Goal: Information Seeking & Learning: Find specific fact

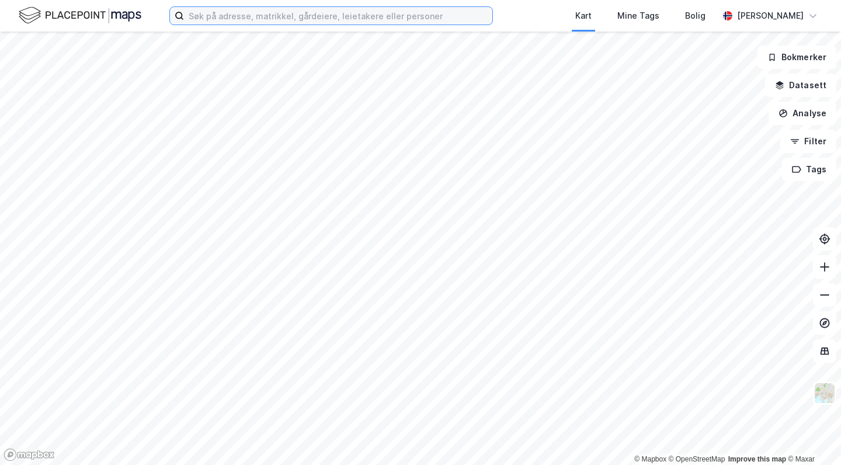
click at [346, 15] on input at bounding box center [338, 16] width 308 height 18
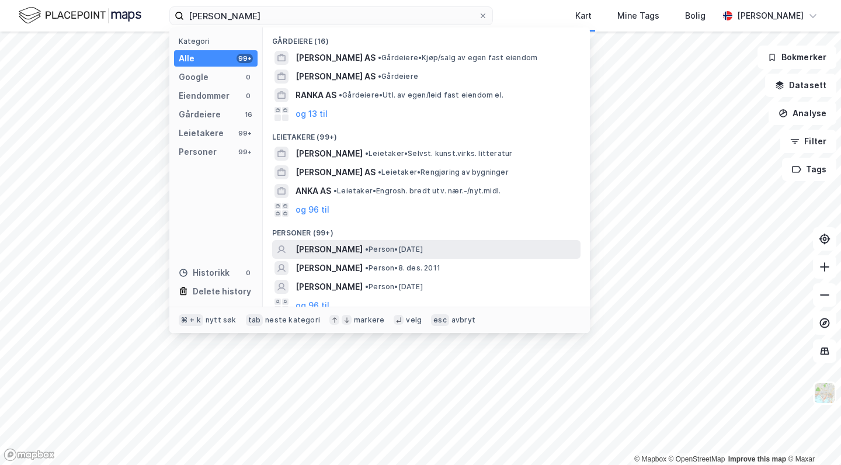
click at [381, 251] on span "• Person • [DATE]" at bounding box center [394, 249] width 58 height 9
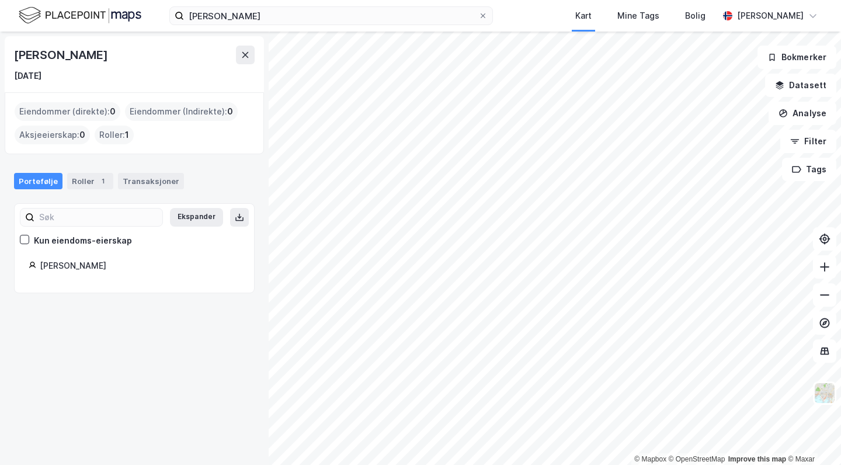
click at [67, 259] on div "[PERSON_NAME]" at bounding box center [140, 266] width 200 height 14
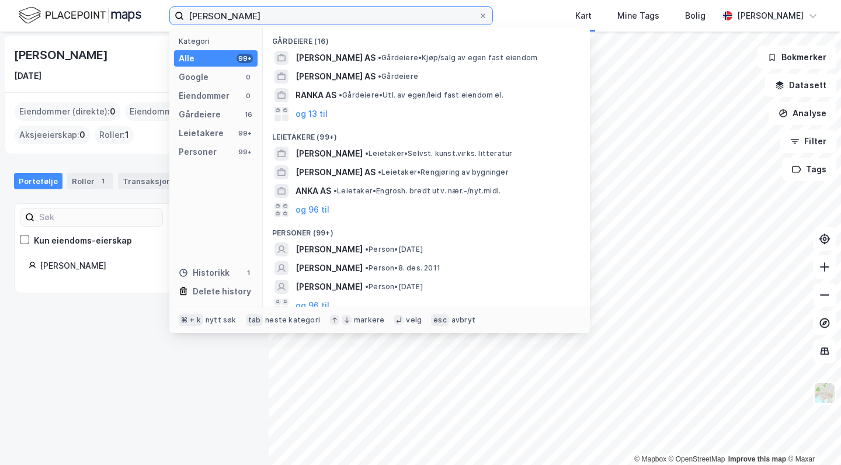
click at [256, 7] on input "[PERSON_NAME]" at bounding box center [331, 16] width 294 height 18
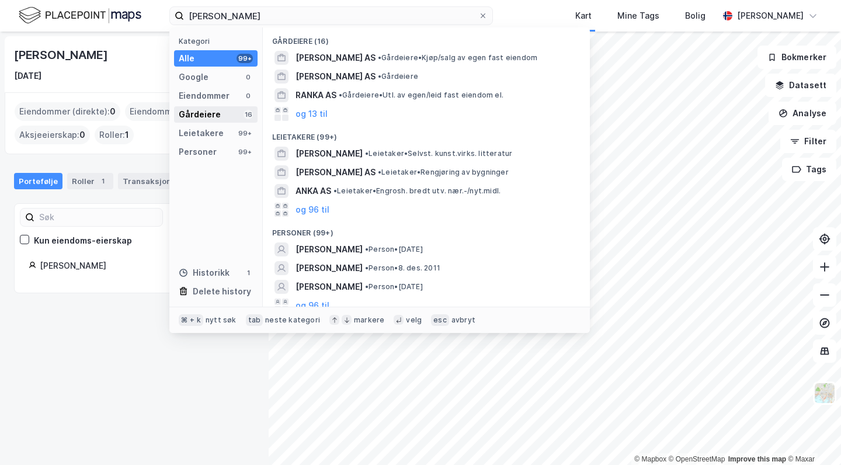
click at [220, 107] on div "Gårdeiere 16" at bounding box center [216, 114] width 84 height 16
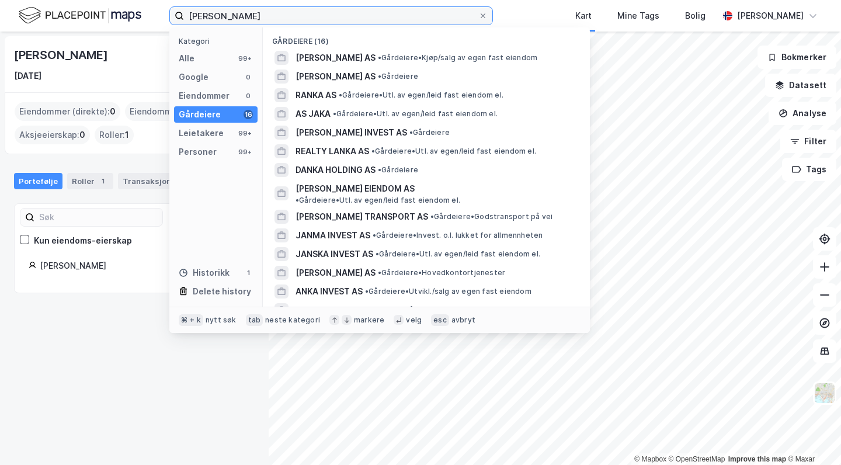
drag, startPoint x: 257, startPoint y: 14, endPoint x: 107, endPoint y: 14, distance: 150.1
click at [107, 14] on div "[PERSON_NAME] Kategori Alle 99+ Google 0 Eiendommer 0 Gårdeiere 16 Leietakere 9…" at bounding box center [420, 16] width 841 height 32
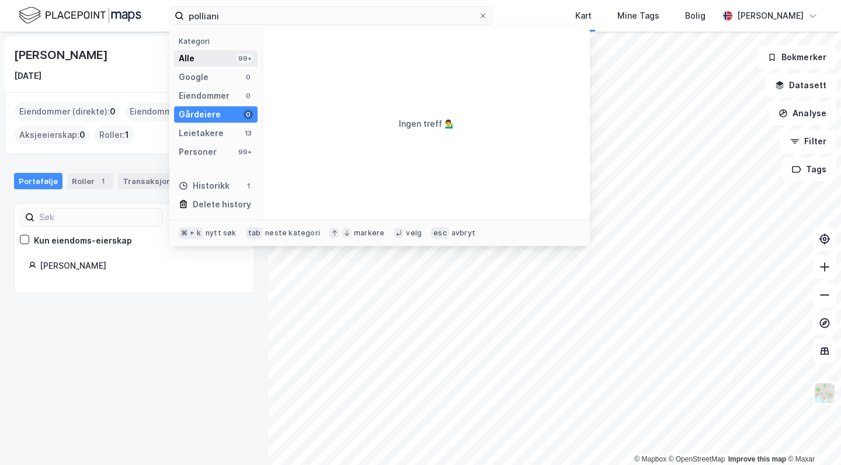
click at [208, 63] on div "Alle 99+" at bounding box center [216, 58] width 84 height 16
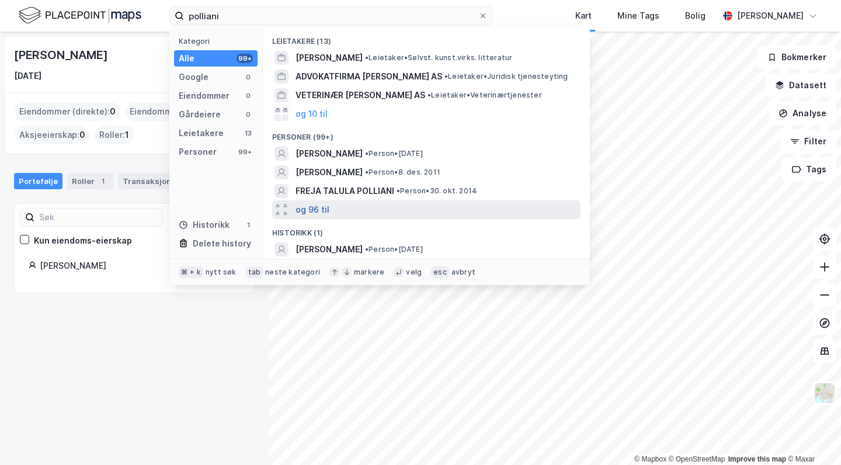
click at [317, 203] on button "og 96 til" at bounding box center [313, 210] width 34 height 14
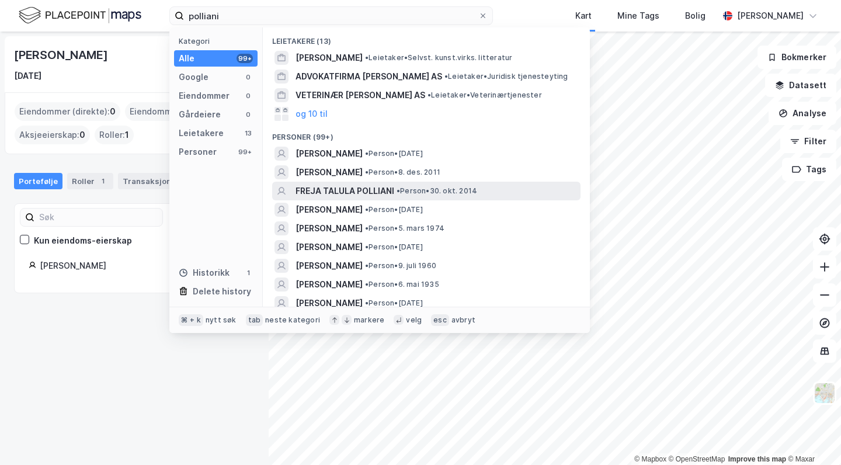
click at [337, 192] on span "FREJA TALULA POLLIANI" at bounding box center [345, 191] width 99 height 14
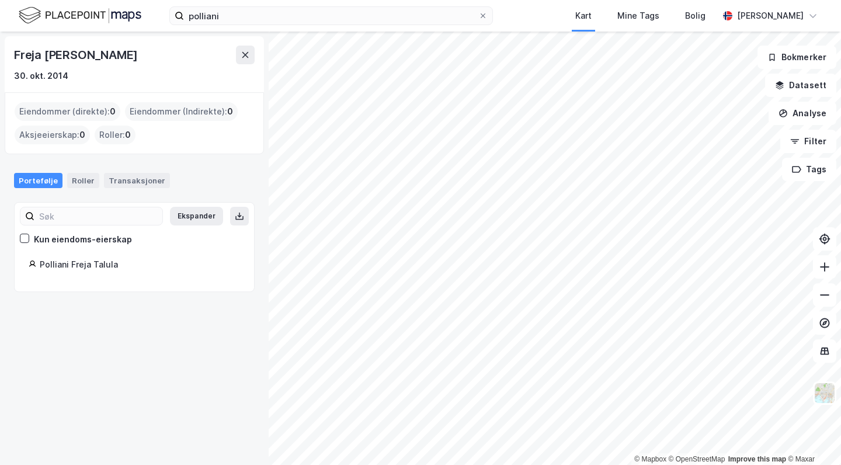
click at [78, 259] on div "Polliani Freja Talula" at bounding box center [140, 265] width 200 height 14
click at [81, 175] on div "Roller" at bounding box center [83, 180] width 32 height 15
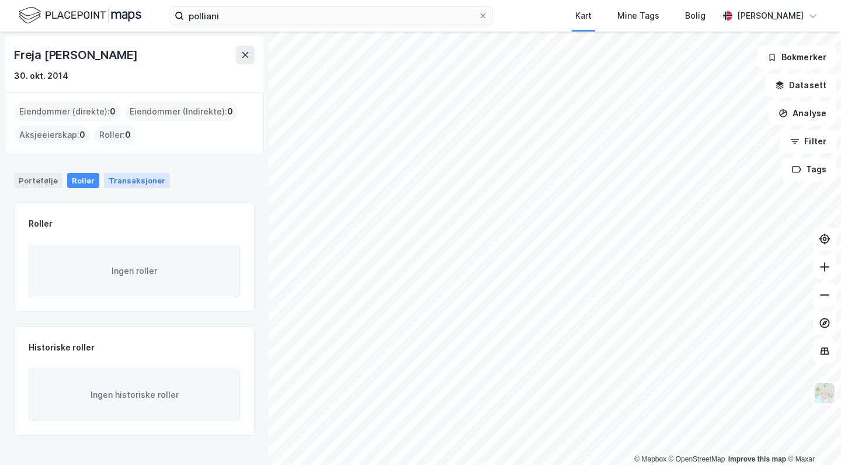
click at [131, 179] on div "Transaksjoner" at bounding box center [137, 180] width 66 height 15
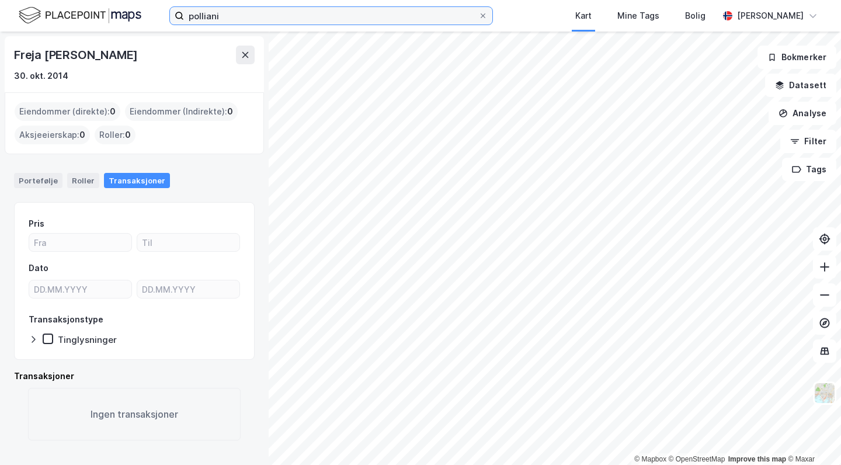
click at [279, 18] on input "polliani" at bounding box center [331, 16] width 294 height 18
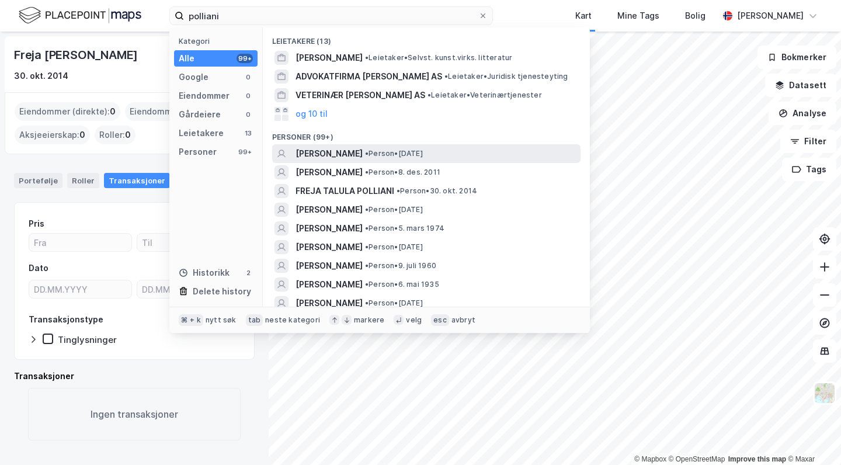
click at [308, 155] on span "[PERSON_NAME]" at bounding box center [329, 154] width 67 height 14
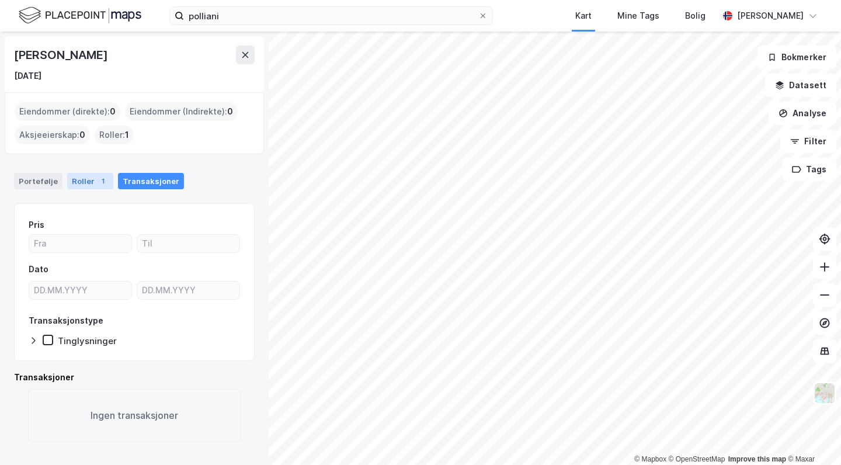
click at [81, 184] on div "Roller 1" at bounding box center [90, 181] width 46 height 16
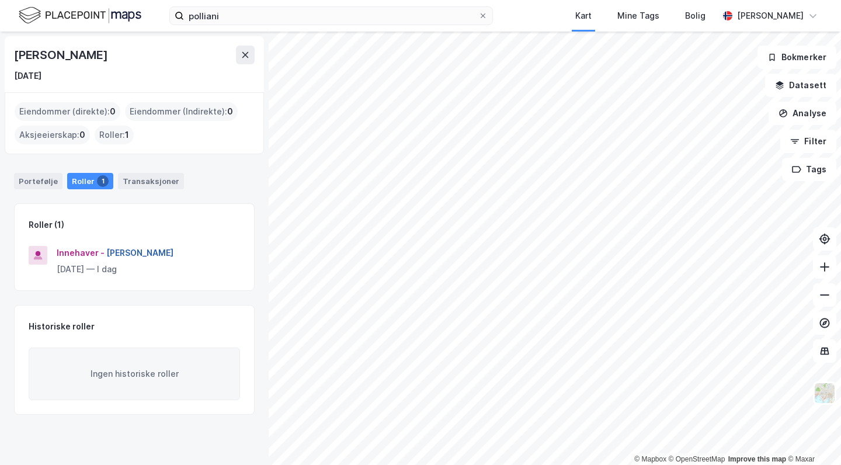
click at [0, 0] on button "[PERSON_NAME]" at bounding box center [0, 0] width 0 height 0
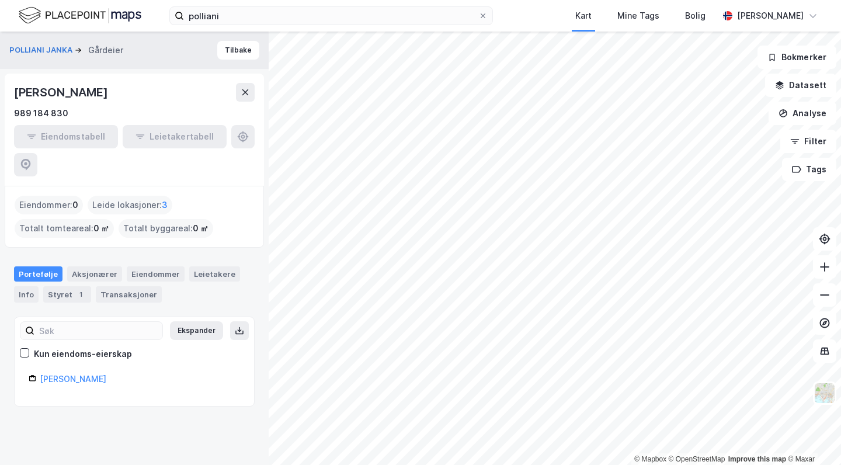
click at [114, 196] on div "Leide lokasjoner : 3" at bounding box center [130, 205] width 85 height 19
click at [171, 196] on div "Eiendommer : 0 Leide lokasjoner : 3 Totalt tomteareal : 0 ㎡ Totalt byggareal : …" at bounding box center [134, 217] width 239 height 42
click at [61, 286] on div "Styret 1" at bounding box center [67, 294] width 48 height 16
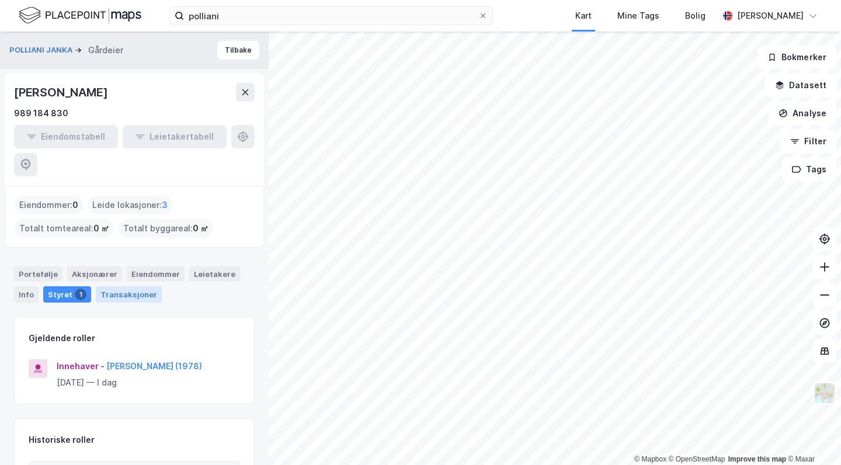
click at [121, 286] on div "Transaksjoner" at bounding box center [129, 294] width 66 height 16
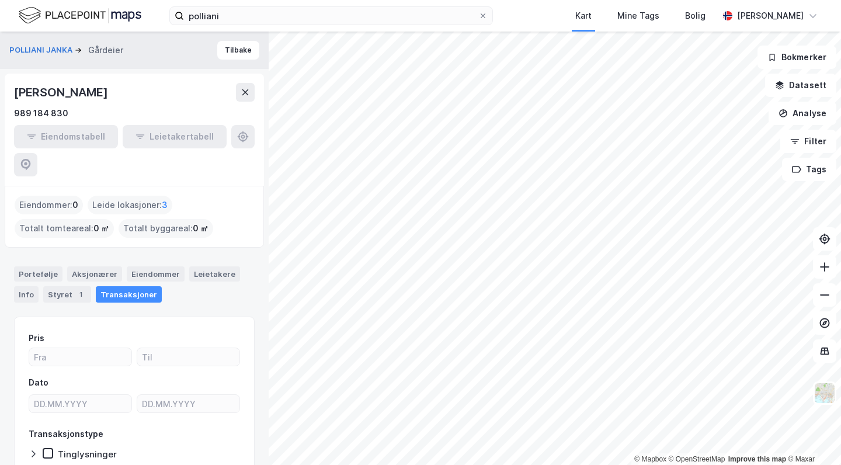
click at [67, 273] on div "Portefølje Aksjonærer Eiendommer Leietakere Info Styret 1 Transaksjoner" at bounding box center [134, 279] width 269 height 55
click at [67, 286] on div "Styret 1" at bounding box center [67, 294] width 48 height 16
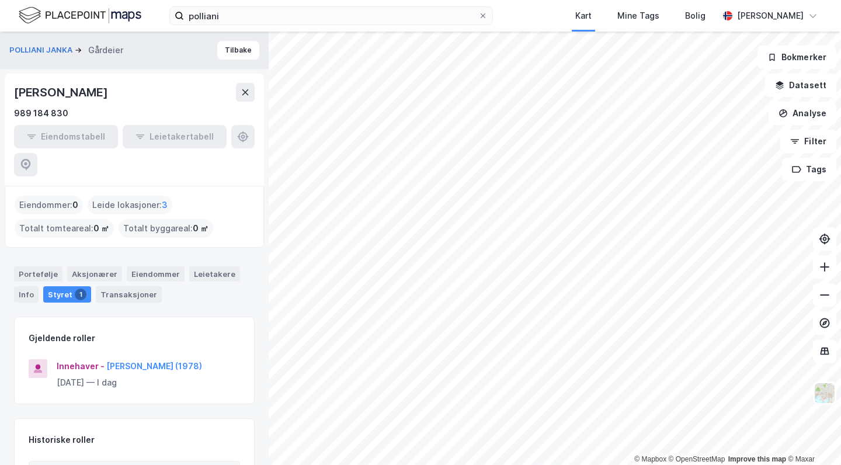
click at [39, 266] on div "Portefølje Aksjonærer Eiendommer Leietakere Info Styret 1 Transaksjoner" at bounding box center [134, 284] width 241 height 36
click at [25, 286] on div "Info" at bounding box center [26, 294] width 25 height 16
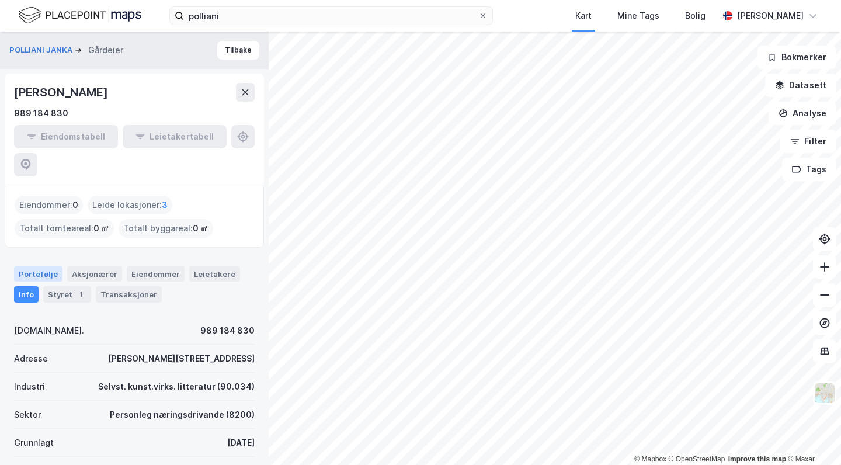
click at [25, 266] on div "Portefølje" at bounding box center [38, 273] width 48 height 15
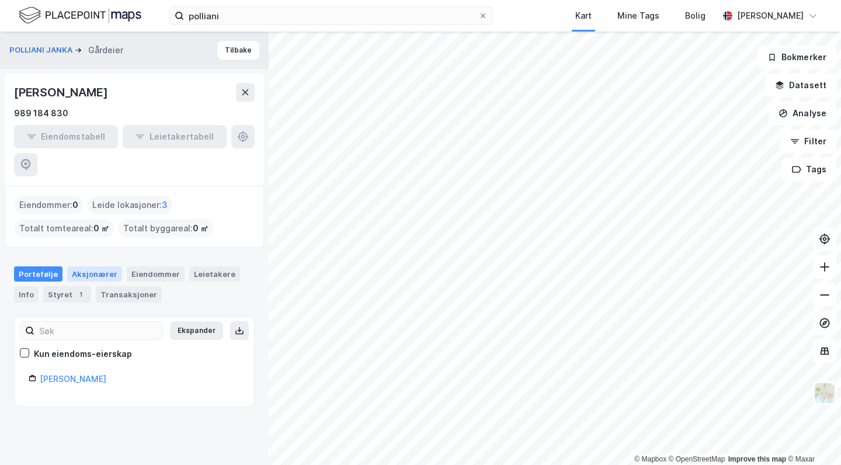
click at [94, 266] on div "Aksjonærer" at bounding box center [94, 273] width 55 height 15
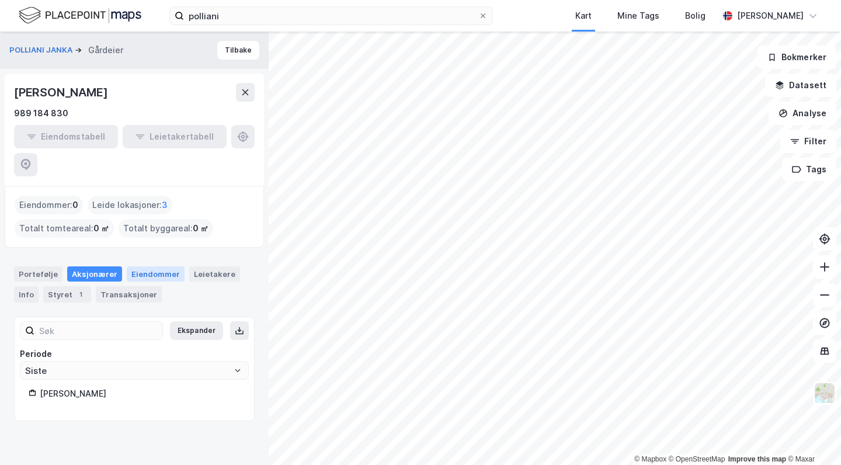
click at [144, 266] on div "Eiendommer" at bounding box center [156, 273] width 58 height 15
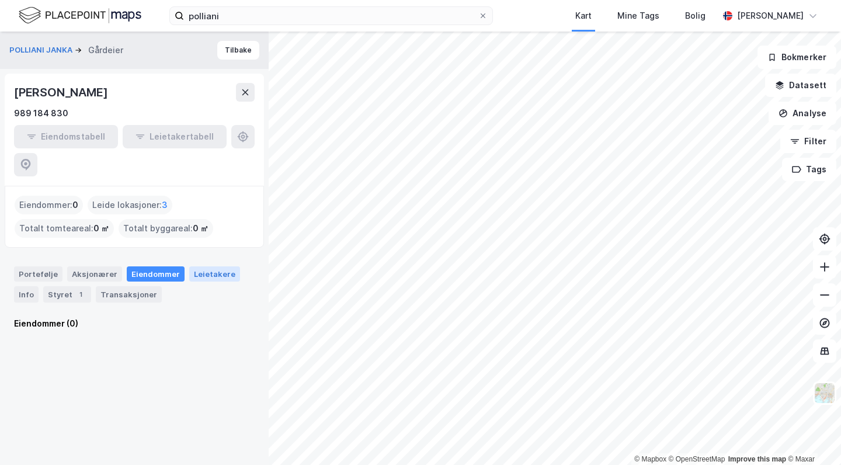
click at [201, 266] on div "Leietakere" at bounding box center [214, 273] width 51 height 15
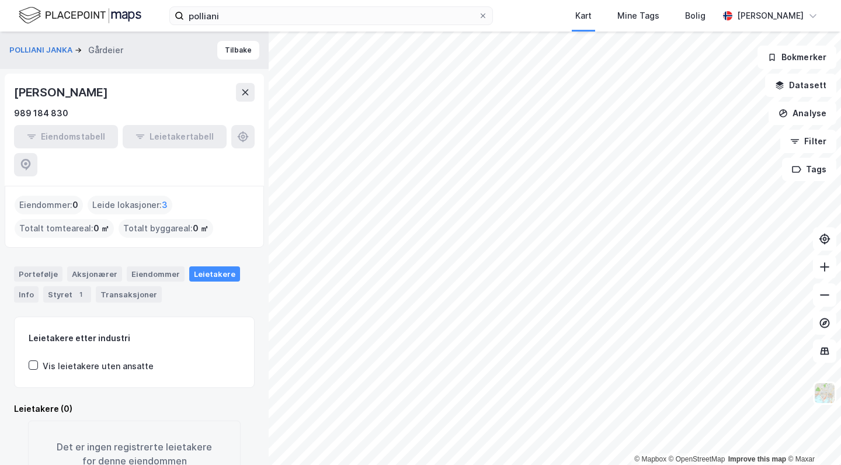
click at [123, 196] on div "Leide lokasjoner : 3" at bounding box center [130, 205] width 85 height 19
click at [162, 198] on span "3" at bounding box center [165, 205] width 6 height 14
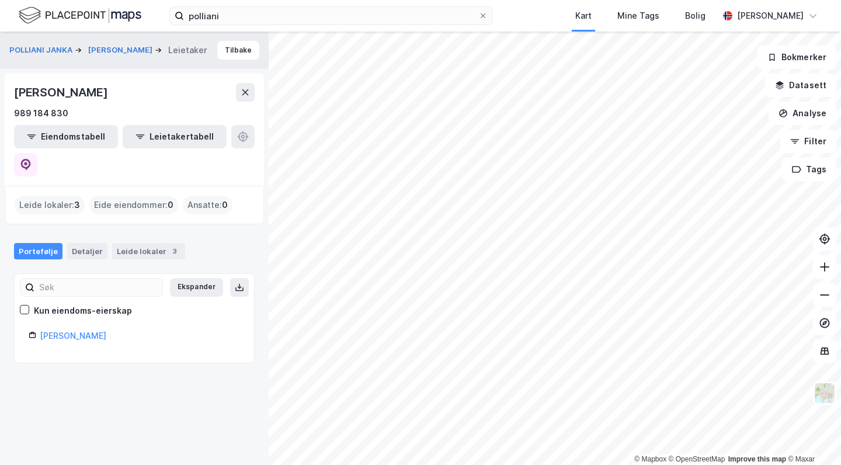
click at [27, 196] on div "Leide lokaler : 3" at bounding box center [50, 205] width 70 height 19
click at [150, 137] on button "Leietakertabell" at bounding box center [175, 136] width 104 height 23
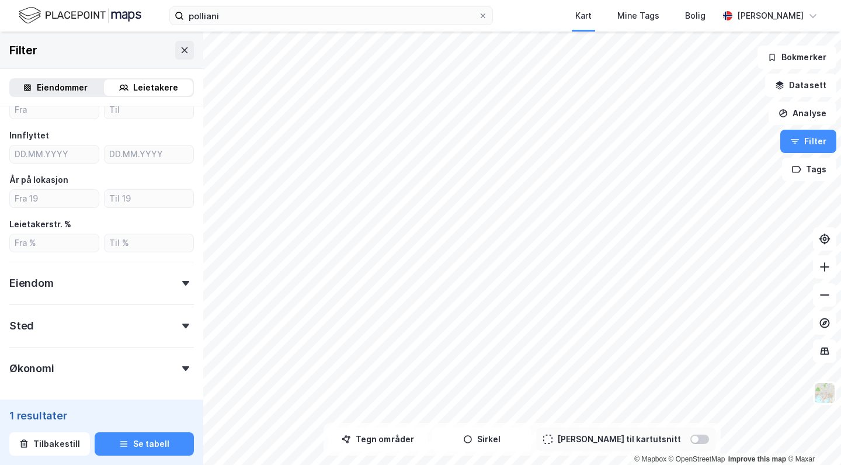
scroll to position [329, 0]
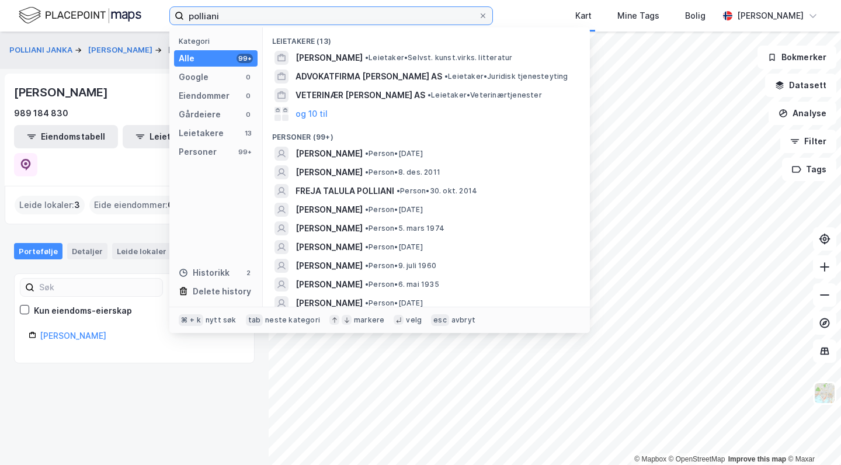
click at [225, 19] on input "polliani" at bounding box center [331, 16] width 294 height 18
drag, startPoint x: 225, startPoint y: 19, endPoint x: 109, endPoint y: 13, distance: 117.0
click at [109, 13] on div "polliani Kategori Alle 99+ Google 0 Eiendommer 0 Gårdeiere 0 Leietakere 13 Pers…" at bounding box center [420, 16] width 841 height 32
paste input "[URL][DOMAIN_NAME]"
type input "[URL][DOMAIN_NAME]"
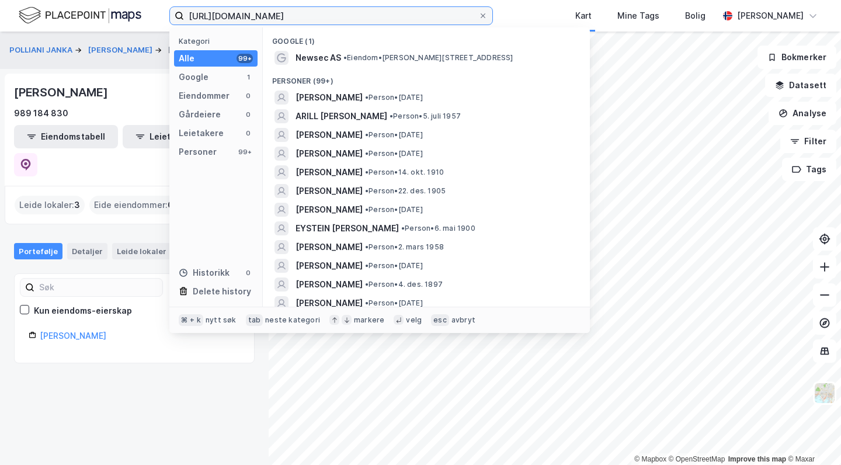
drag, startPoint x: 382, startPoint y: 18, endPoint x: 0, endPoint y: -61, distance: 390.0
click at [0, 0] on html "[URL][DOMAIN_NAME] Kategori Alle 99+ Google 1 Eiendommer 0 Gårdeiere 0 Leietake…" at bounding box center [420, 232] width 841 height 465
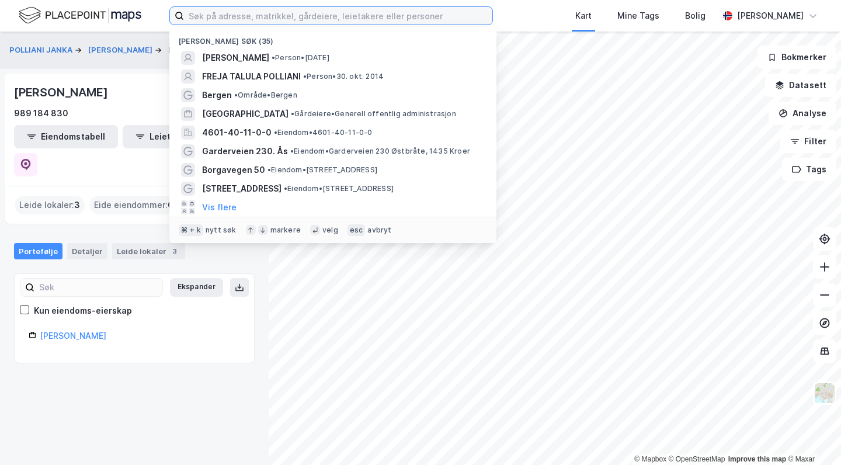
paste input "[STREET_ADDRESS]"
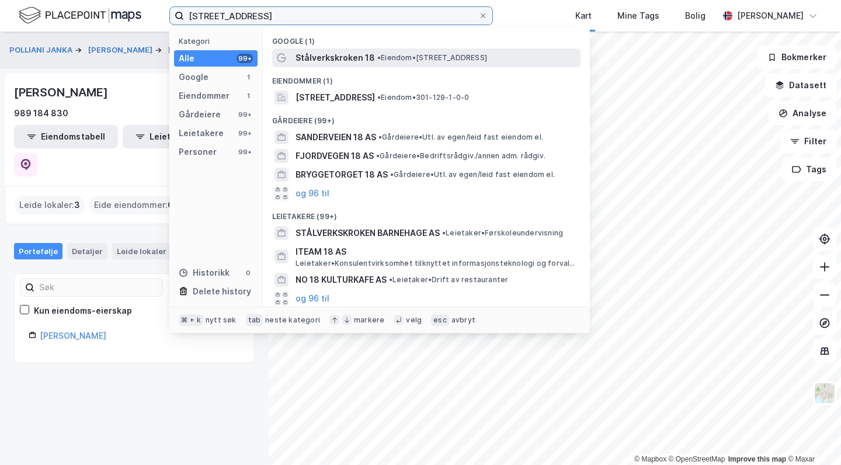
type input "[STREET_ADDRESS]"
click at [330, 54] on span "Stålverkskroken 18" at bounding box center [335, 58] width 79 height 14
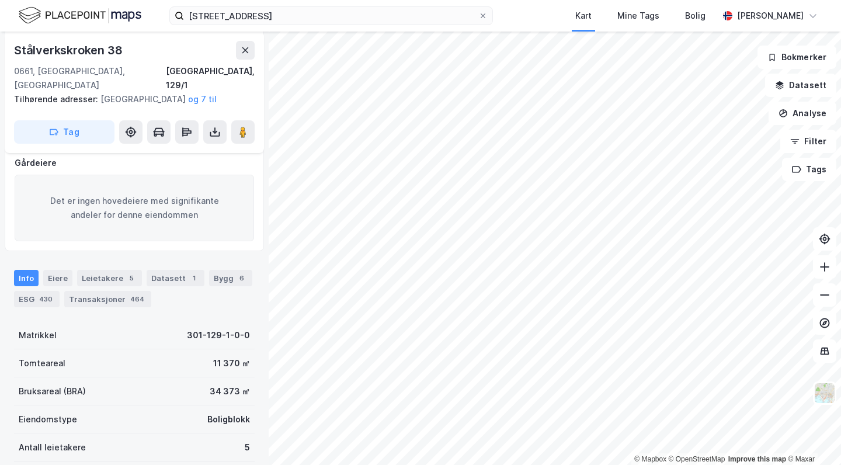
scroll to position [151, 0]
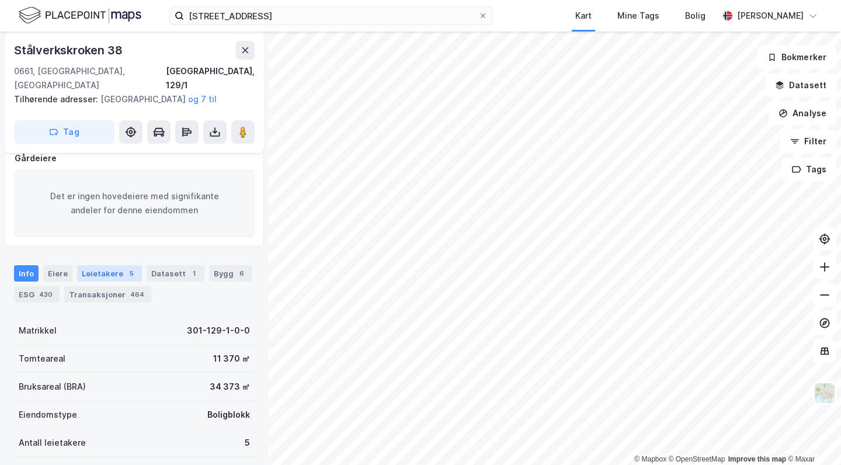
click at [103, 265] on div "Leietakere 5" at bounding box center [109, 273] width 65 height 16
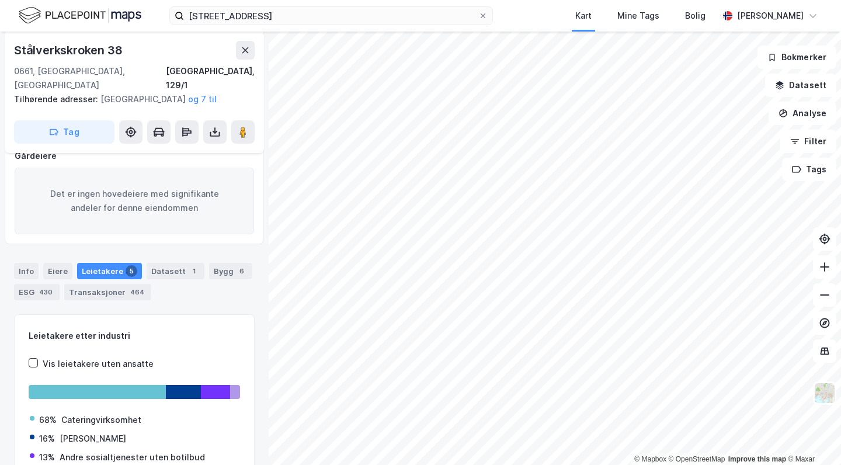
scroll to position [159, 0]
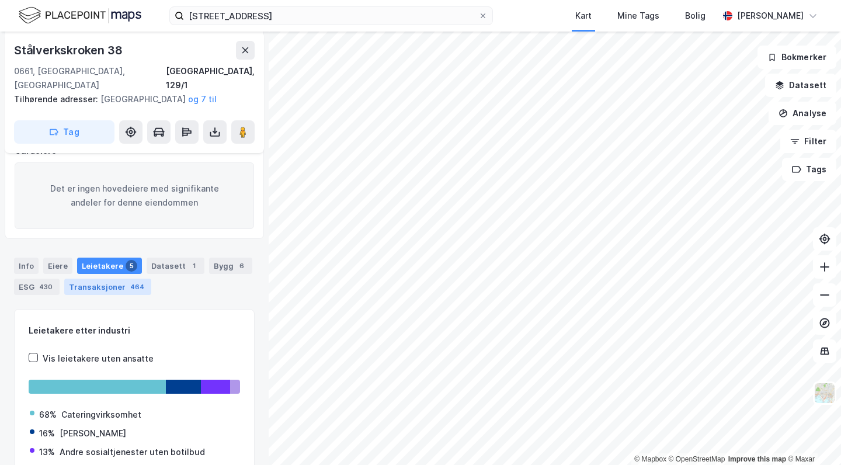
click at [93, 281] on div "Transaksjoner 464" at bounding box center [107, 287] width 87 height 16
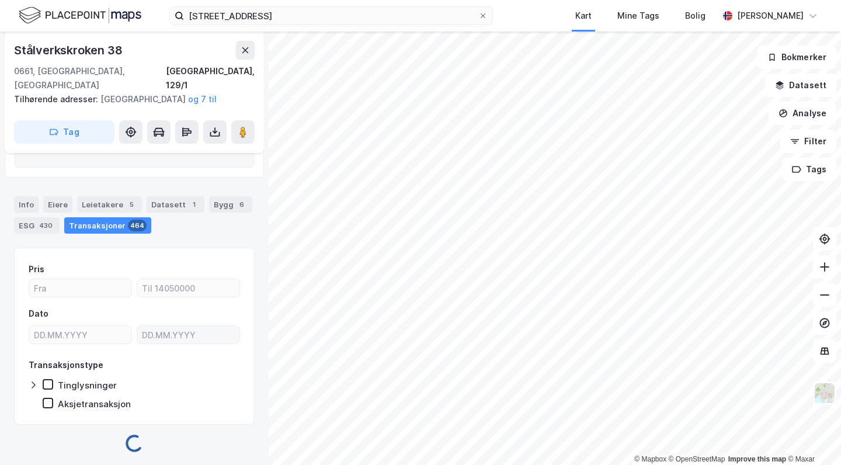
scroll to position [222, 0]
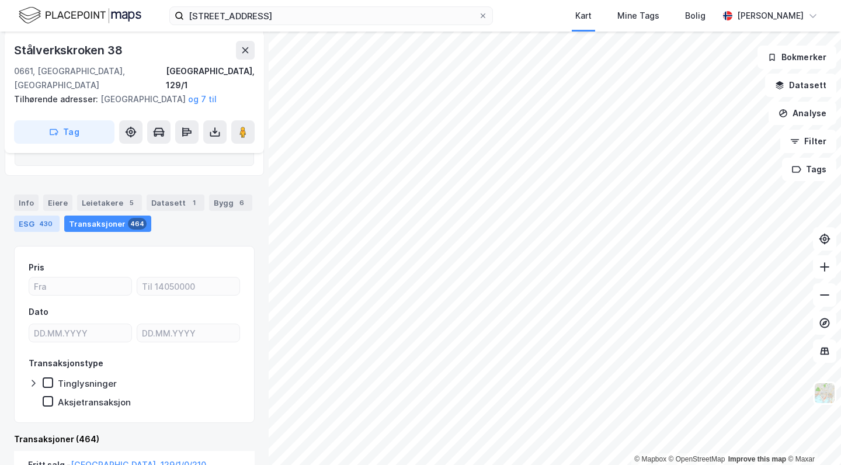
click at [29, 218] on div "ESG 430" at bounding box center [37, 223] width 46 height 16
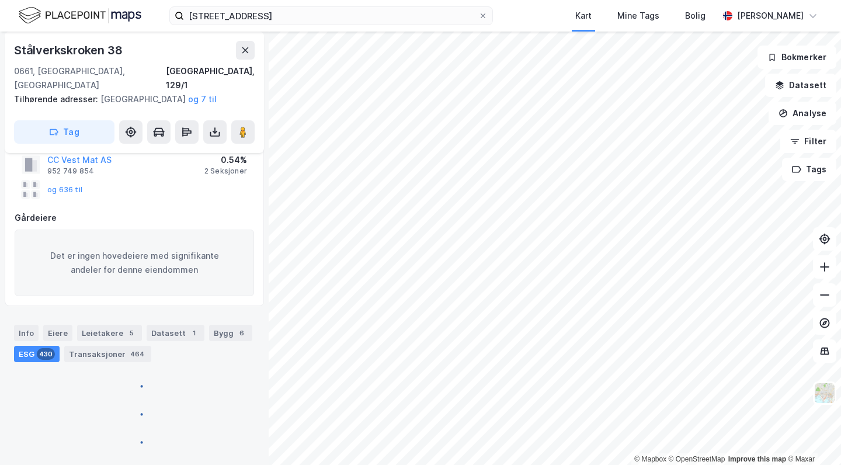
scroll to position [85, 0]
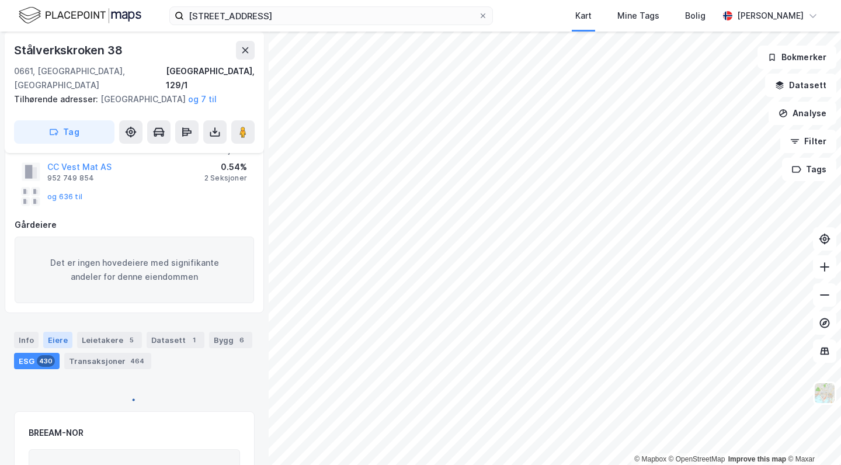
click at [53, 332] on div "Eiere" at bounding box center [57, 340] width 29 height 16
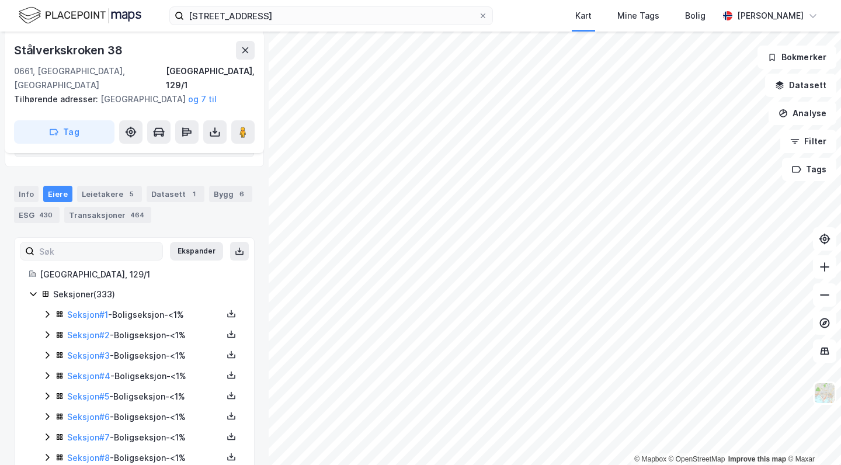
scroll to position [234, 0]
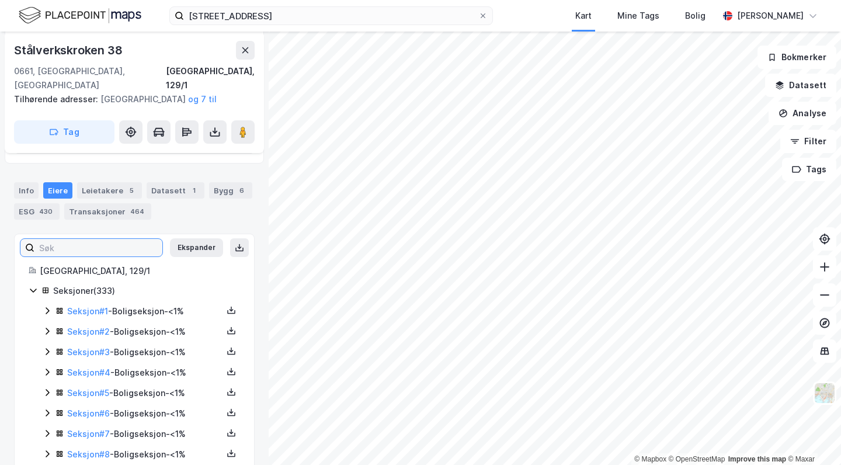
click at [84, 244] on input at bounding box center [98, 248] width 128 height 18
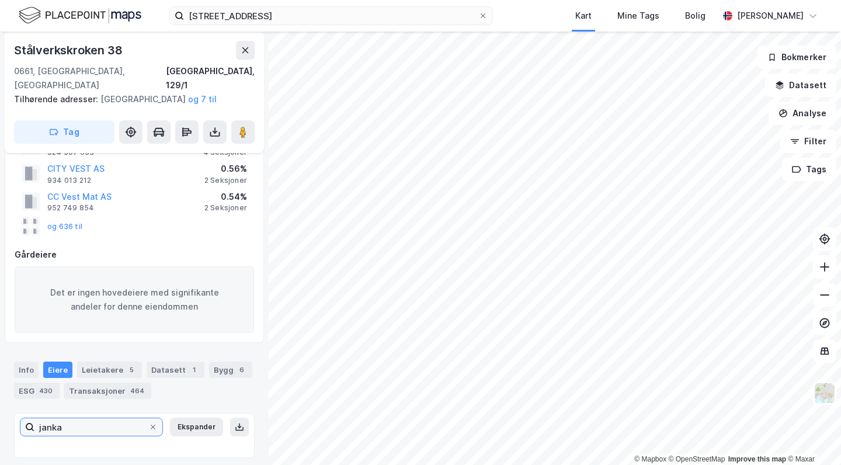
scroll to position [0, 0]
type input "j"
type input "s"
type input "o"
type input "p"
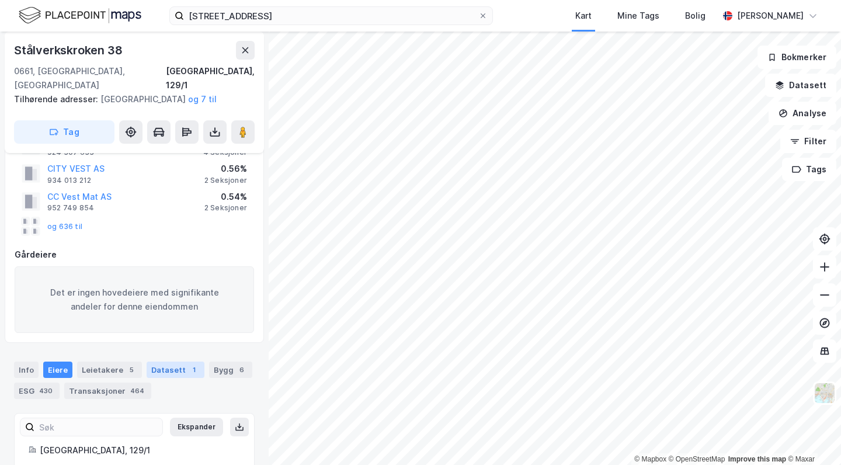
click at [151, 362] on div "Datasett 1" at bounding box center [176, 370] width 58 height 16
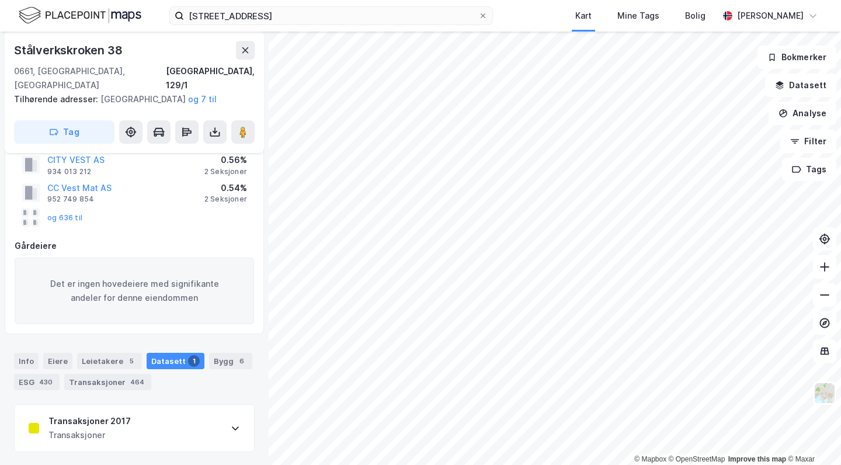
scroll to position [57, 0]
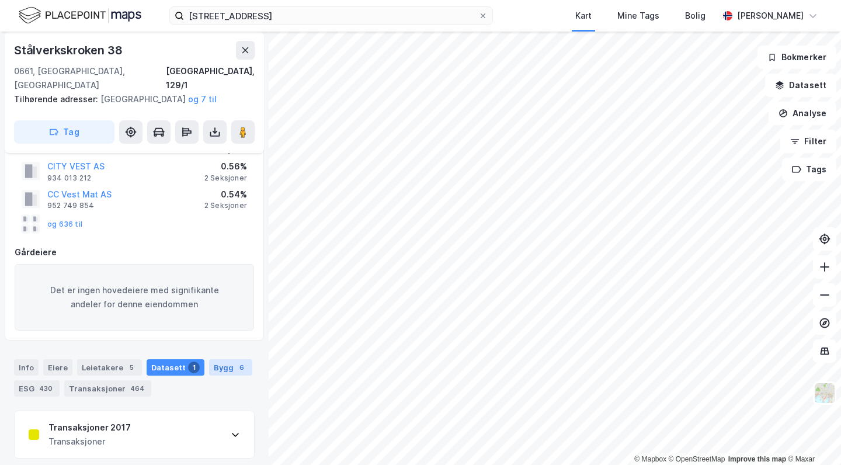
click at [215, 360] on div "Bygg 6" at bounding box center [230, 367] width 43 height 16
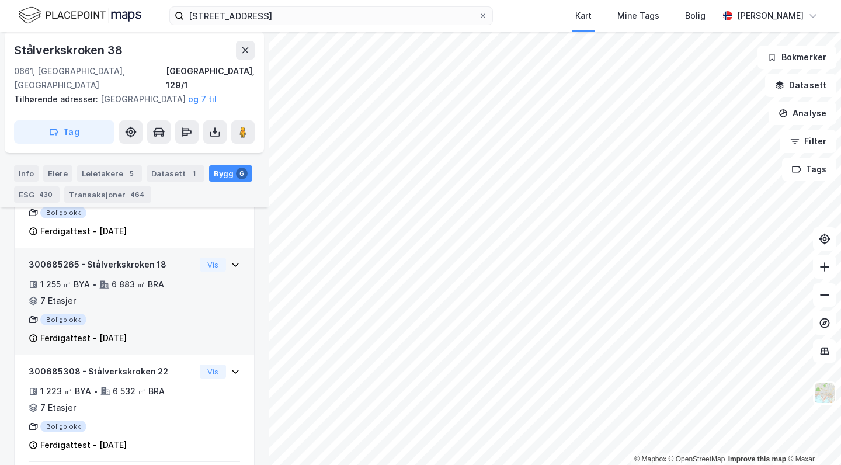
scroll to position [72, 0]
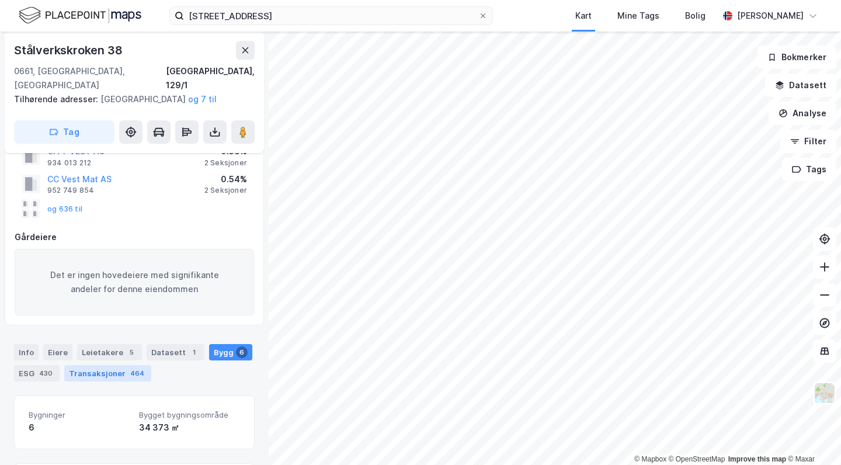
click at [137, 367] on div "464" at bounding box center [137, 373] width 19 height 12
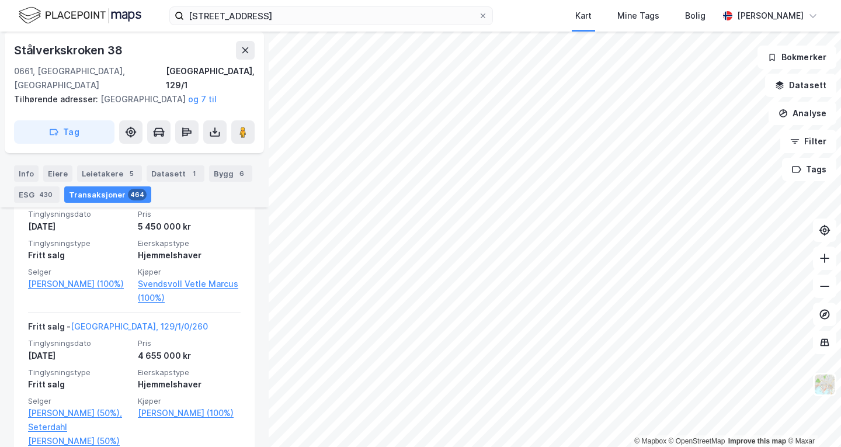
scroll to position [2474, 0]
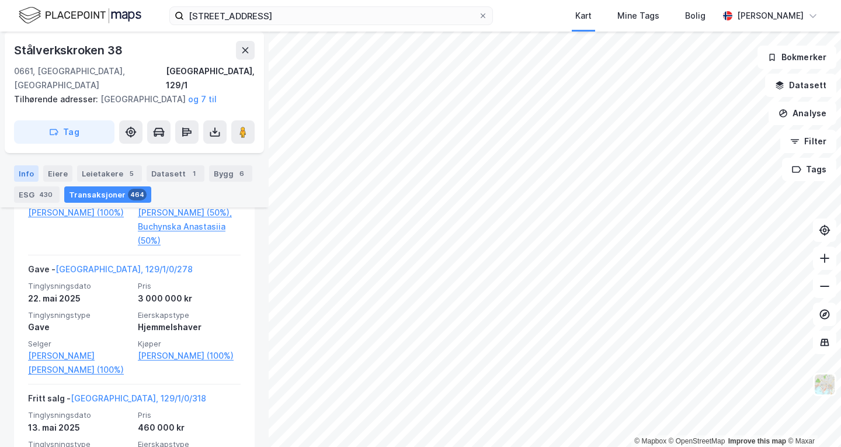
click at [27, 172] on div "Info" at bounding box center [26, 173] width 25 height 16
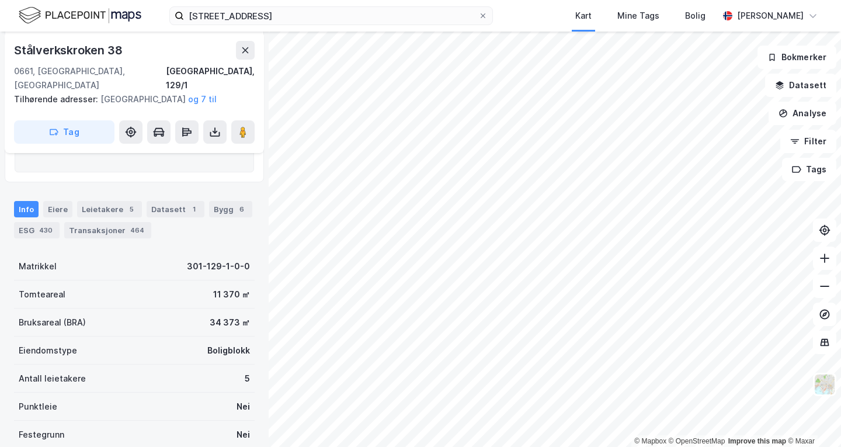
scroll to position [175, 0]
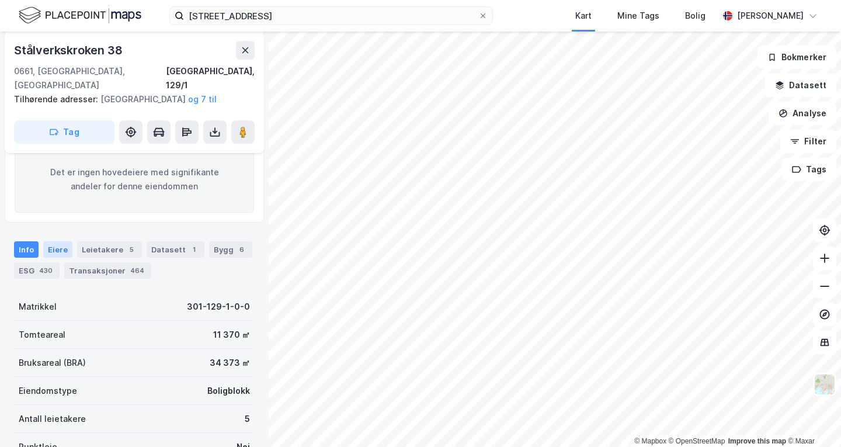
click at [55, 241] on div "Eiere" at bounding box center [57, 249] width 29 height 16
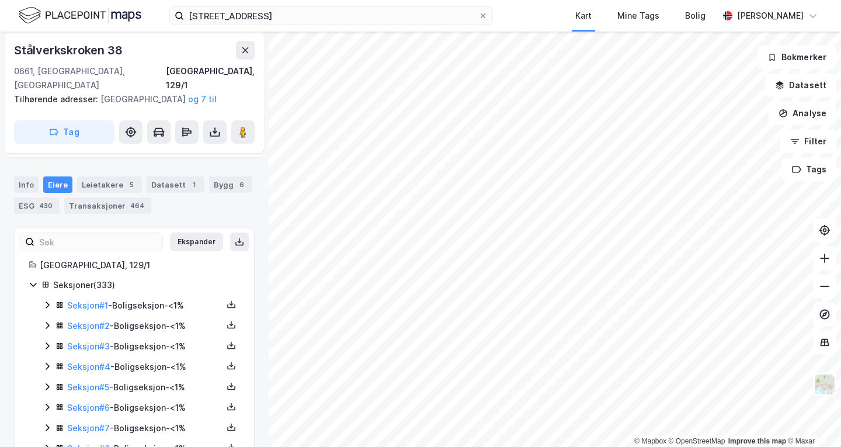
scroll to position [241, 0]
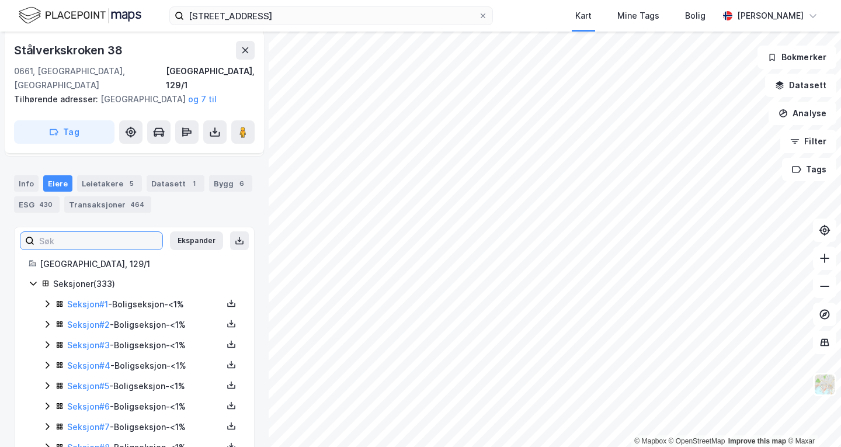
click at [128, 232] on input at bounding box center [98, 241] width 128 height 18
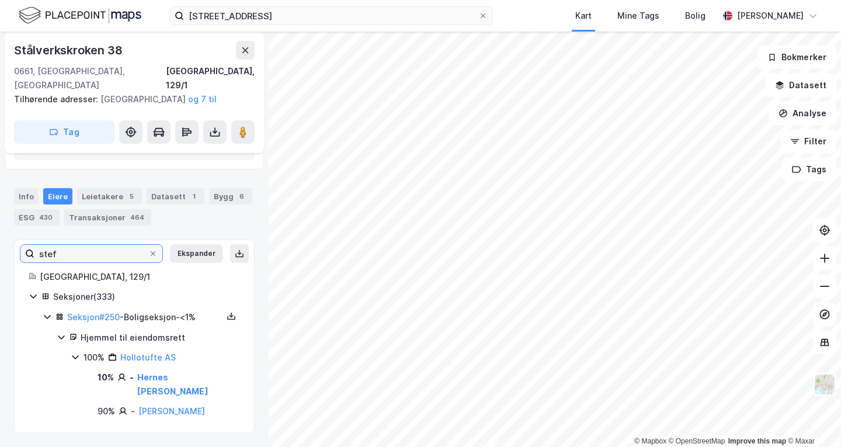
scroll to position [203, 0]
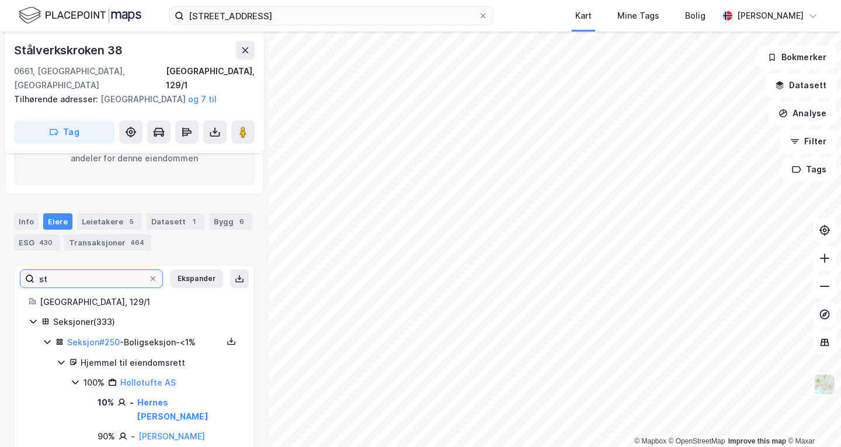
type input "s"
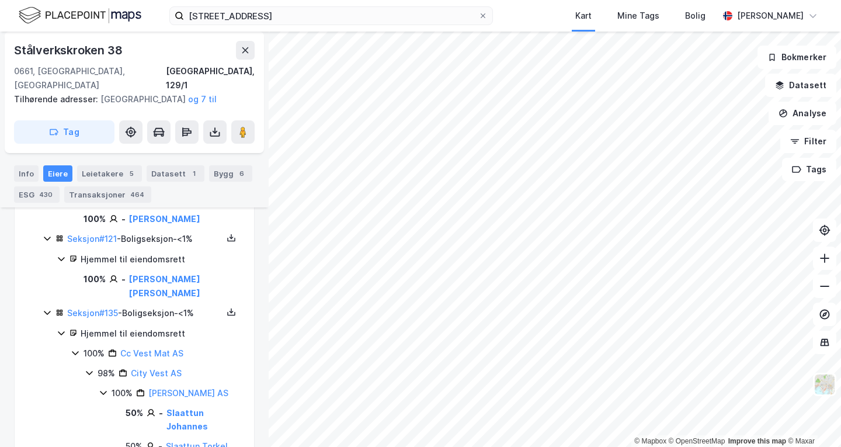
scroll to position [936, 0]
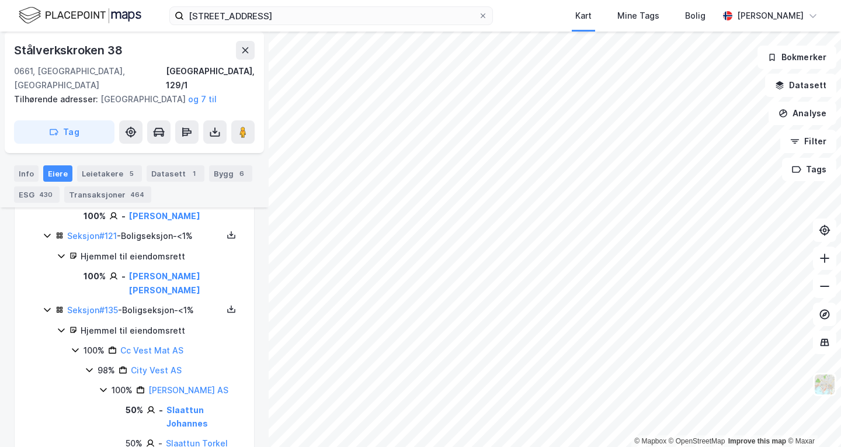
type input "[PERSON_NAME]"
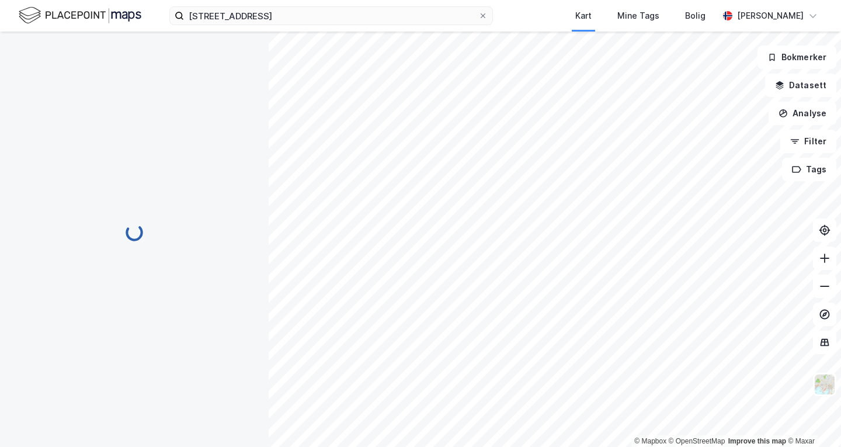
scroll to position [90, 0]
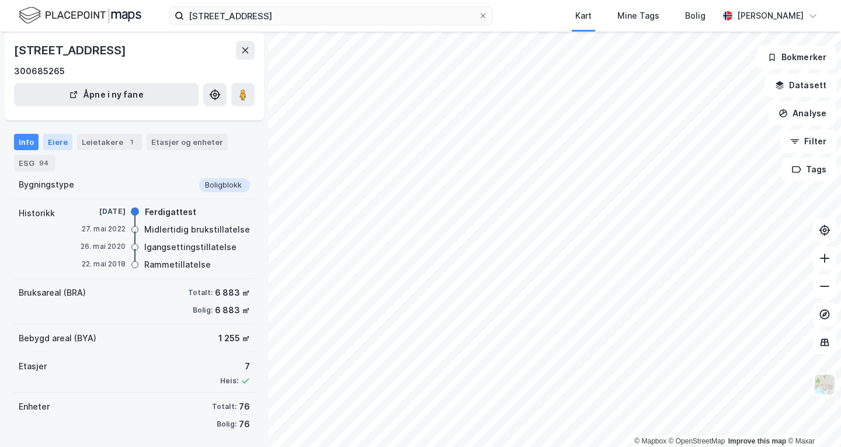
click at [68, 137] on div "Eiere" at bounding box center [57, 142] width 29 height 16
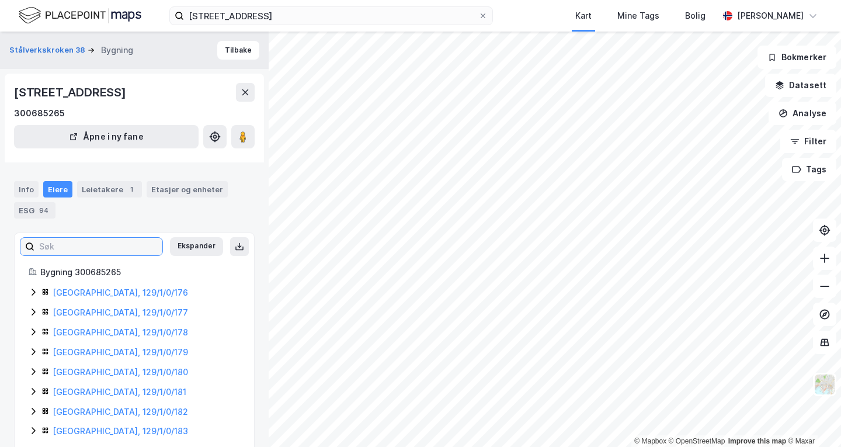
click at [114, 251] on input at bounding box center [98, 247] width 128 height 18
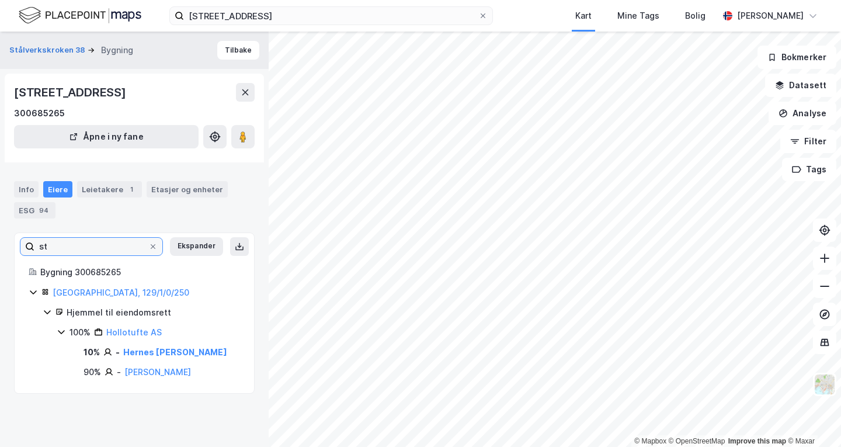
type input "s"
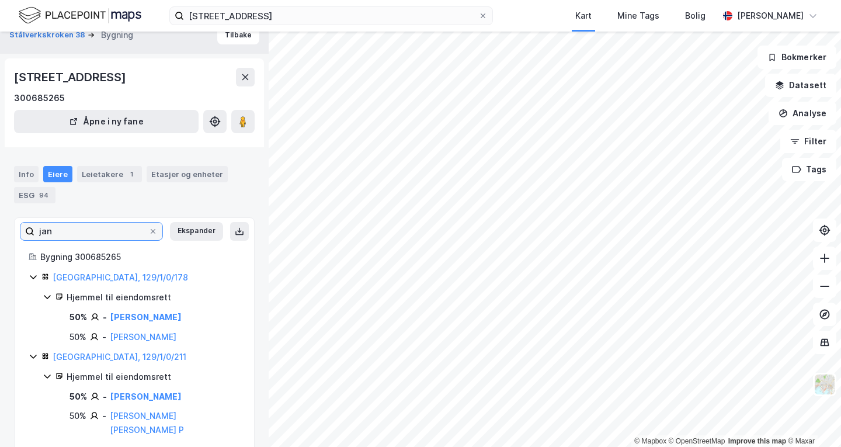
scroll to position [15, 0]
type input "j"
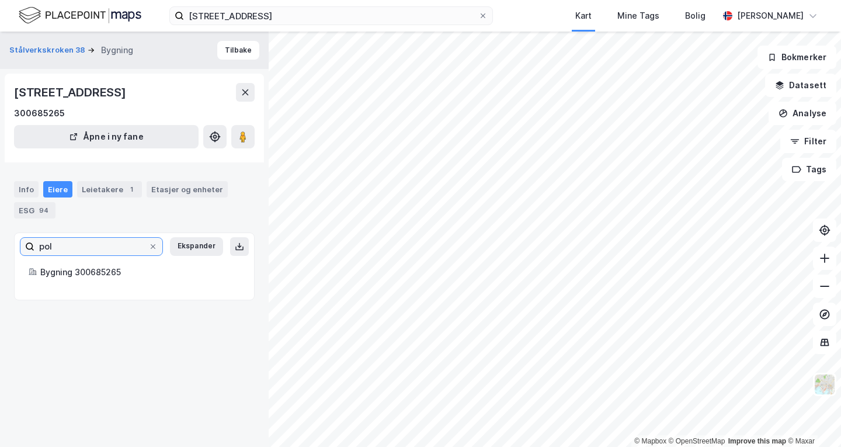
scroll to position [0, 0]
type input "p"
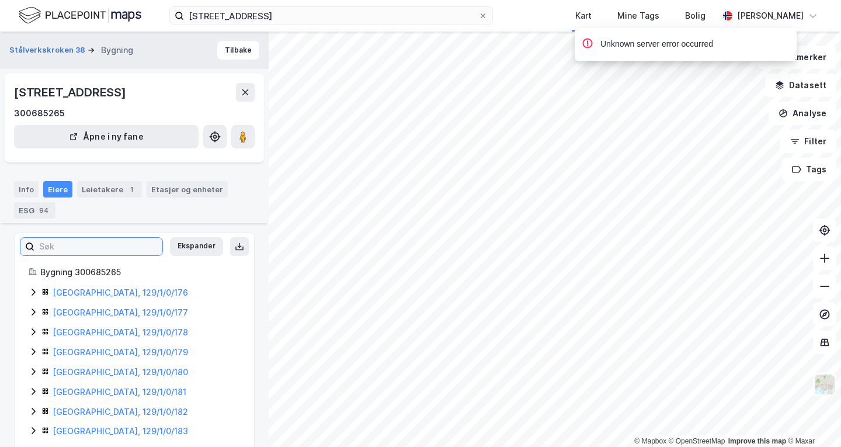
scroll to position [370, 0]
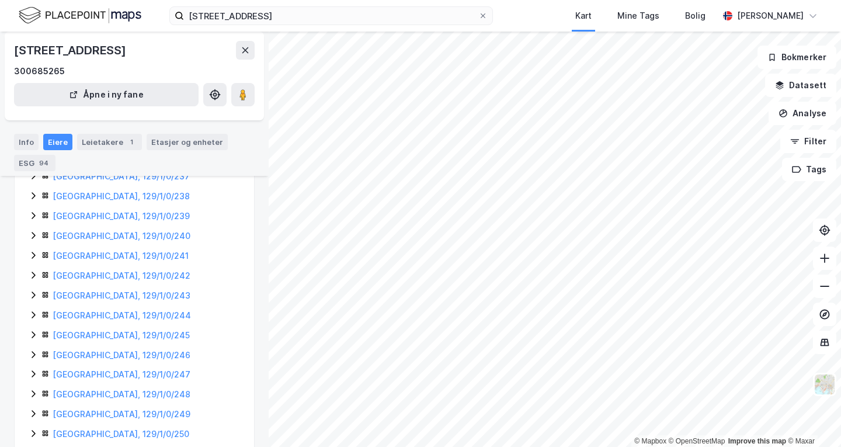
click at [34, 450] on icon at bounding box center [34, 453] width 4 height 7
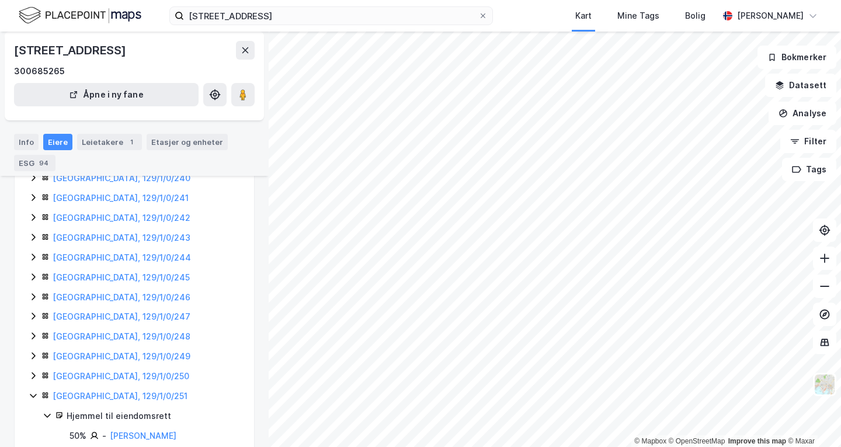
click at [36, 371] on icon at bounding box center [33, 375] width 9 height 9
click at [36, 351] on icon at bounding box center [33, 355] width 9 height 9
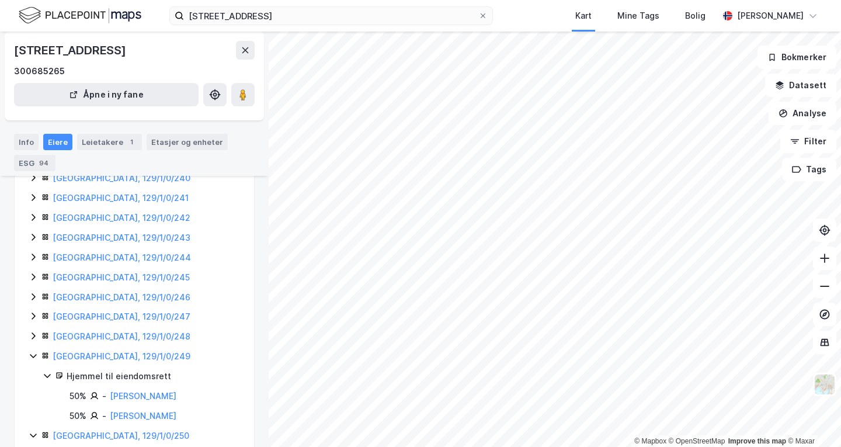
click at [37, 331] on icon at bounding box center [33, 335] width 9 height 9
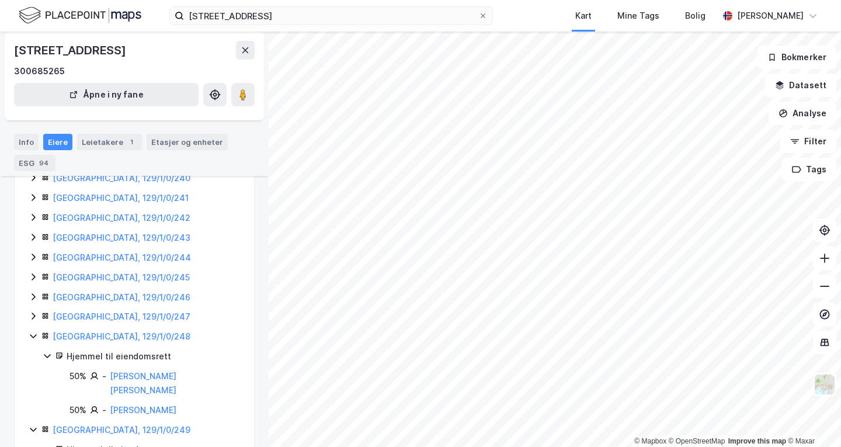
click at [39, 310] on div "[GEOGRAPHIC_DATA], 129/1/0/247" at bounding box center [134, 317] width 211 height 14
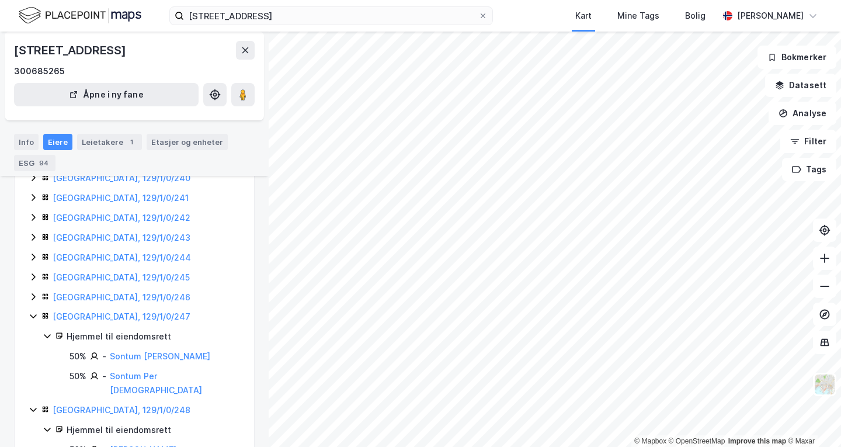
click at [36, 292] on icon at bounding box center [33, 296] width 9 height 9
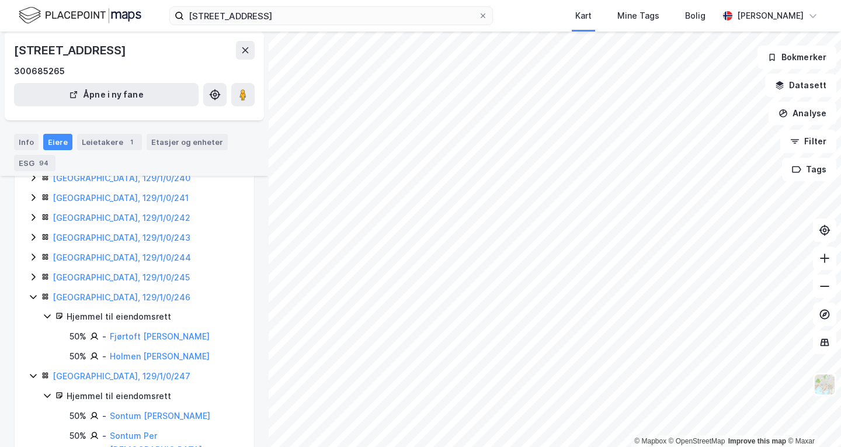
click at [36, 272] on icon at bounding box center [33, 276] width 9 height 9
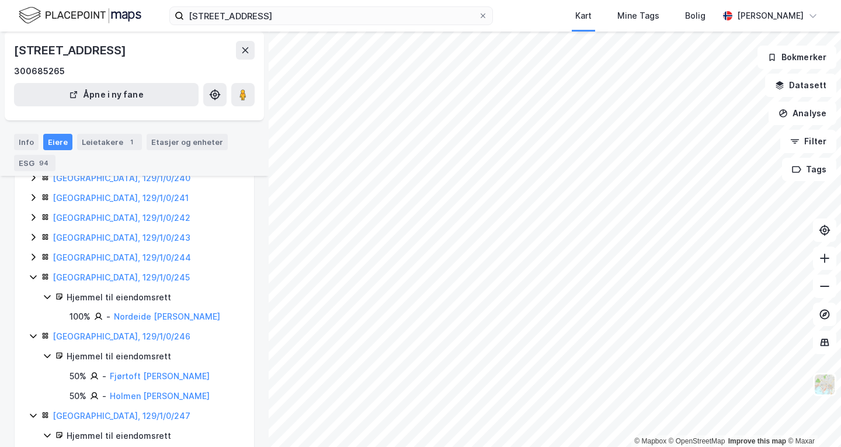
click at [37, 252] on icon at bounding box center [33, 256] width 9 height 9
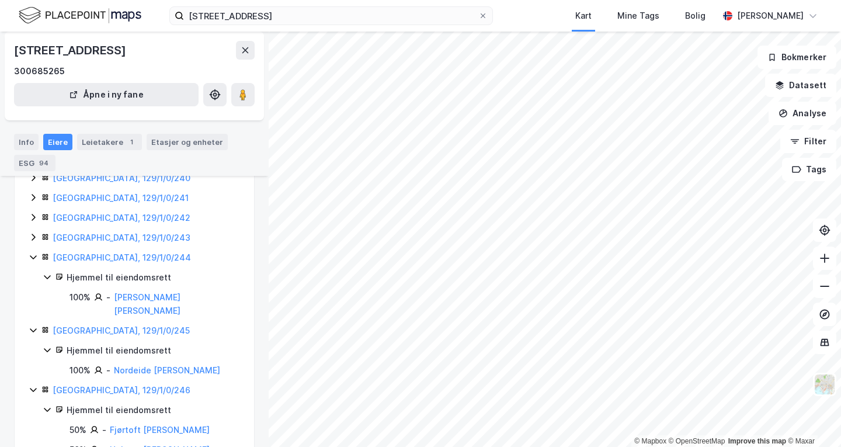
click at [34, 234] on icon at bounding box center [34, 237] width 4 height 7
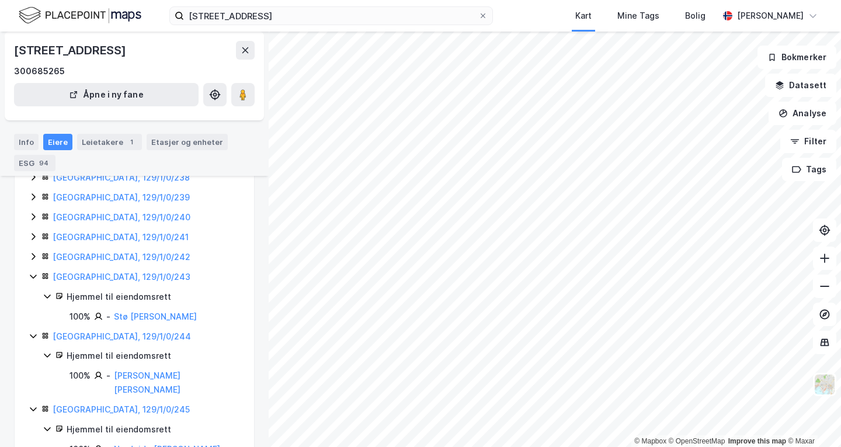
scroll to position [1343, 0]
click at [36, 252] on icon at bounding box center [33, 256] width 9 height 9
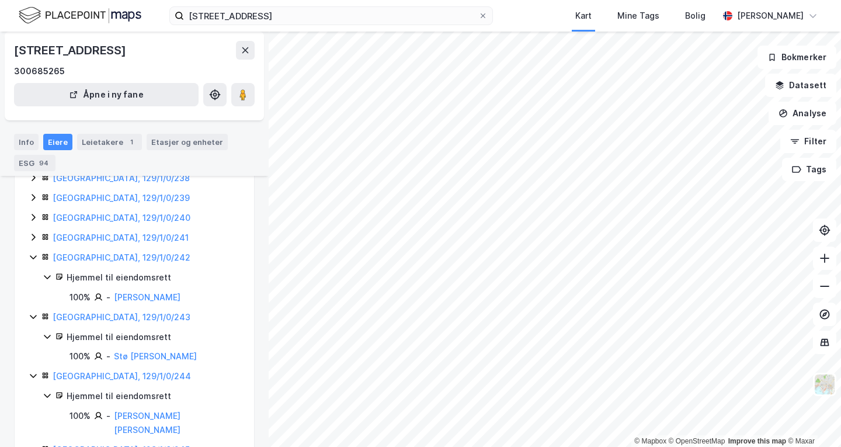
click at [36, 232] on icon at bounding box center [33, 236] width 9 height 9
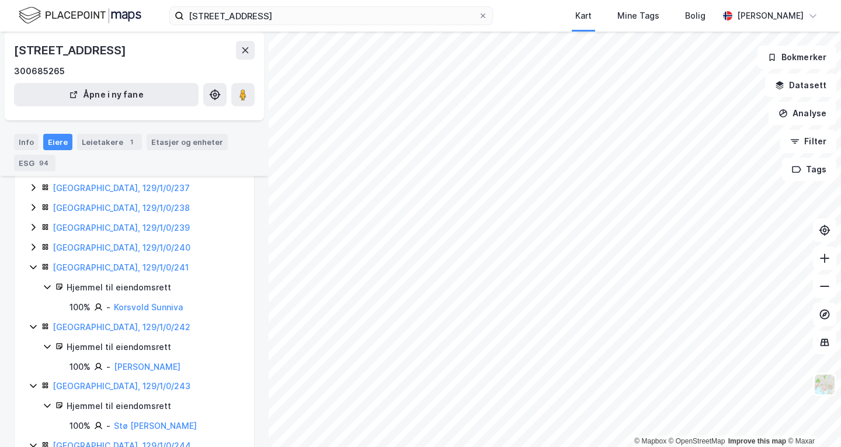
scroll to position [1312, 0]
click at [38, 242] on div "[GEOGRAPHIC_DATA], 129/1/0/240" at bounding box center [134, 249] width 211 height 14
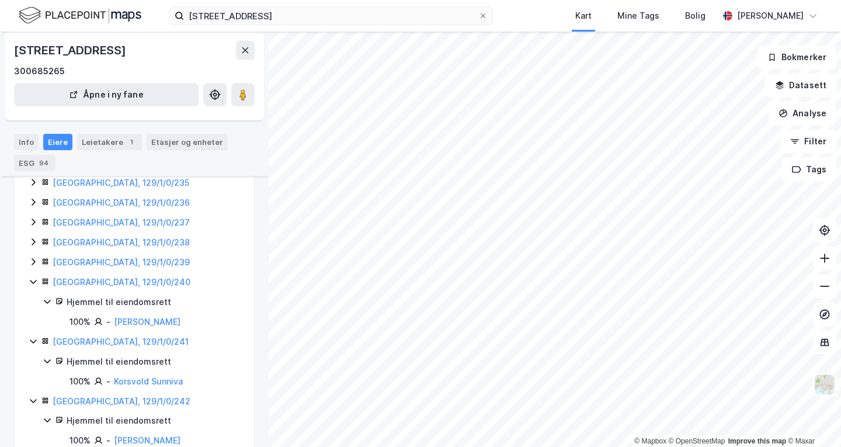
scroll to position [1278, 0]
click at [33, 259] on icon at bounding box center [34, 262] width 4 height 7
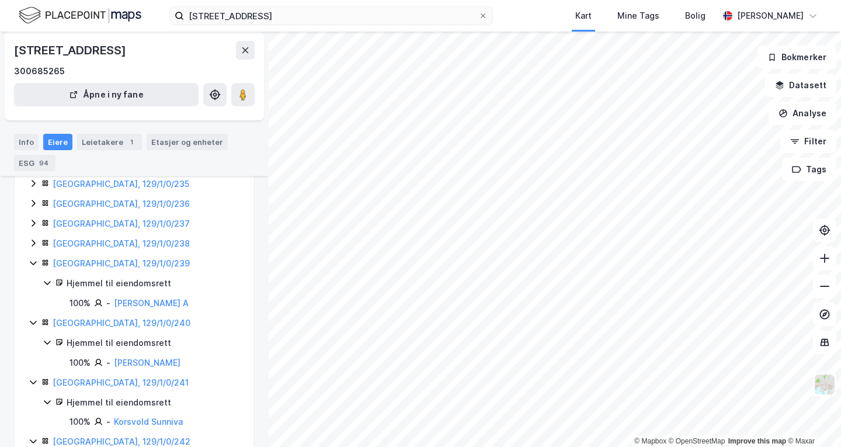
click at [31, 238] on icon at bounding box center [33, 242] width 9 height 9
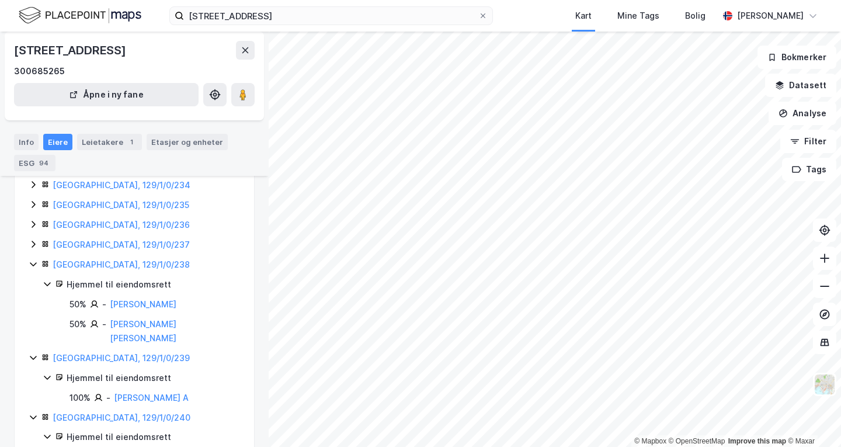
scroll to position [1253, 0]
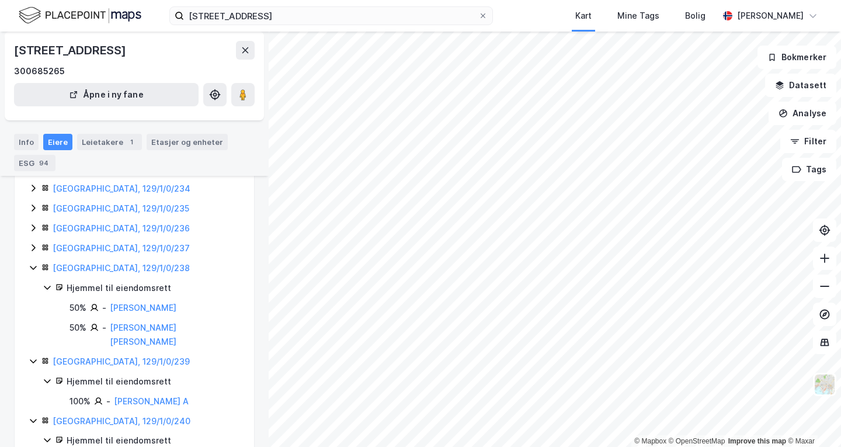
click at [35, 244] on icon at bounding box center [34, 247] width 4 height 7
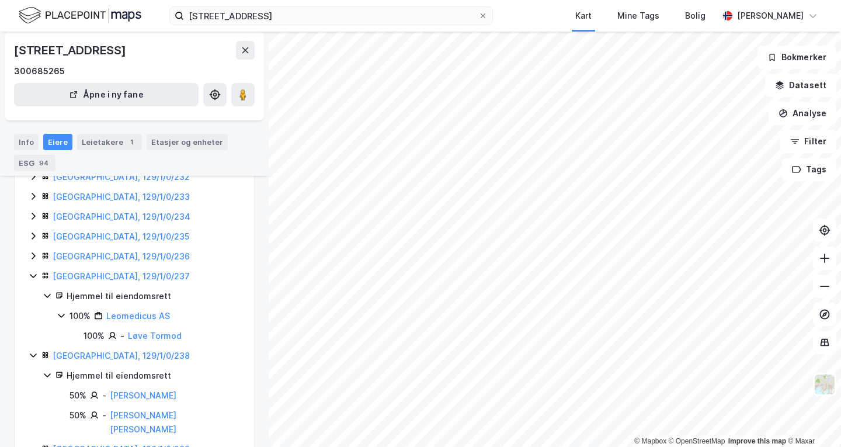
scroll to position [1223, 0]
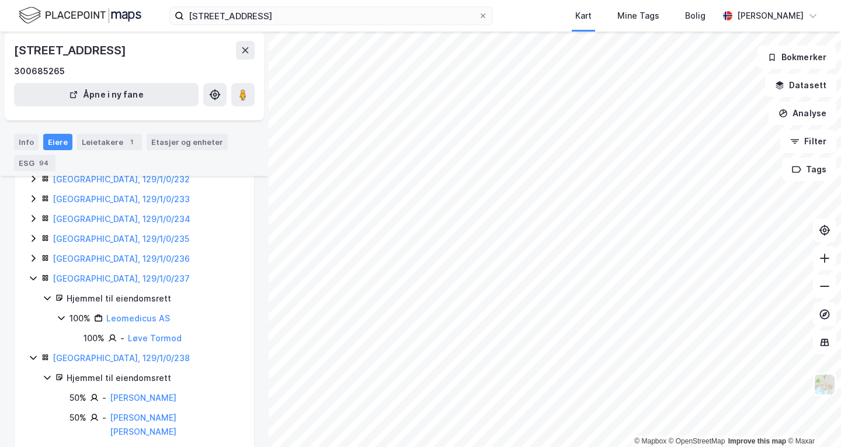
click at [36, 253] on icon at bounding box center [33, 257] width 9 height 9
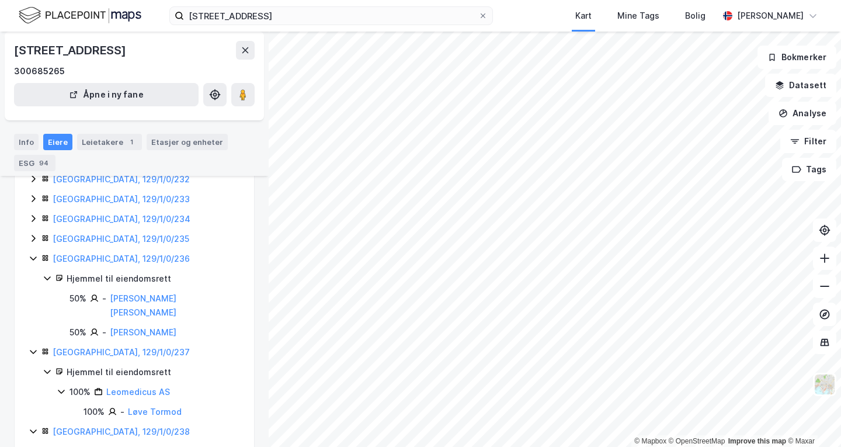
click at [36, 234] on icon at bounding box center [33, 238] width 9 height 9
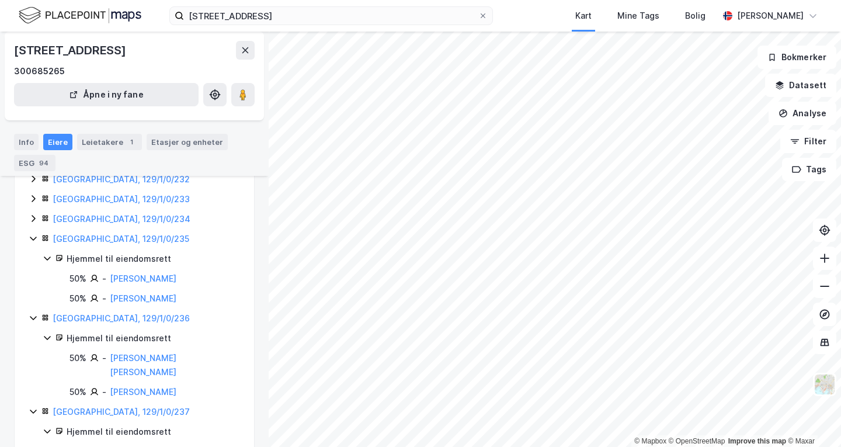
click at [34, 214] on icon at bounding box center [33, 218] width 9 height 9
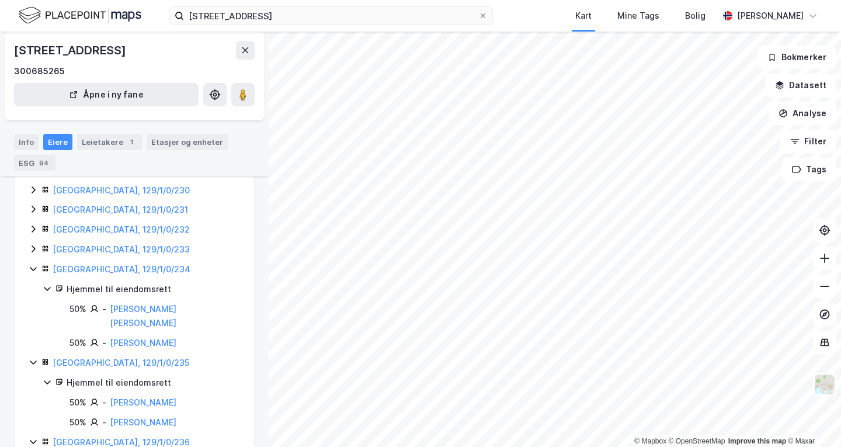
scroll to position [1166, 0]
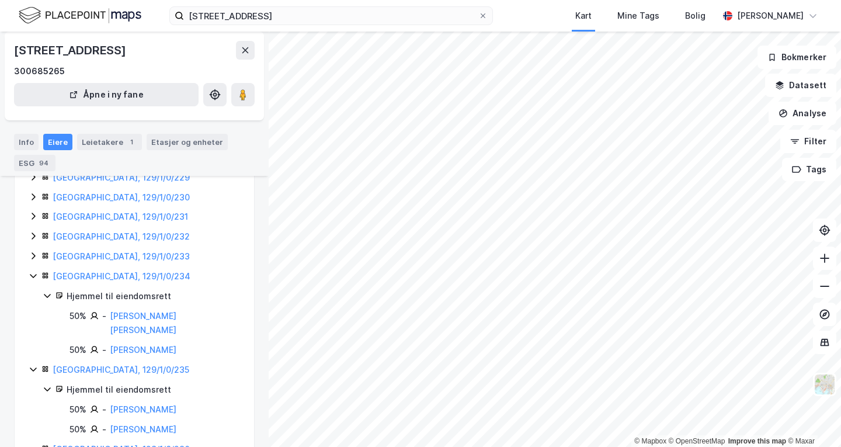
click at [35, 251] on icon at bounding box center [33, 255] width 9 height 9
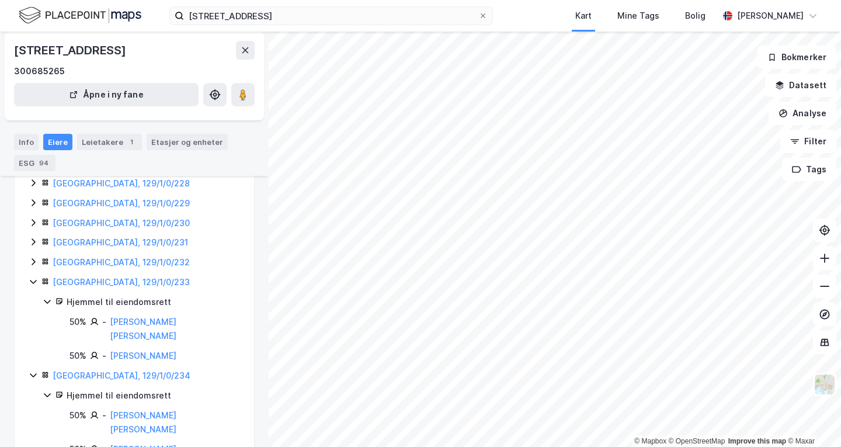
scroll to position [1139, 0]
click at [34, 260] on icon at bounding box center [34, 263] width 4 height 7
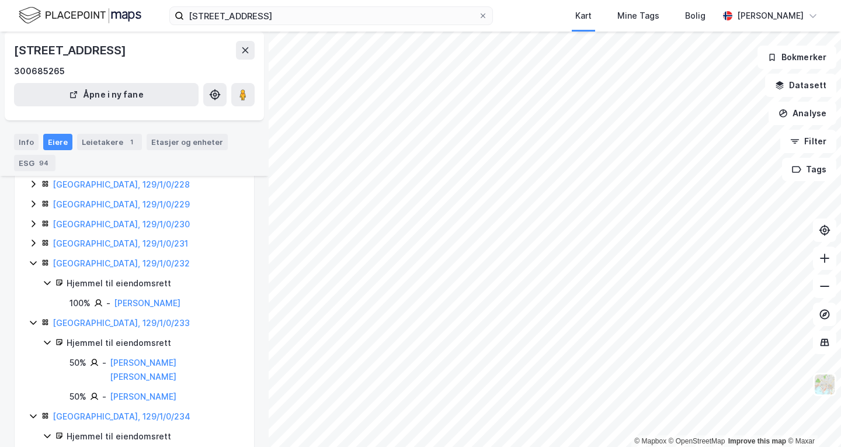
click at [31, 238] on icon at bounding box center [33, 242] width 9 height 9
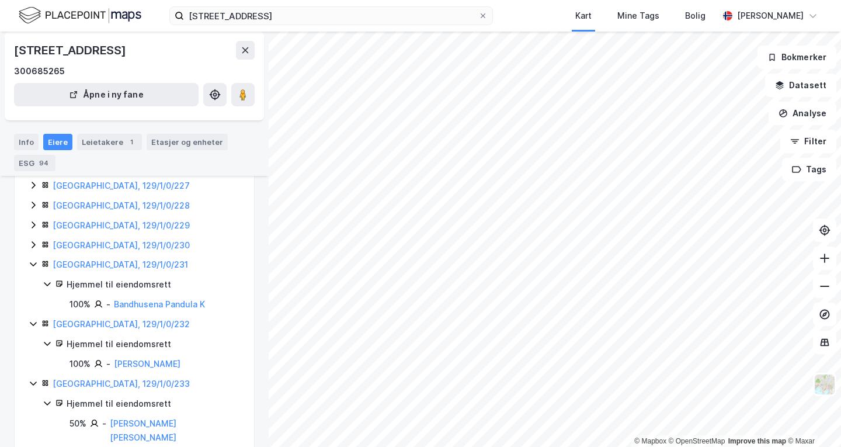
scroll to position [1115, 0]
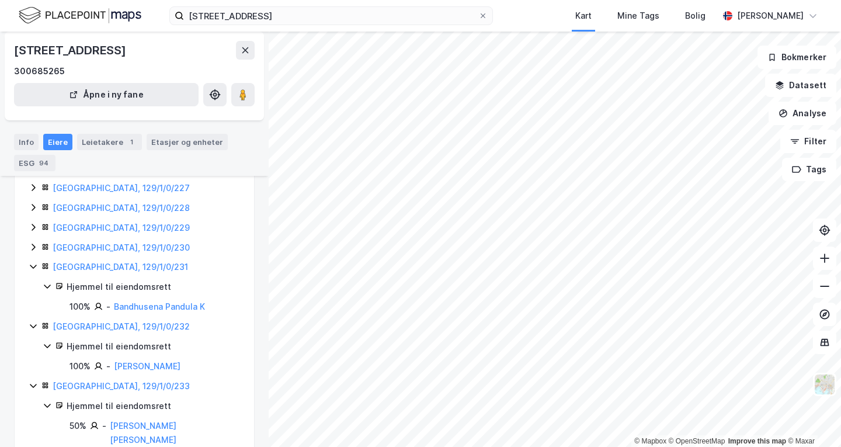
click at [33, 241] on div "[GEOGRAPHIC_DATA], 129/1/0/230" at bounding box center [134, 248] width 211 height 14
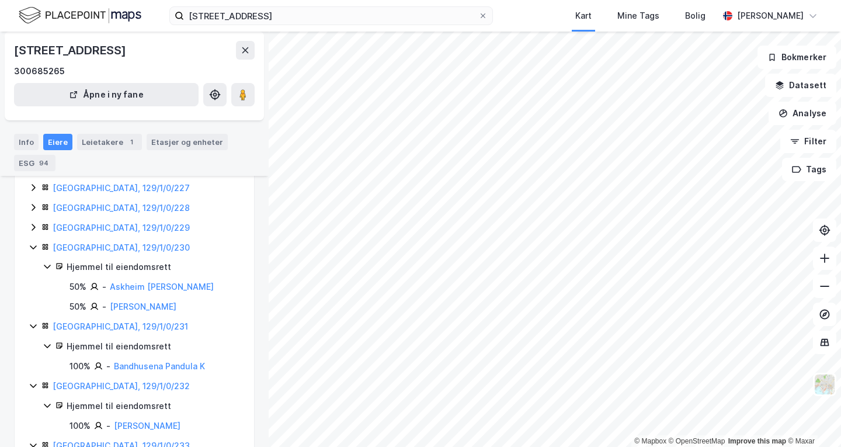
click at [35, 223] on icon at bounding box center [33, 227] width 9 height 9
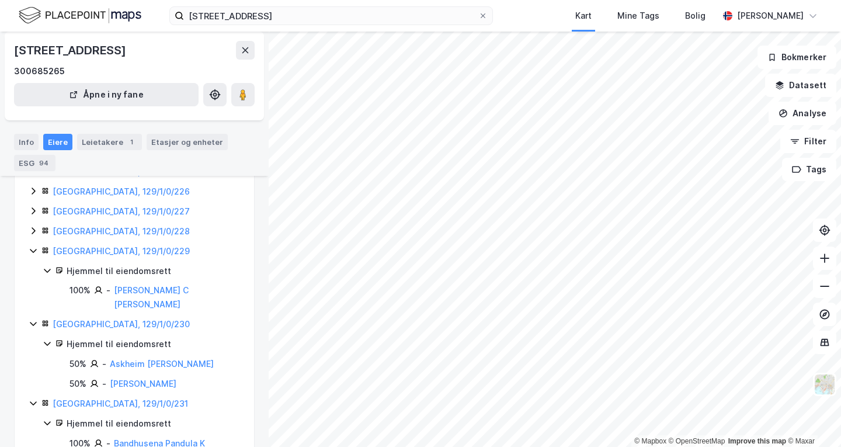
scroll to position [1091, 0]
click at [36, 227] on icon at bounding box center [33, 231] width 9 height 9
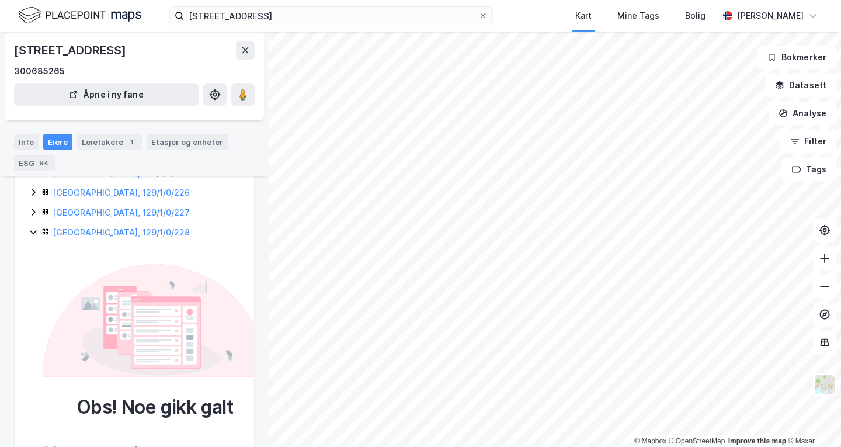
scroll to position [1062, 0]
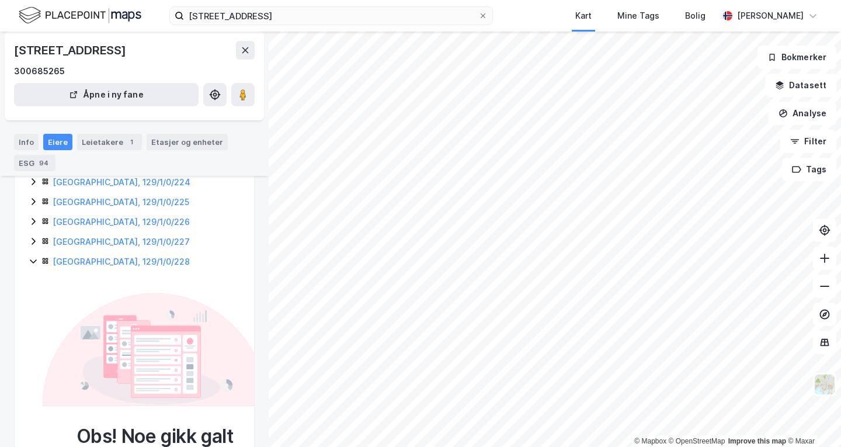
click at [30, 237] on icon at bounding box center [33, 241] width 9 height 9
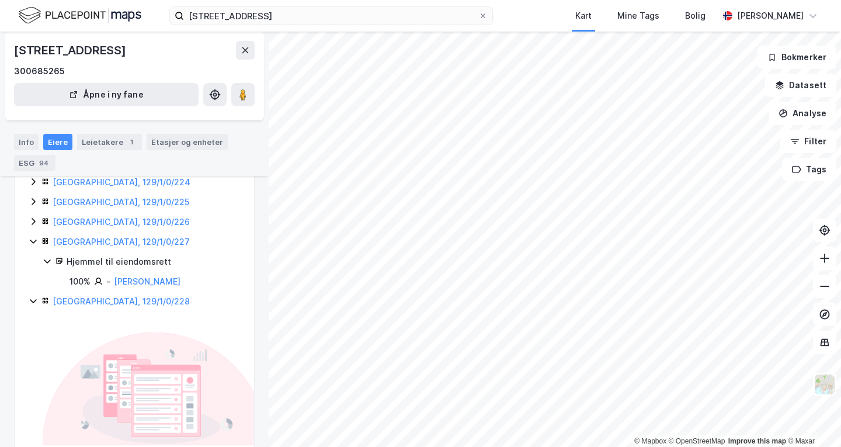
click at [34, 217] on icon at bounding box center [33, 221] width 9 height 9
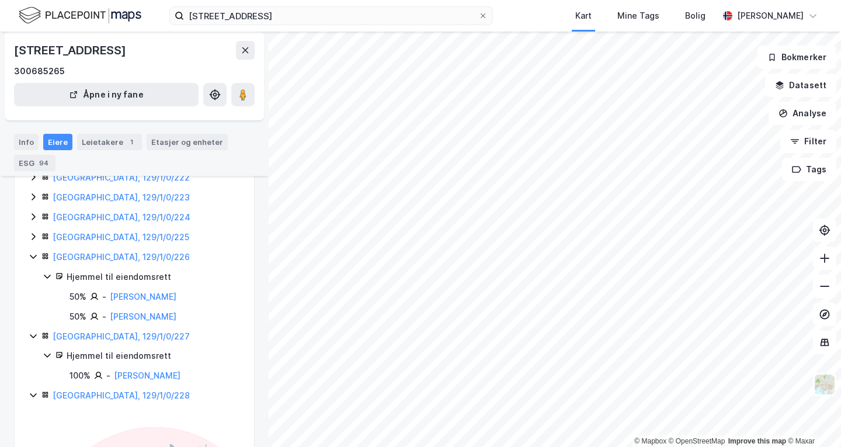
scroll to position [1024, 0]
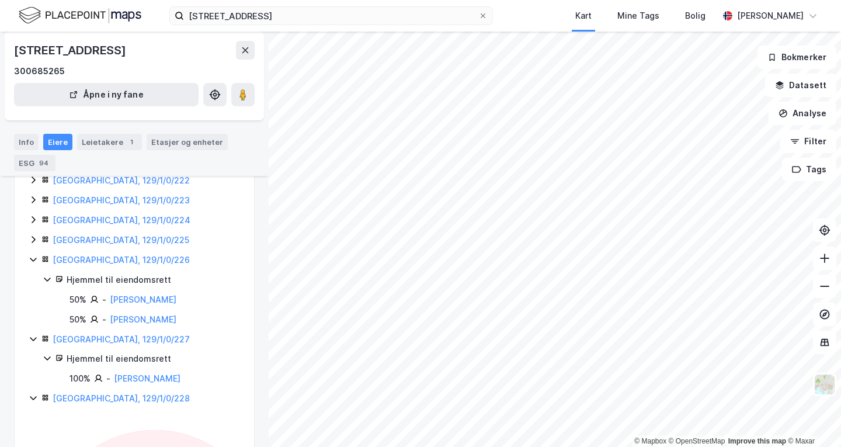
click at [34, 236] on icon at bounding box center [34, 239] width 4 height 7
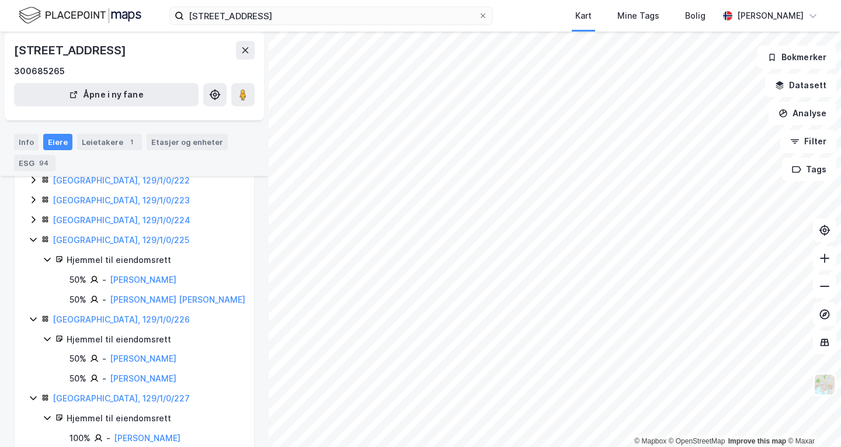
click at [32, 215] on icon at bounding box center [33, 219] width 9 height 9
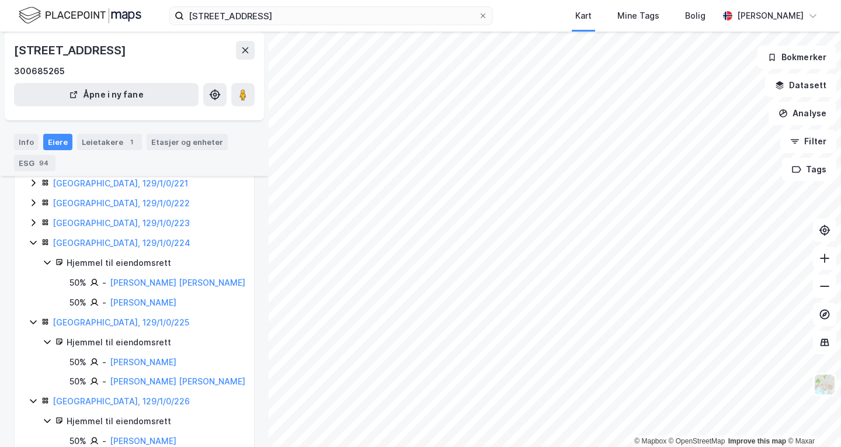
scroll to position [993, 0]
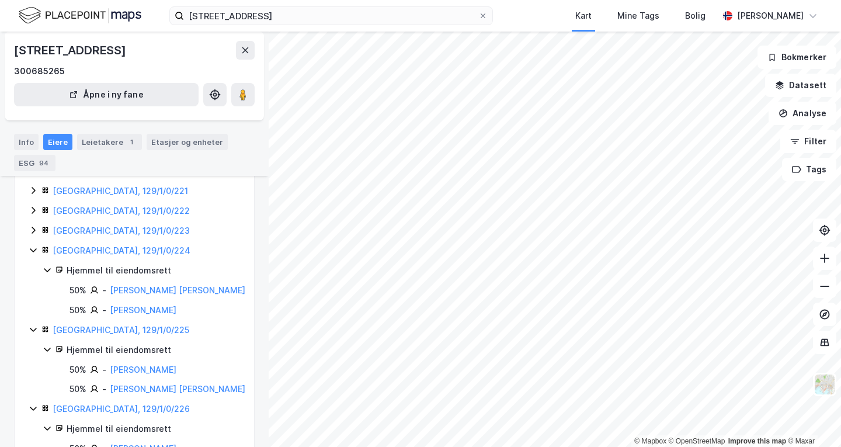
click at [34, 225] on icon at bounding box center [33, 229] width 9 height 9
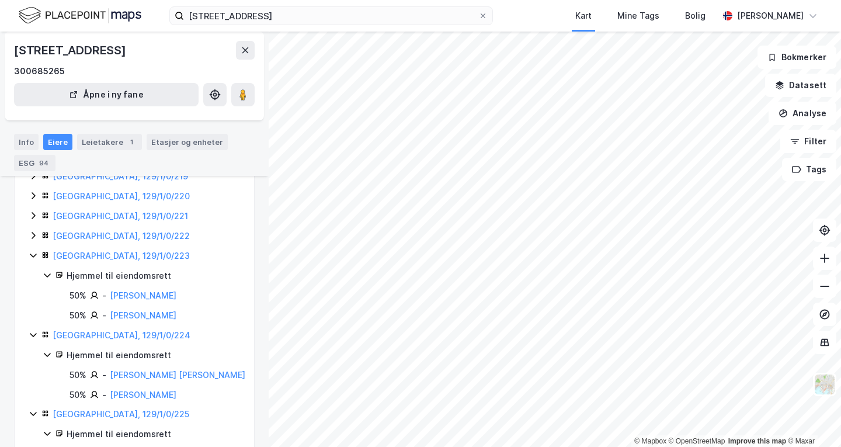
scroll to position [967, 0]
click at [36, 232] on icon at bounding box center [33, 236] width 9 height 9
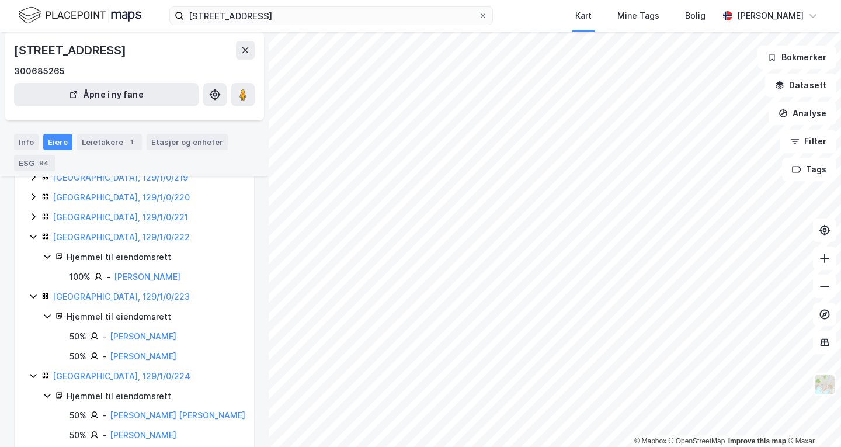
scroll to position [955, 0]
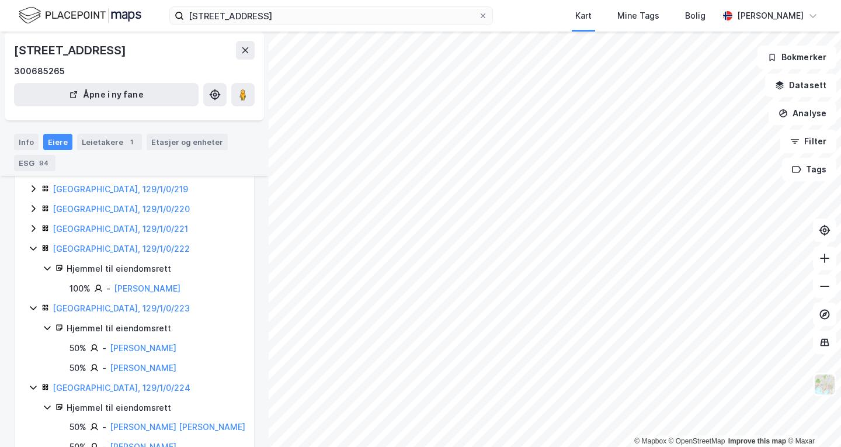
click at [36, 222] on div "[GEOGRAPHIC_DATA], 129/1/0/221" at bounding box center [148, 229] width 238 height 14
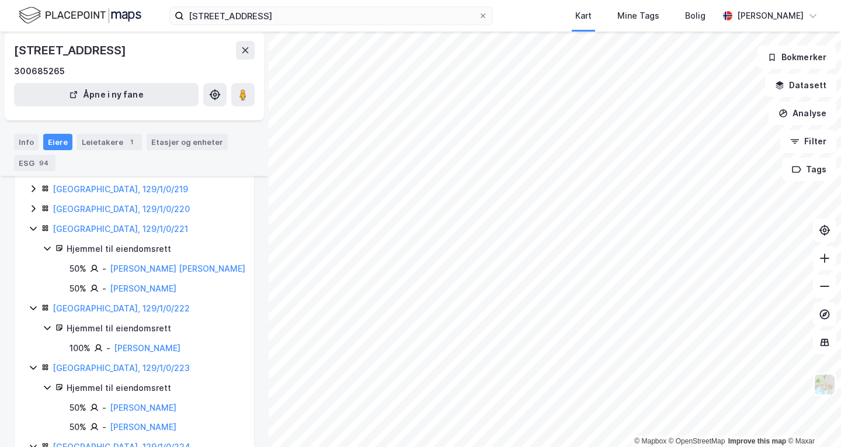
click at [33, 204] on icon at bounding box center [33, 208] width 9 height 9
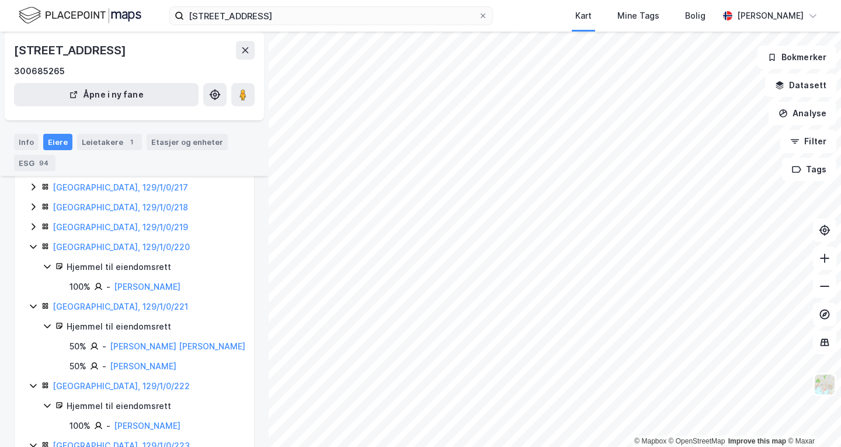
scroll to position [911, 0]
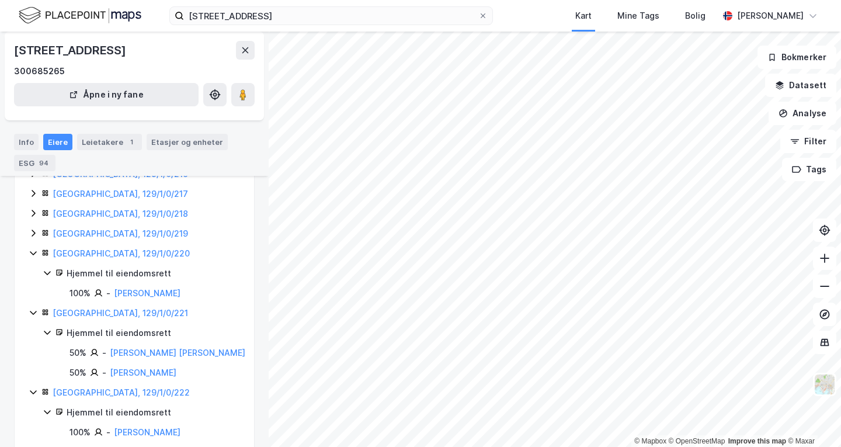
click at [35, 230] on icon at bounding box center [34, 233] width 4 height 7
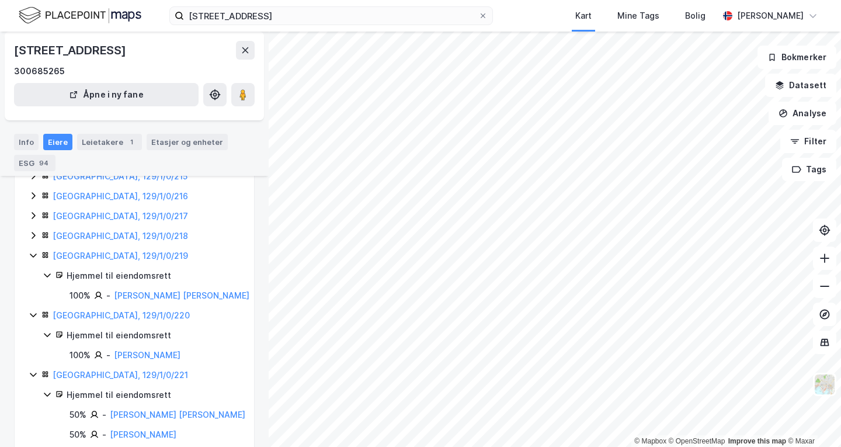
scroll to position [888, 0]
click at [34, 232] on icon at bounding box center [33, 236] width 9 height 9
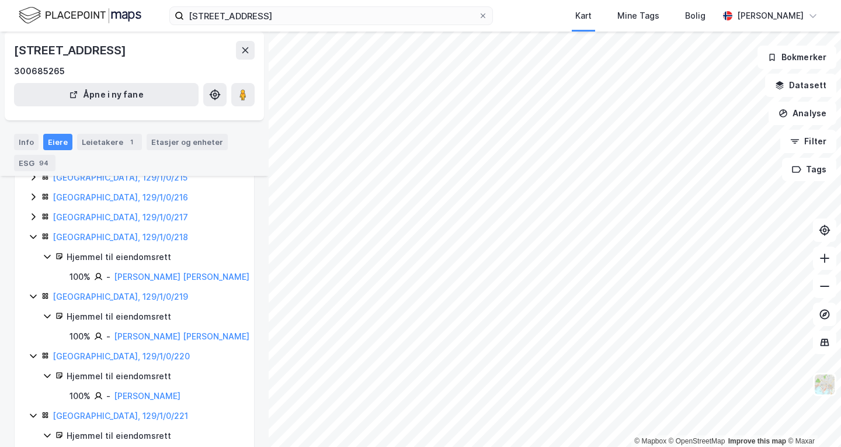
click at [32, 212] on icon at bounding box center [33, 216] width 9 height 9
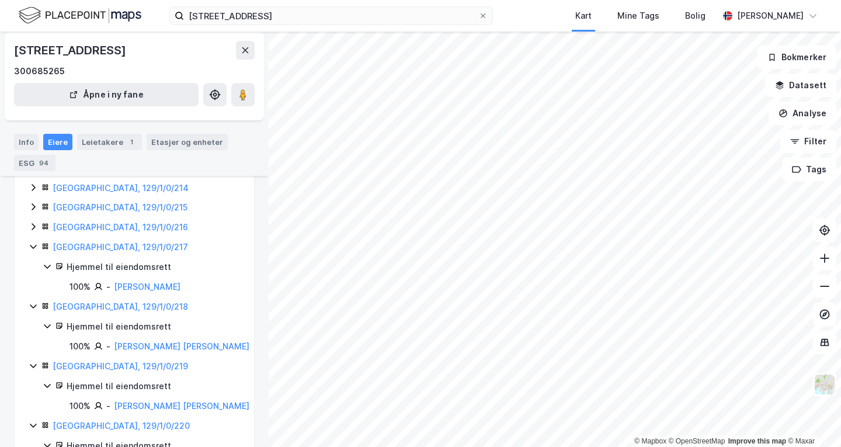
scroll to position [851, 0]
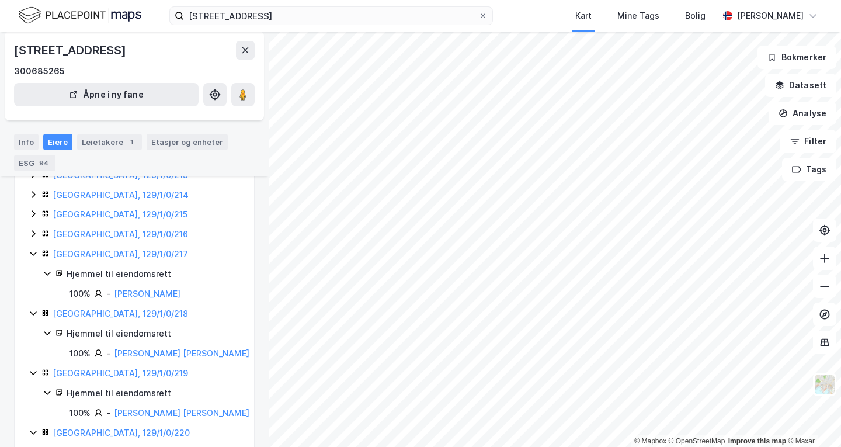
click at [37, 229] on icon at bounding box center [33, 233] width 9 height 9
click at [34, 211] on icon at bounding box center [34, 214] width 4 height 7
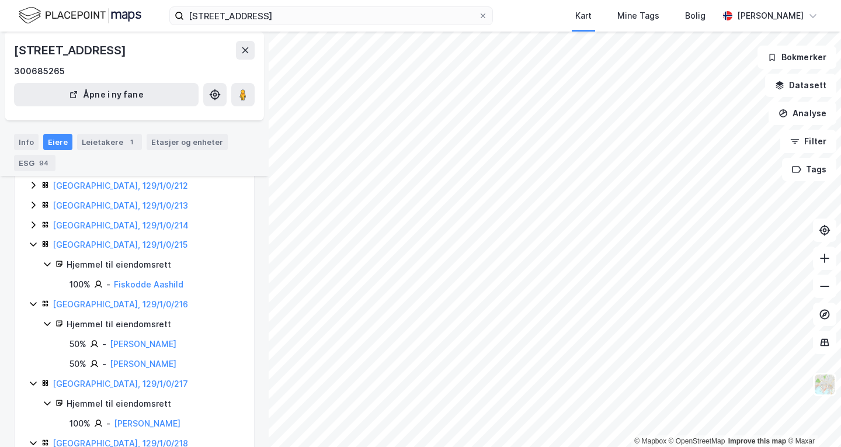
scroll to position [819, 0]
click at [33, 223] on icon at bounding box center [34, 226] width 4 height 7
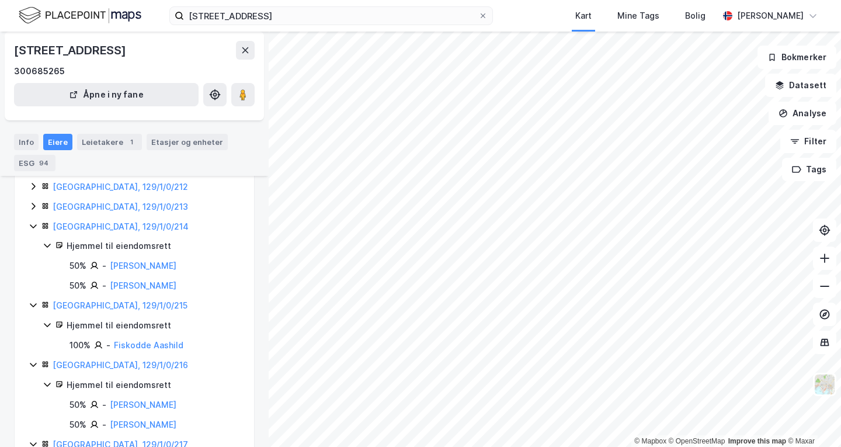
click at [33, 201] on icon at bounding box center [33, 205] width 9 height 9
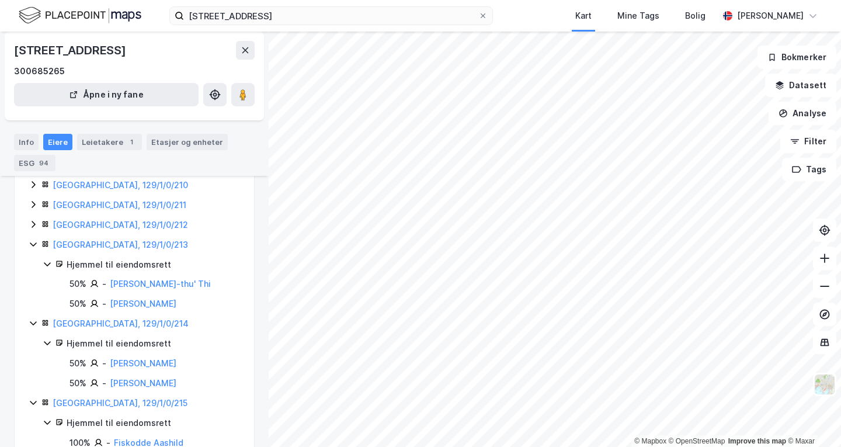
scroll to position [780, 0]
click at [33, 221] on icon at bounding box center [33, 225] width 9 height 9
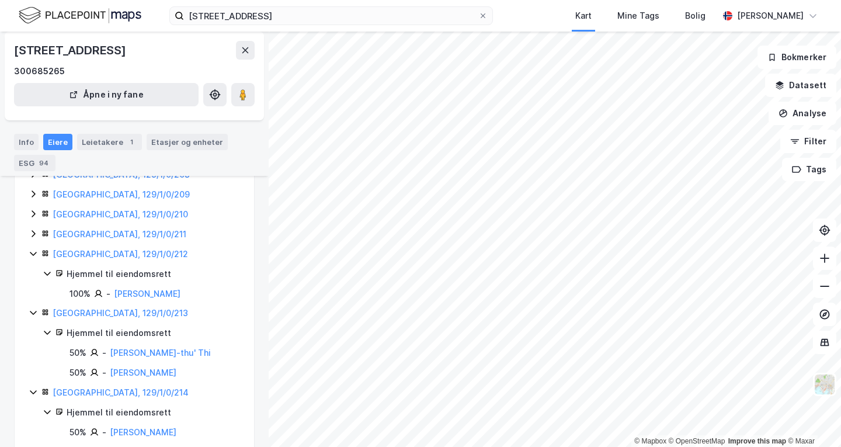
scroll to position [752, 0]
click at [36, 230] on icon at bounding box center [33, 234] width 9 height 9
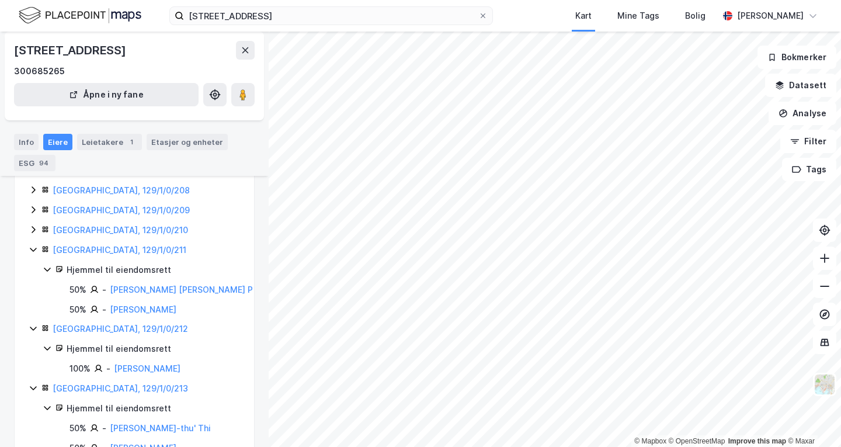
scroll to position [728, 0]
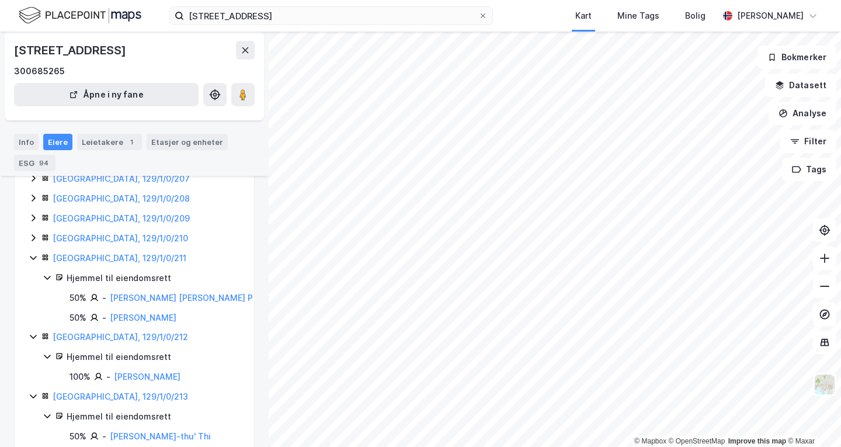
click at [36, 233] on icon at bounding box center [33, 237] width 9 height 9
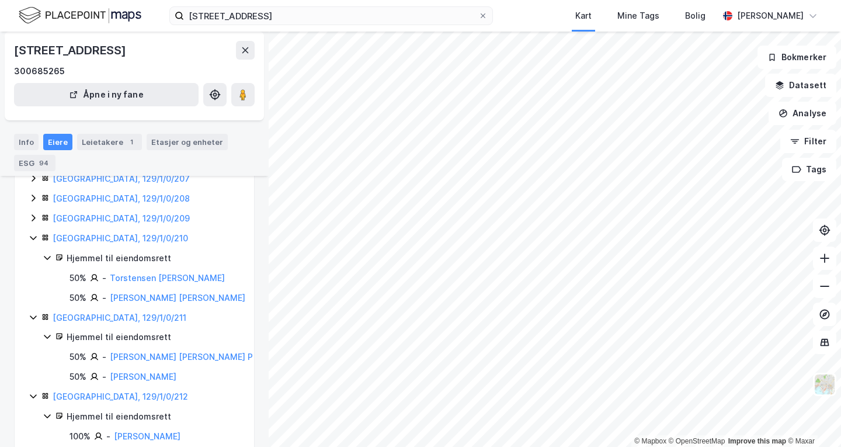
click at [32, 213] on icon at bounding box center [33, 217] width 9 height 9
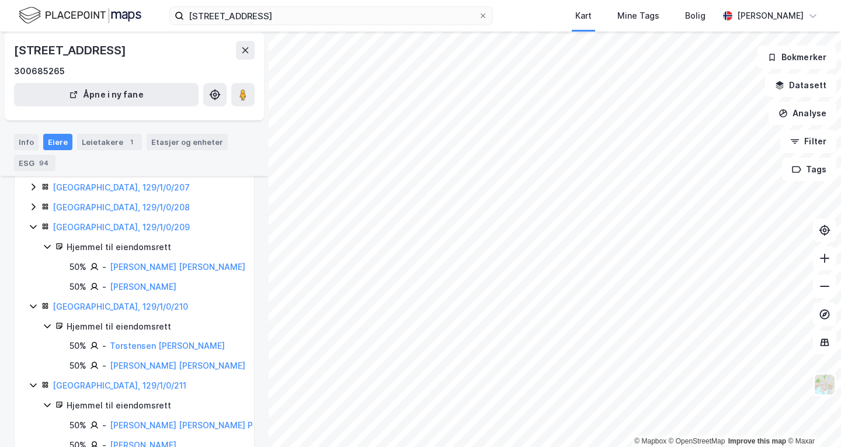
scroll to position [710, 0]
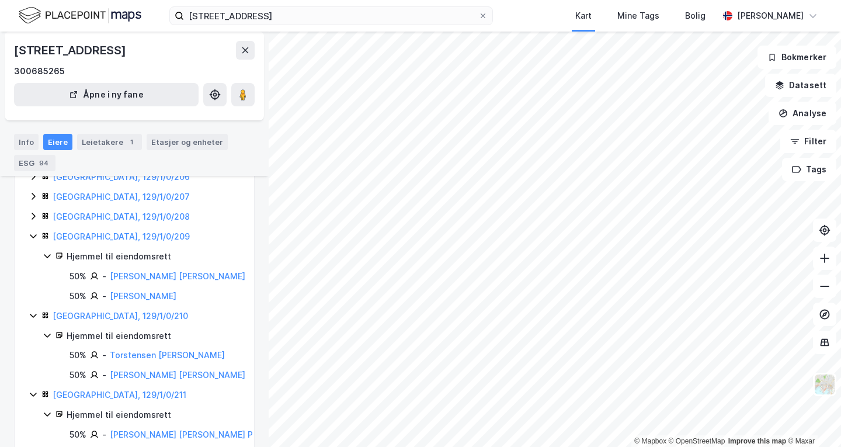
click at [34, 210] on div "[GEOGRAPHIC_DATA], 129/1/0/208" at bounding box center [148, 217] width 238 height 14
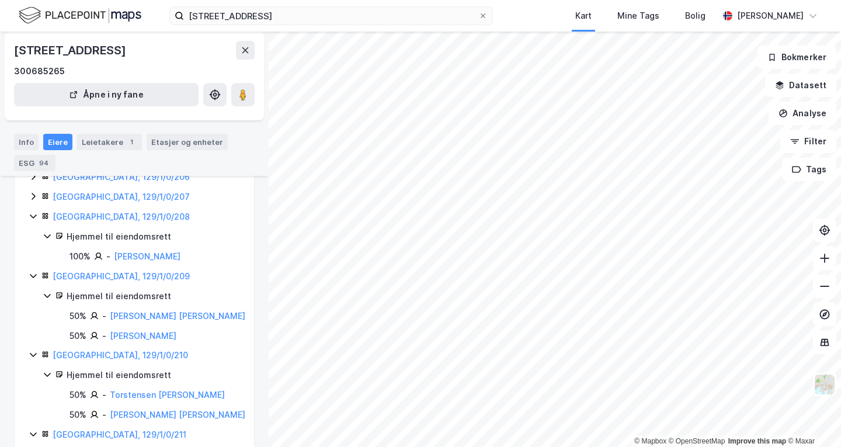
click at [33, 190] on div "[GEOGRAPHIC_DATA], 129/1/0/207" at bounding box center [148, 197] width 238 height 14
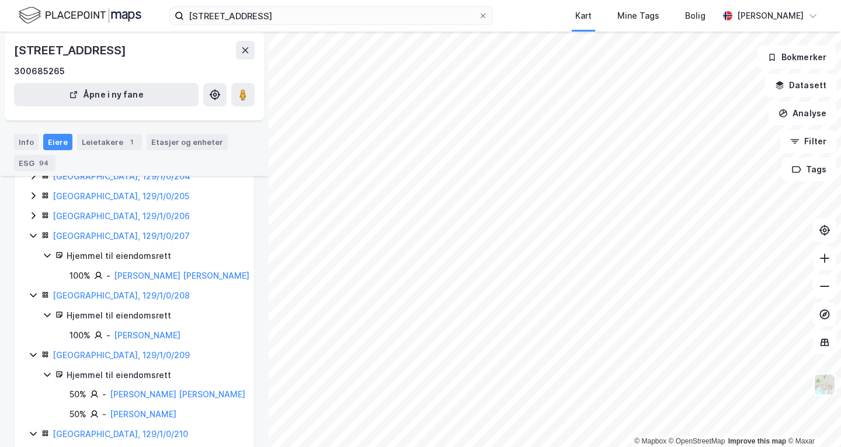
scroll to position [670, 0]
click at [36, 210] on div "[GEOGRAPHIC_DATA], 129/1/0/206" at bounding box center [148, 217] width 238 height 14
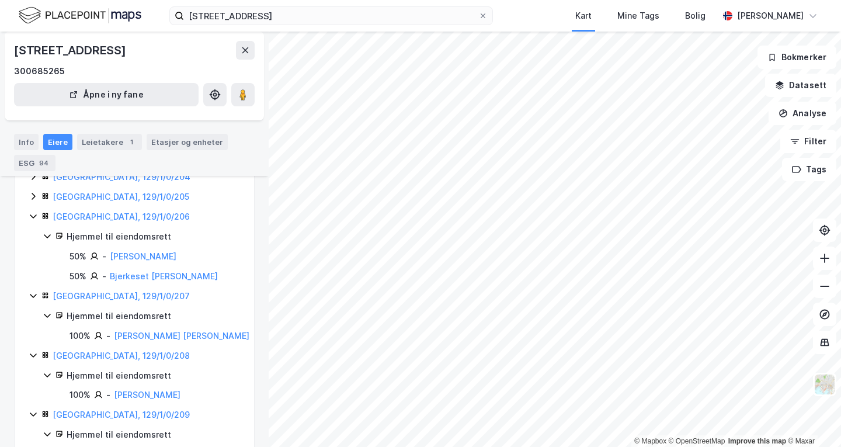
click at [30, 192] on icon at bounding box center [33, 196] width 9 height 9
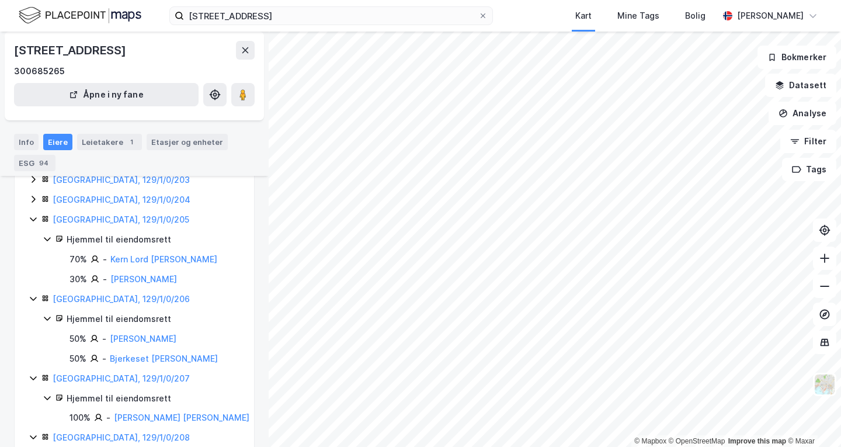
scroll to position [645, 0]
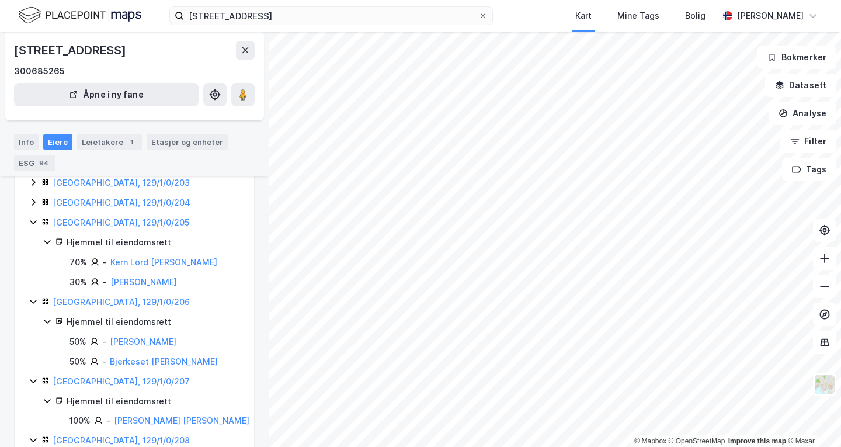
click at [32, 199] on icon at bounding box center [34, 202] width 4 height 7
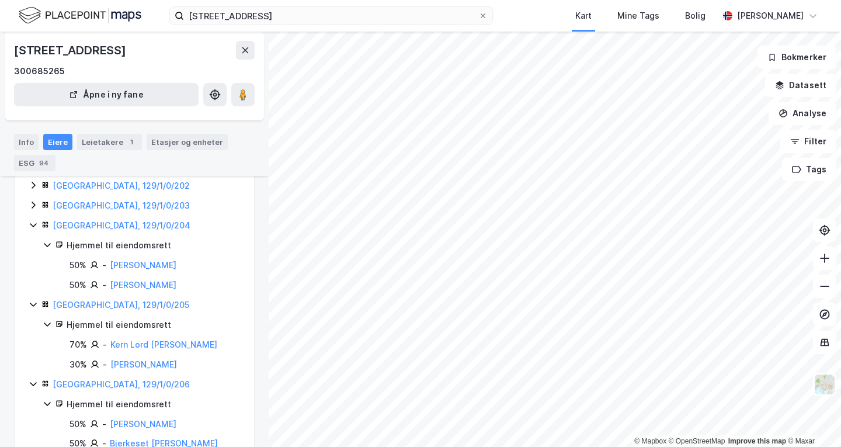
scroll to position [621, 0]
click at [33, 202] on icon at bounding box center [34, 205] width 4 height 7
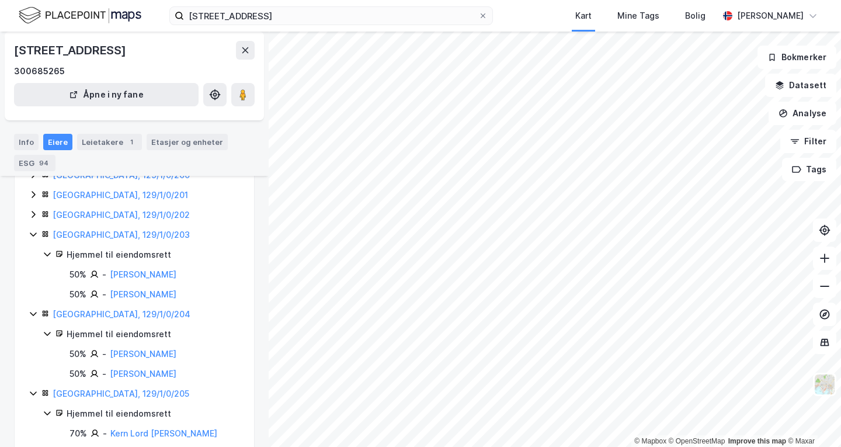
scroll to position [592, 0]
click at [36, 210] on icon at bounding box center [33, 214] width 9 height 9
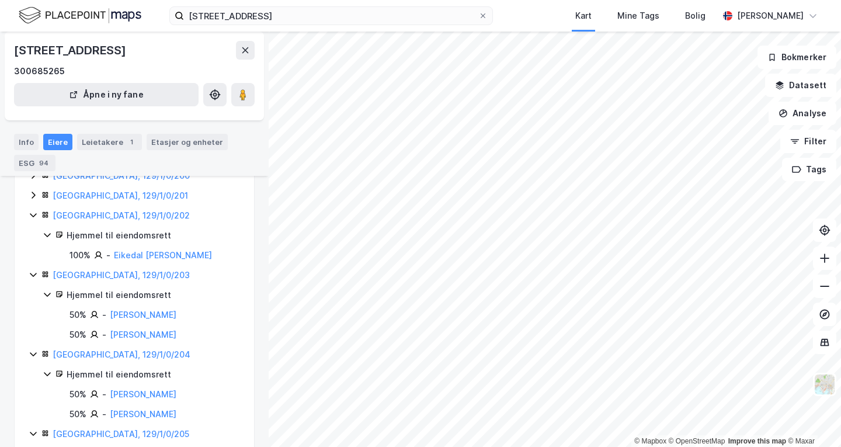
click at [32, 190] on icon at bounding box center [33, 194] width 9 height 9
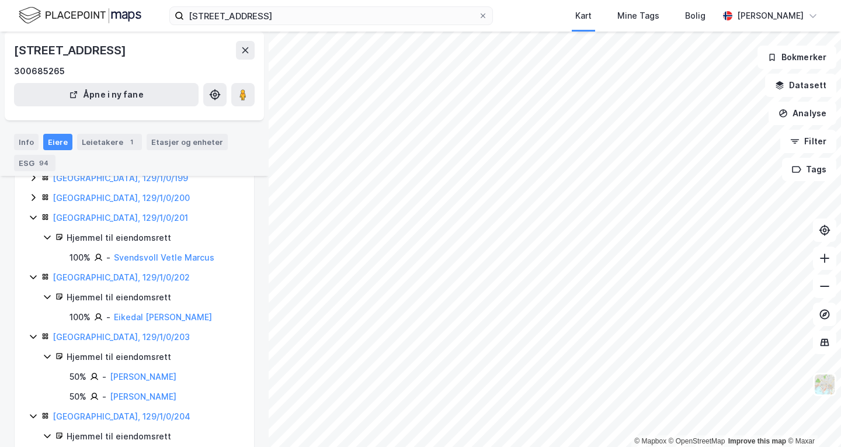
scroll to position [557, 0]
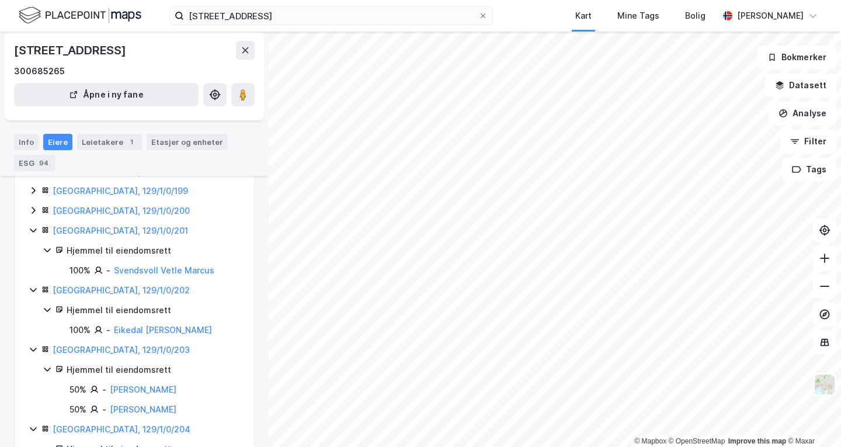
click at [32, 206] on icon at bounding box center [33, 210] width 9 height 9
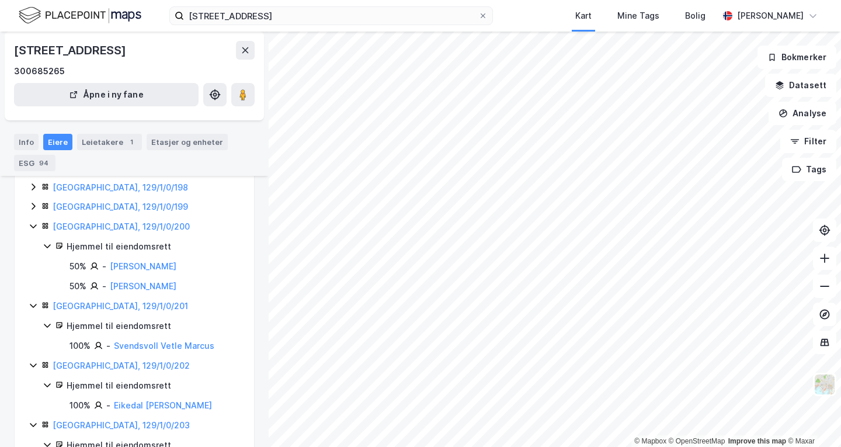
scroll to position [532, 0]
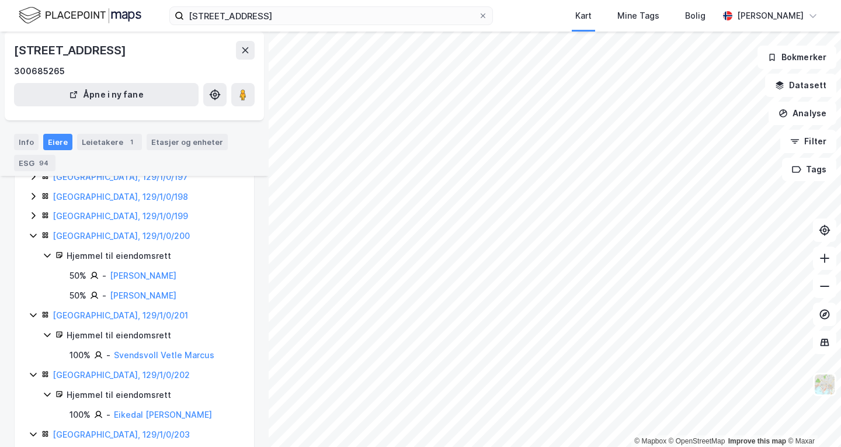
click at [33, 211] on icon at bounding box center [33, 215] width 9 height 9
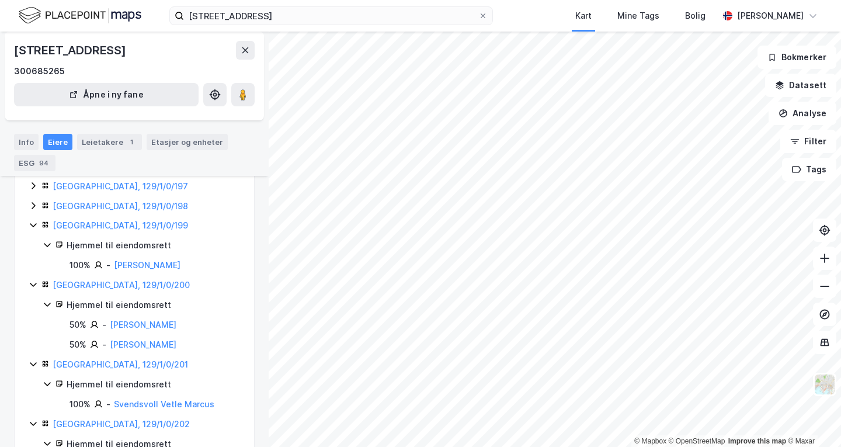
scroll to position [508, 0]
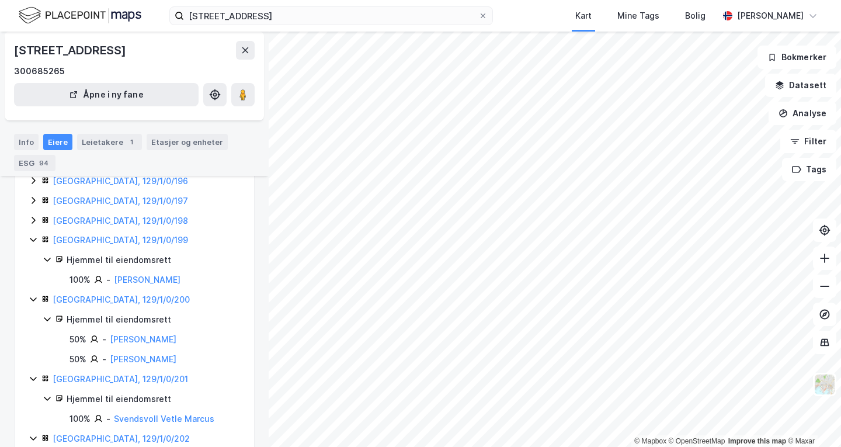
click at [34, 217] on icon at bounding box center [34, 220] width 4 height 7
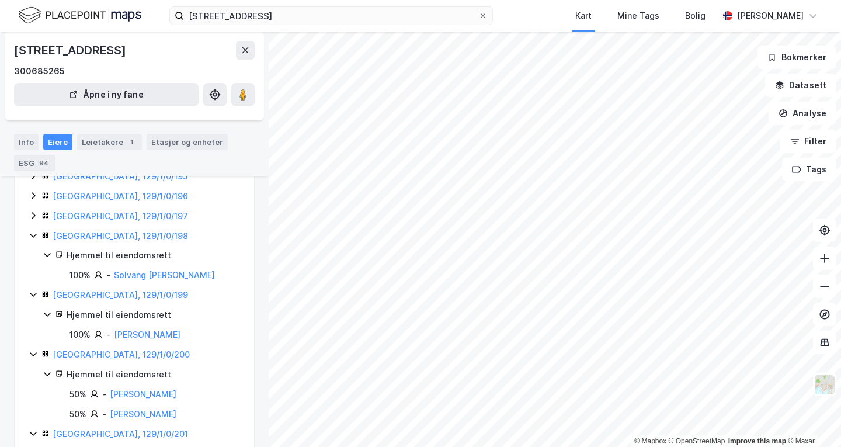
click at [34, 212] on icon at bounding box center [34, 215] width 4 height 7
click at [34, 211] on icon at bounding box center [33, 215] width 9 height 9
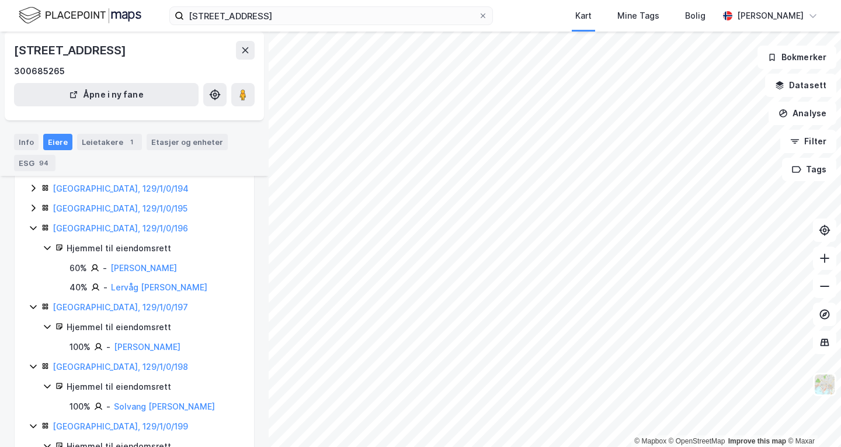
scroll to position [456, 0]
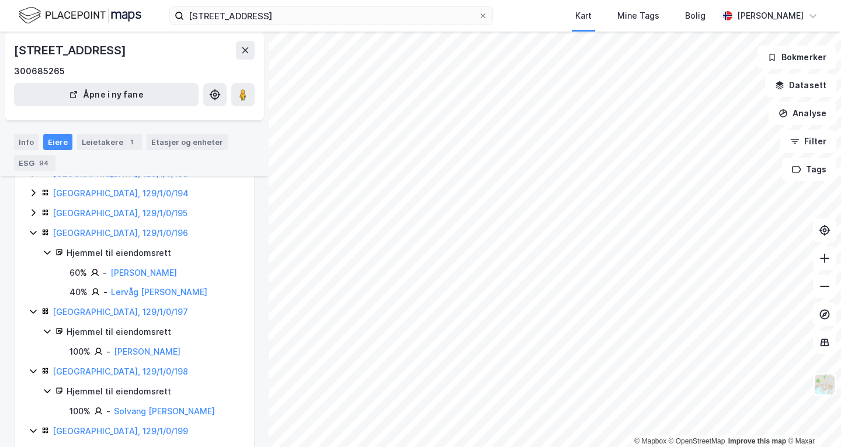
click at [34, 209] on icon at bounding box center [34, 212] width 4 height 7
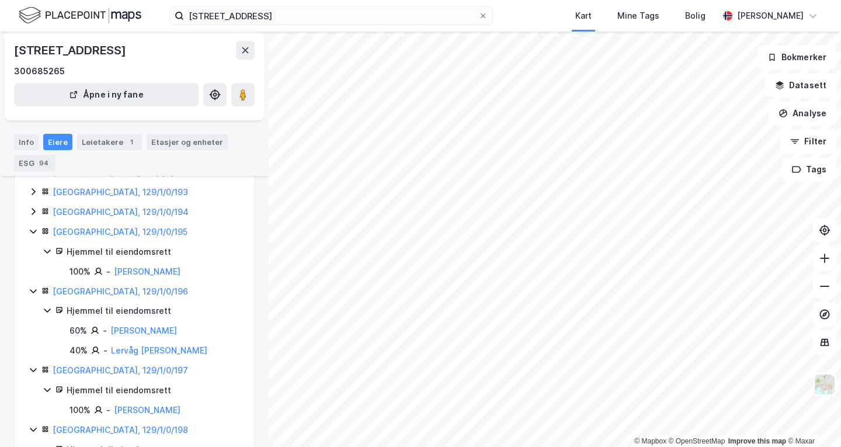
scroll to position [436, 0]
click at [34, 209] on icon at bounding box center [34, 212] width 4 height 7
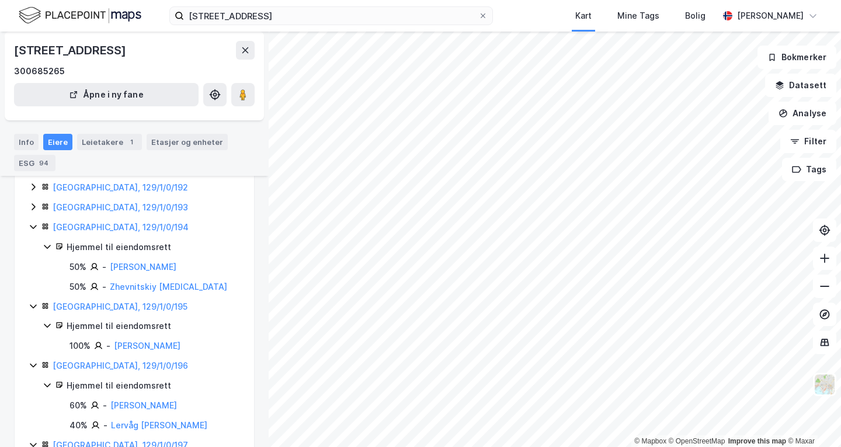
scroll to position [416, 0]
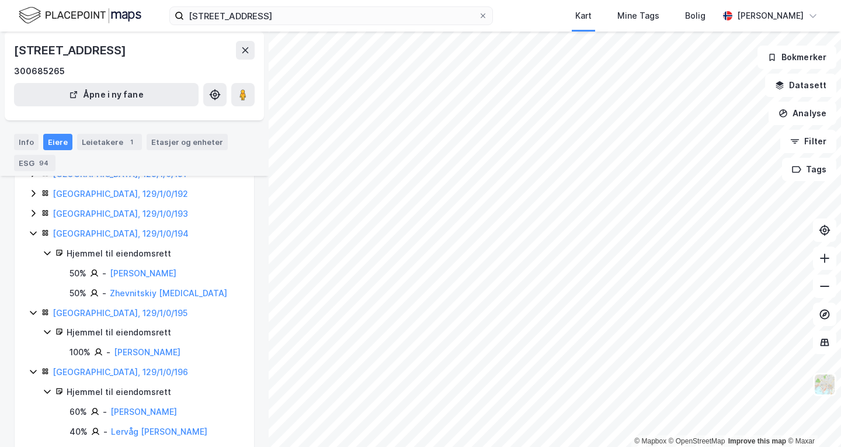
click at [34, 210] on icon at bounding box center [34, 213] width 4 height 7
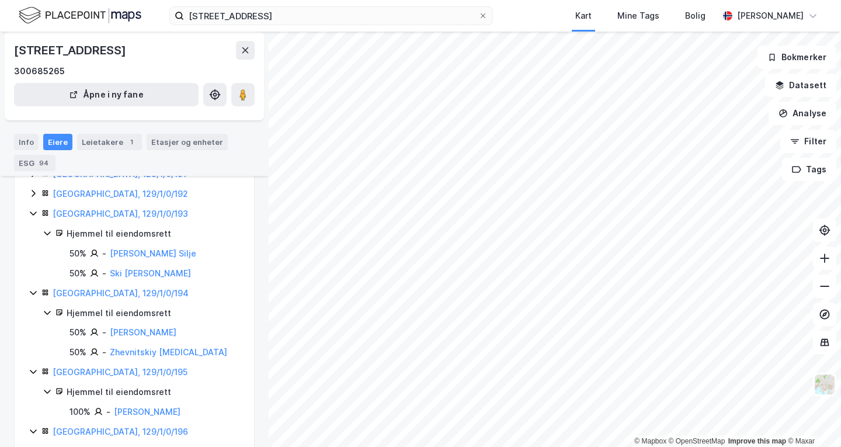
click at [35, 189] on div "[GEOGRAPHIC_DATA], 129/1/0/192" at bounding box center [148, 194] width 238 height 14
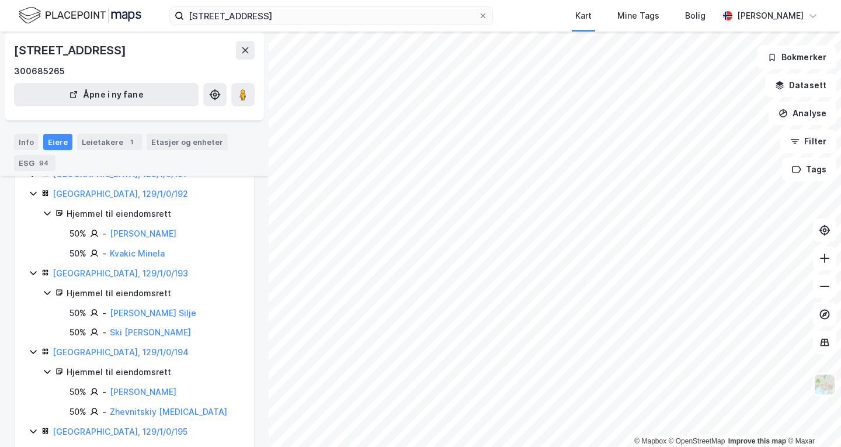
click at [35, 189] on icon at bounding box center [33, 193] width 9 height 9
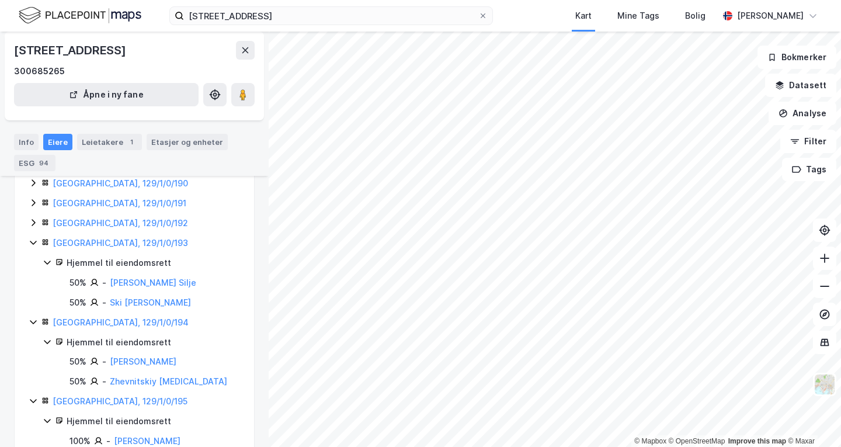
scroll to position [386, 0]
click at [34, 200] on icon at bounding box center [34, 203] width 4 height 7
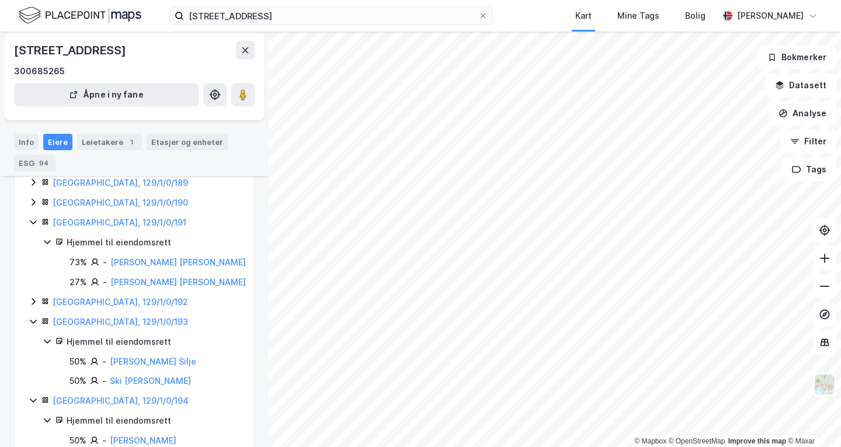
scroll to position [363, 0]
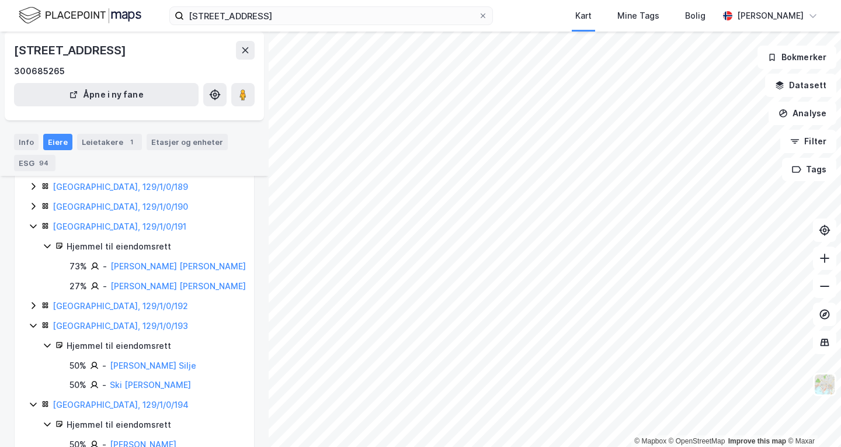
click at [34, 201] on icon at bounding box center [33, 205] width 9 height 9
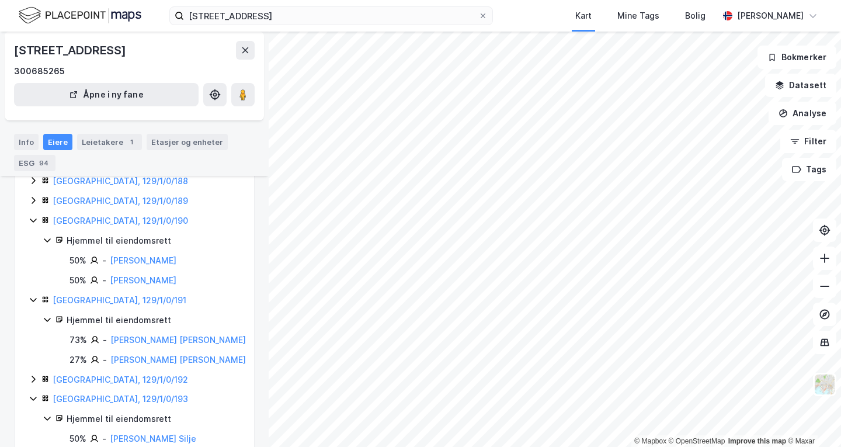
scroll to position [348, 0]
click at [35, 197] on icon at bounding box center [33, 201] width 9 height 9
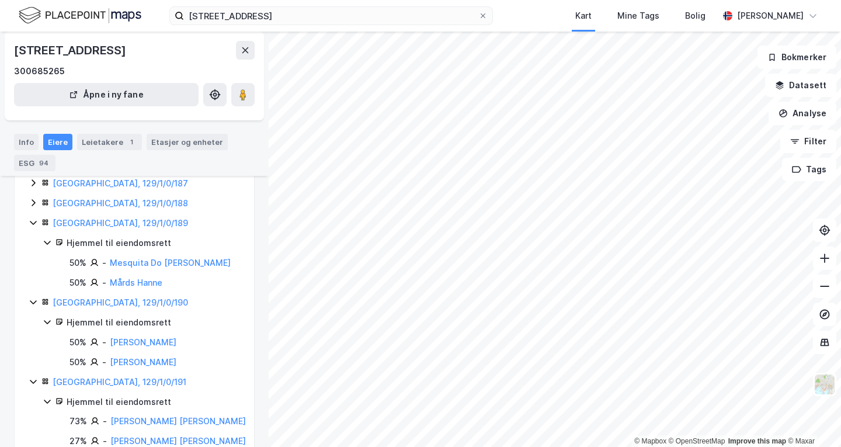
click at [35, 198] on icon at bounding box center [33, 202] width 9 height 9
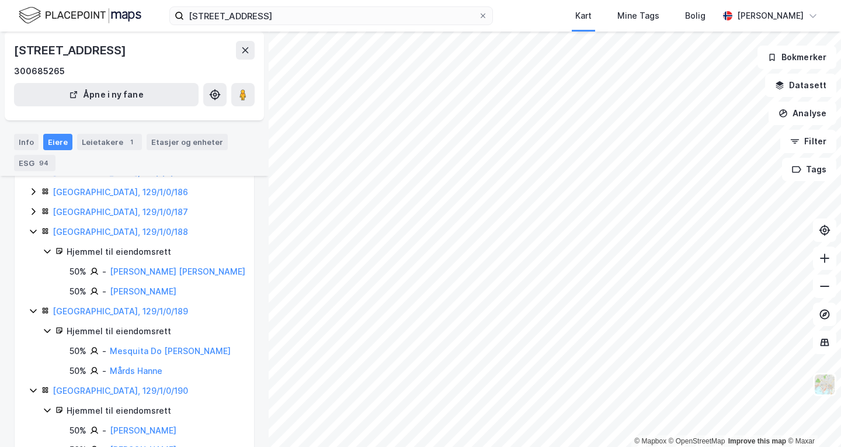
scroll to position [293, 0]
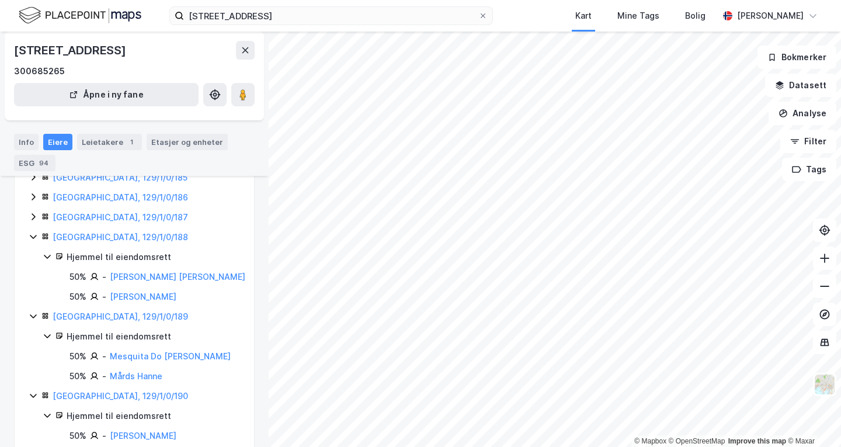
click at [34, 212] on icon at bounding box center [33, 216] width 9 height 9
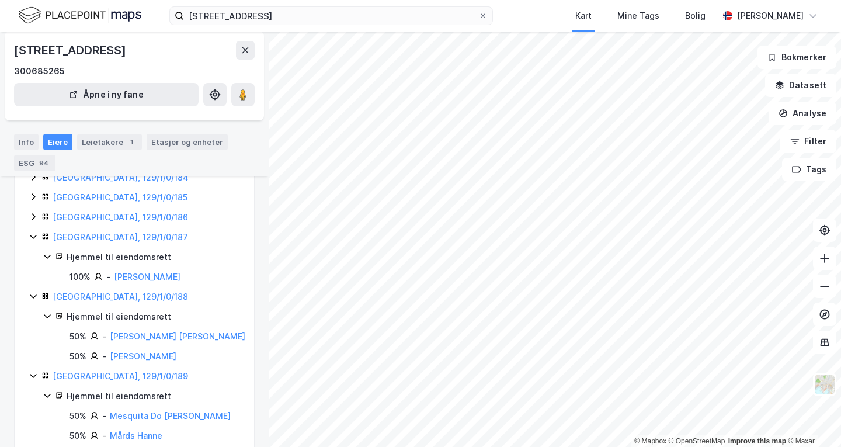
scroll to position [267, 0]
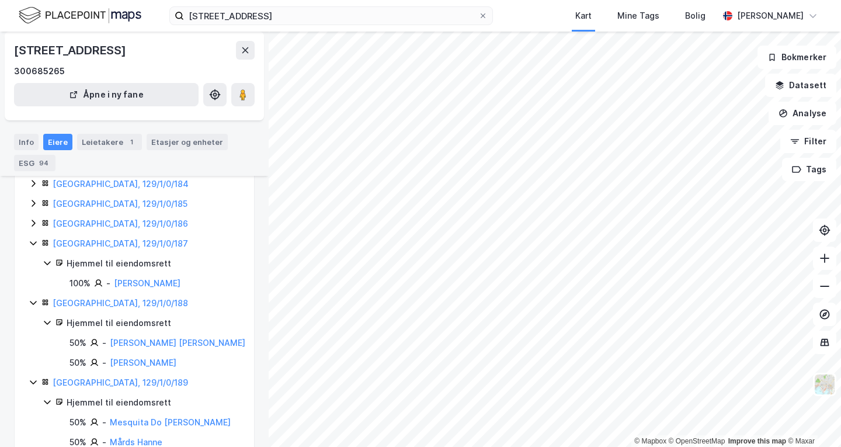
click at [38, 221] on div "[GEOGRAPHIC_DATA], 129/1/0/186" at bounding box center [148, 224] width 238 height 14
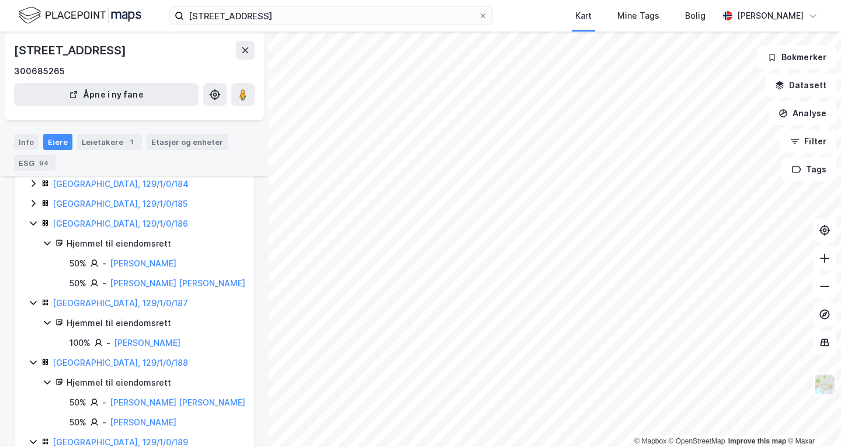
click at [37, 199] on icon at bounding box center [33, 203] width 9 height 9
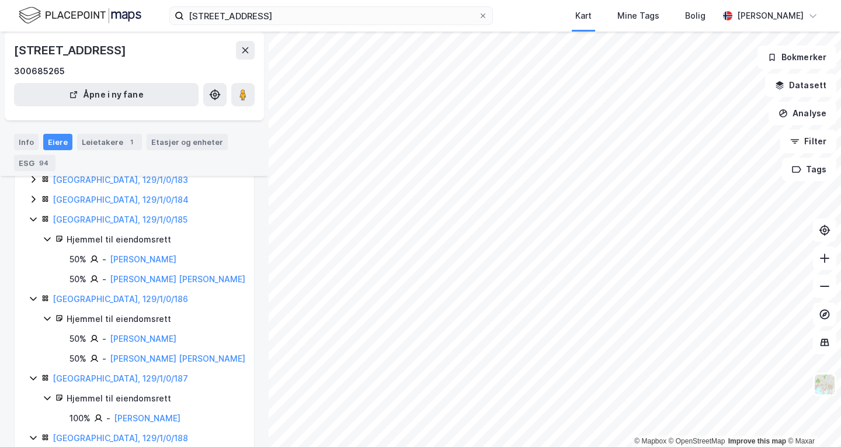
scroll to position [237, 0]
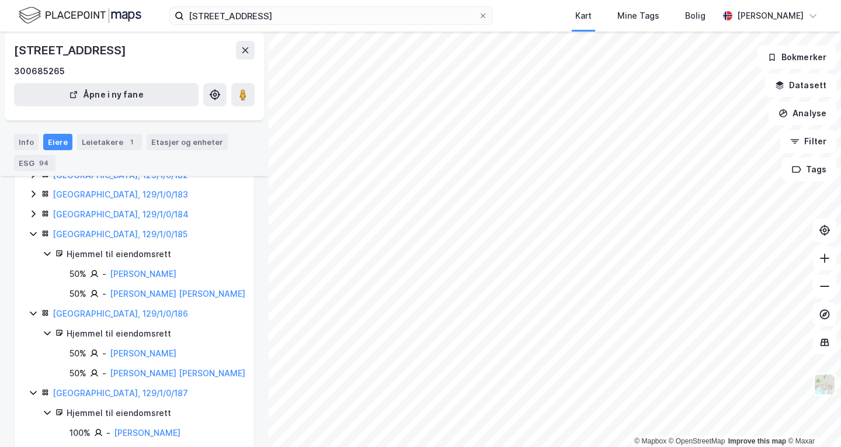
click at [34, 207] on div "[GEOGRAPHIC_DATA], 129/1/0/184" at bounding box center [148, 214] width 238 height 14
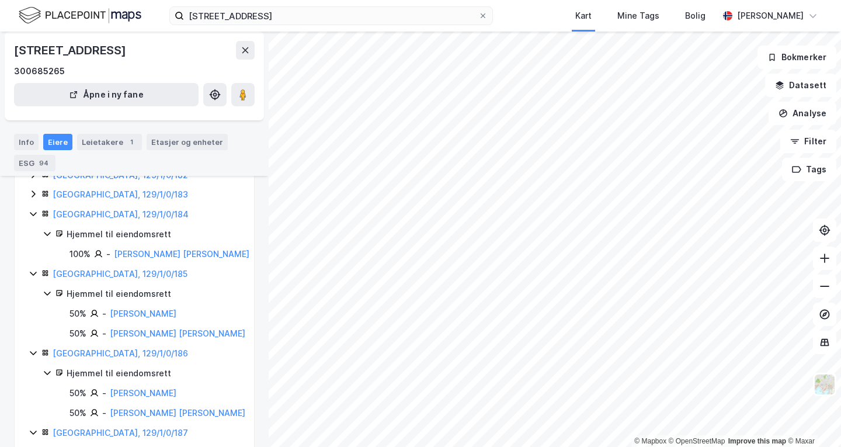
click at [33, 187] on div "[GEOGRAPHIC_DATA], 129/1/0/183" at bounding box center [148, 194] width 238 height 14
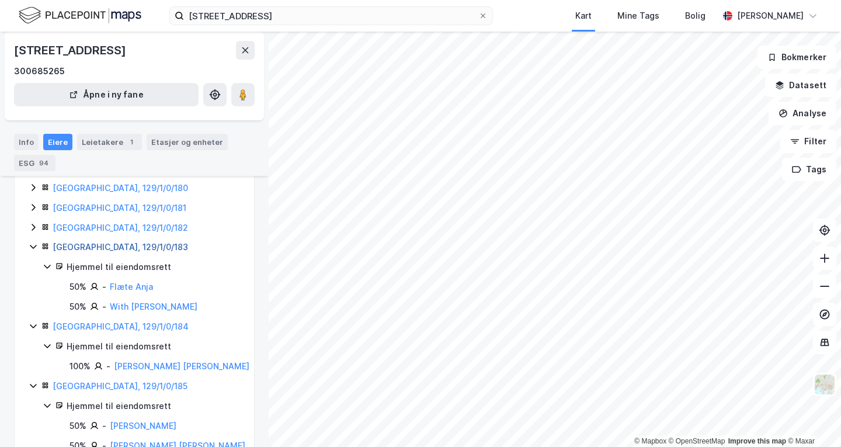
scroll to position [182, 0]
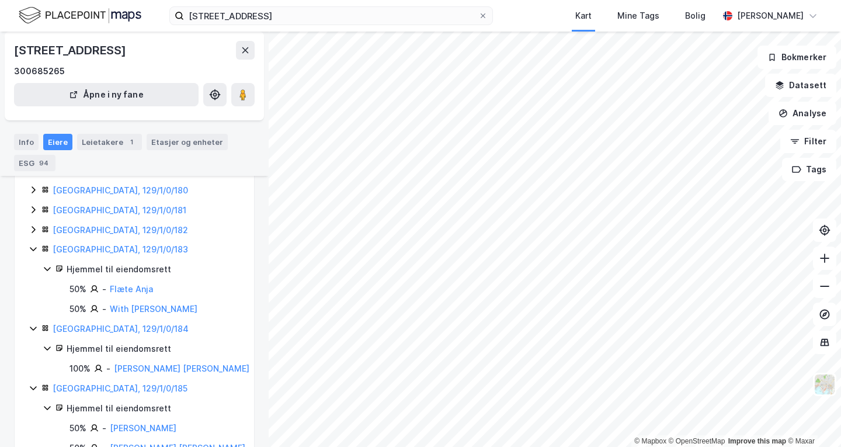
click at [34, 228] on icon at bounding box center [33, 229] width 9 height 9
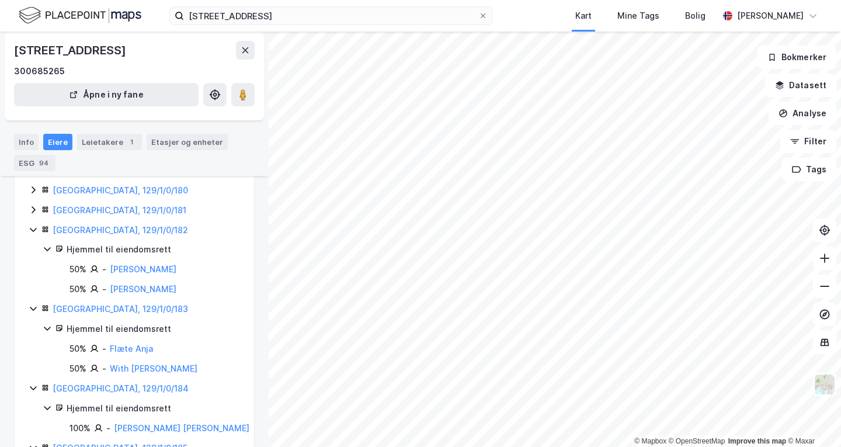
click at [33, 207] on icon at bounding box center [34, 209] width 4 height 7
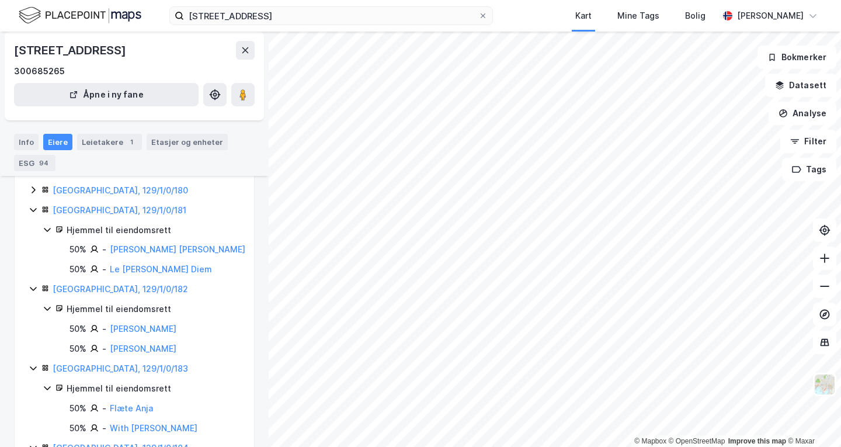
click at [33, 190] on icon at bounding box center [33, 189] width 9 height 9
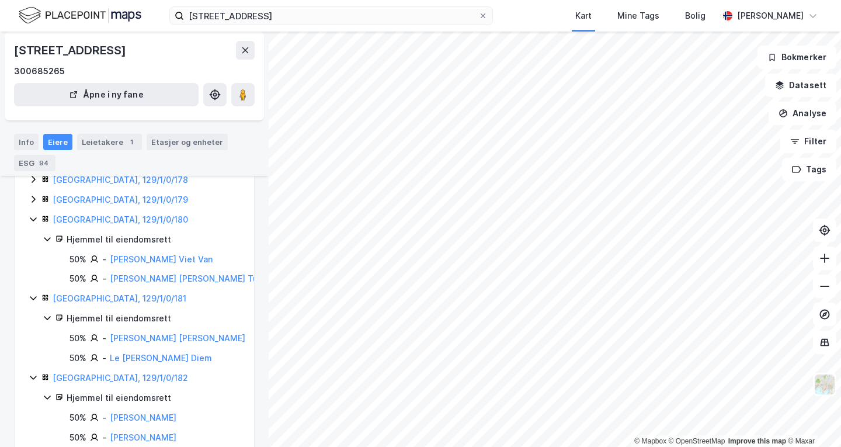
click at [30, 193] on div "[GEOGRAPHIC_DATA], 129/1/0/179" at bounding box center [148, 200] width 238 height 14
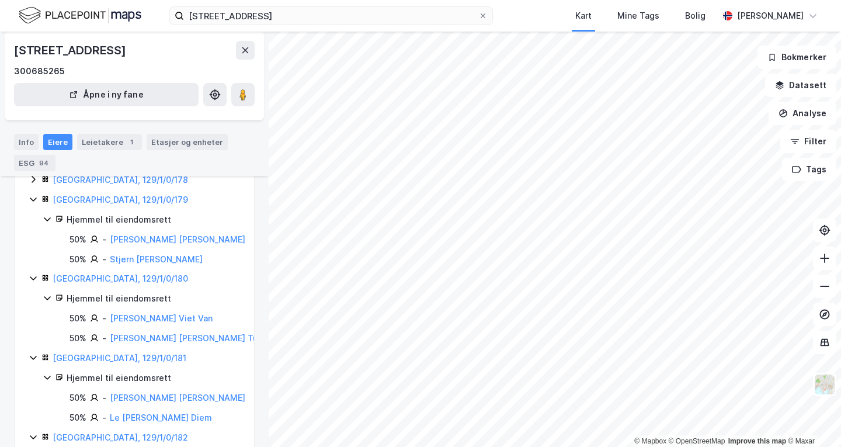
scroll to position [137, 0]
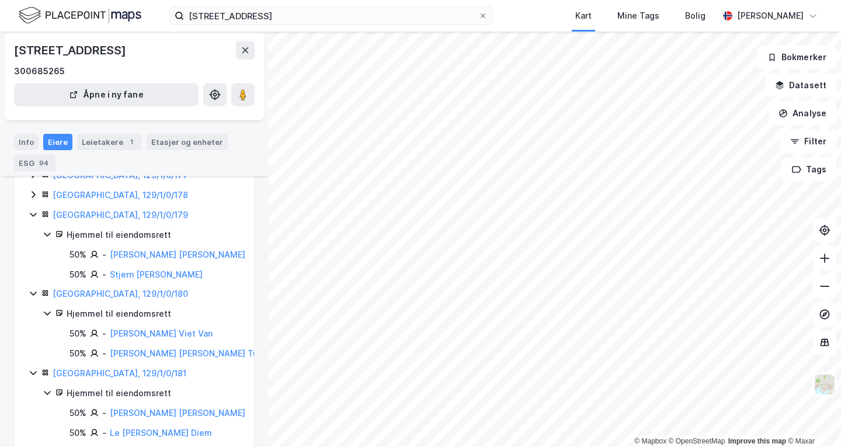
click at [33, 196] on icon at bounding box center [33, 194] width 9 height 9
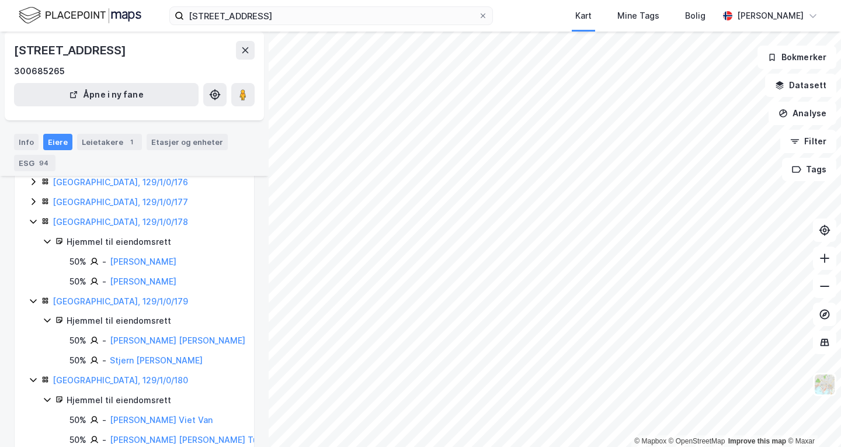
scroll to position [105, 0]
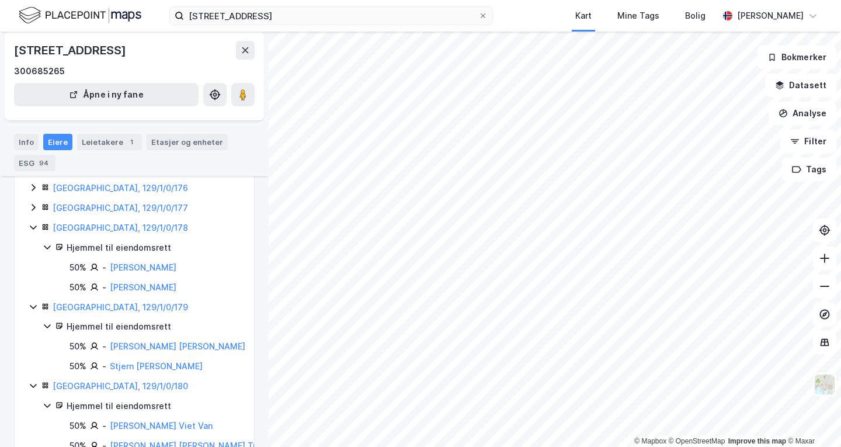
click at [34, 203] on icon at bounding box center [33, 207] width 9 height 9
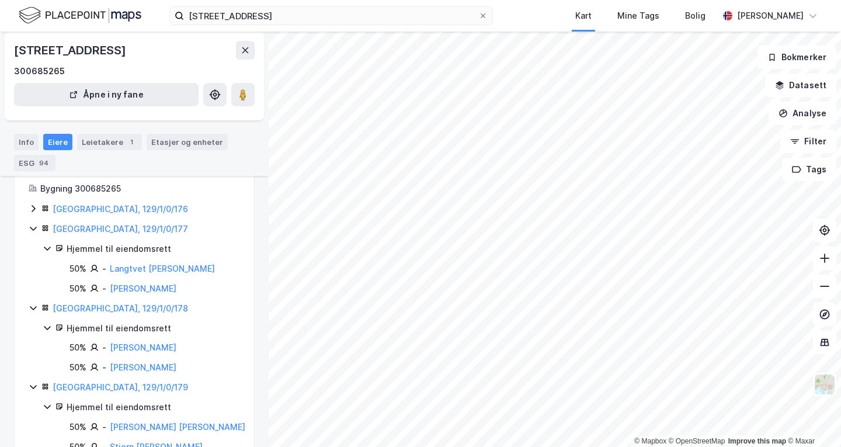
scroll to position [82, 0]
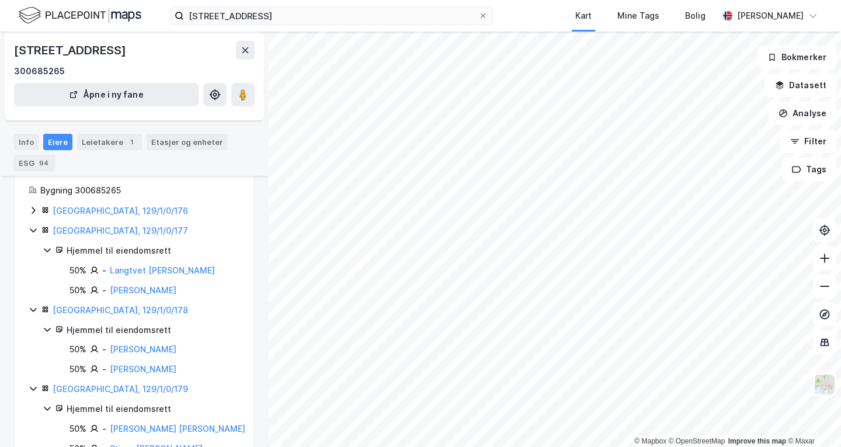
click at [31, 208] on icon at bounding box center [33, 210] width 9 height 9
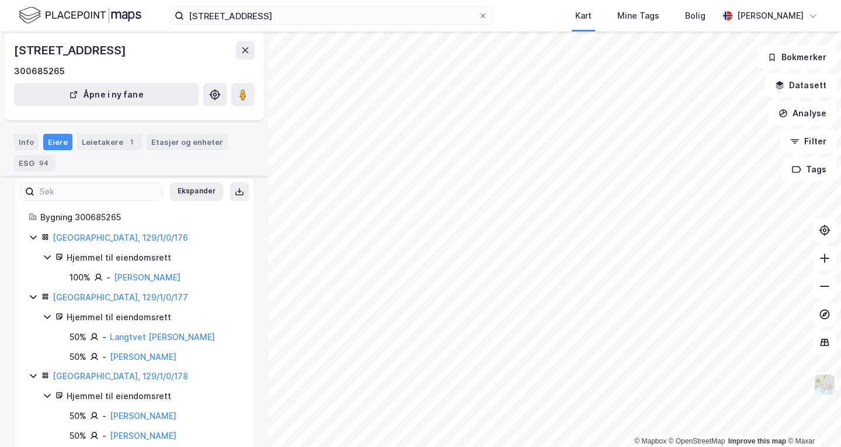
scroll to position [51, 0]
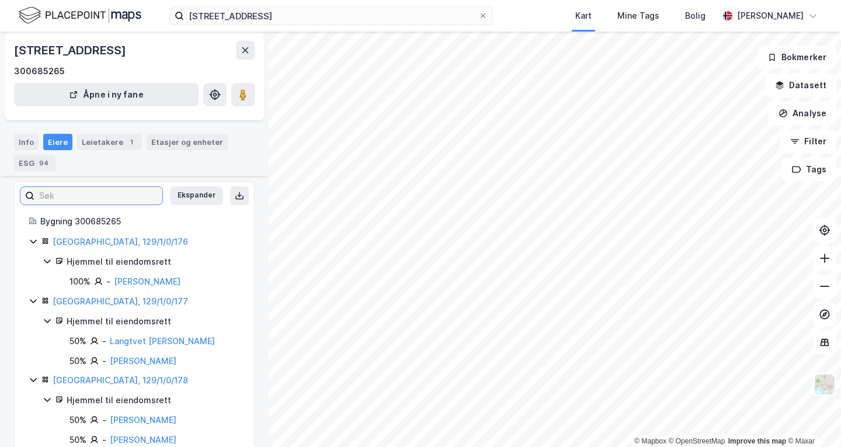
click at [72, 200] on input at bounding box center [98, 196] width 128 height 18
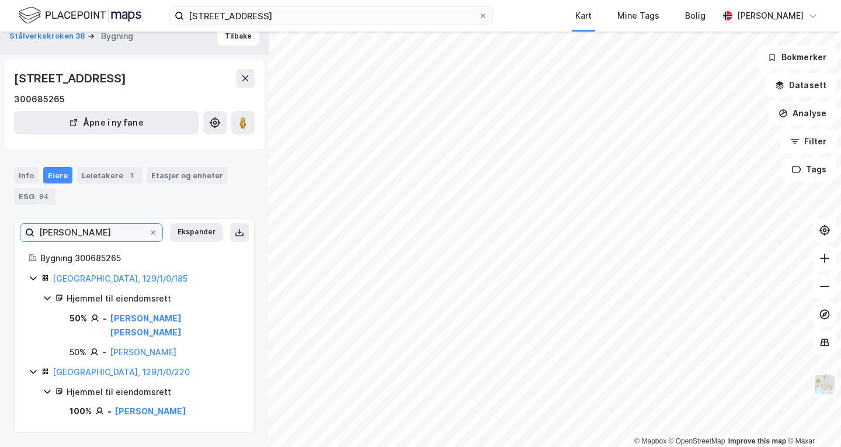
scroll to position [0, 0]
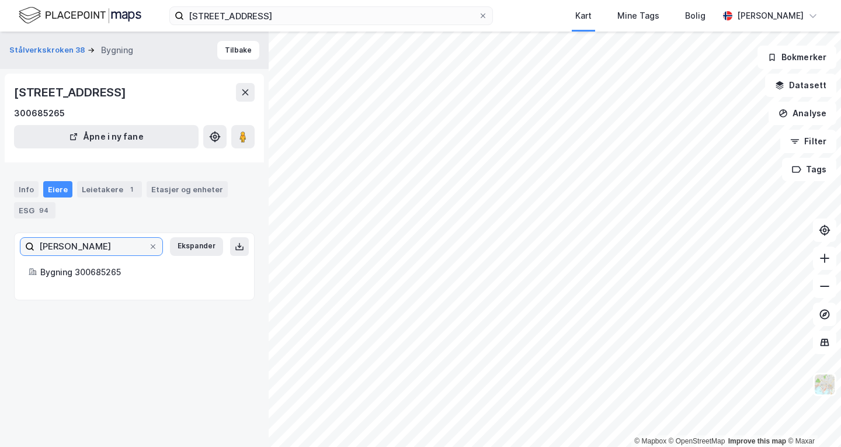
type input "[PERSON_NAME]"
click at [22, 185] on div "Info" at bounding box center [26, 189] width 25 height 16
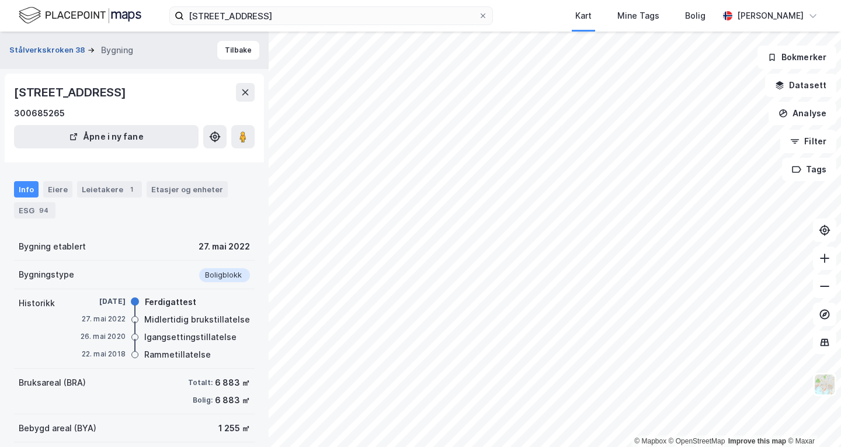
click at [51, 50] on button "Stålverkskroken 38" at bounding box center [48, 50] width 78 height 12
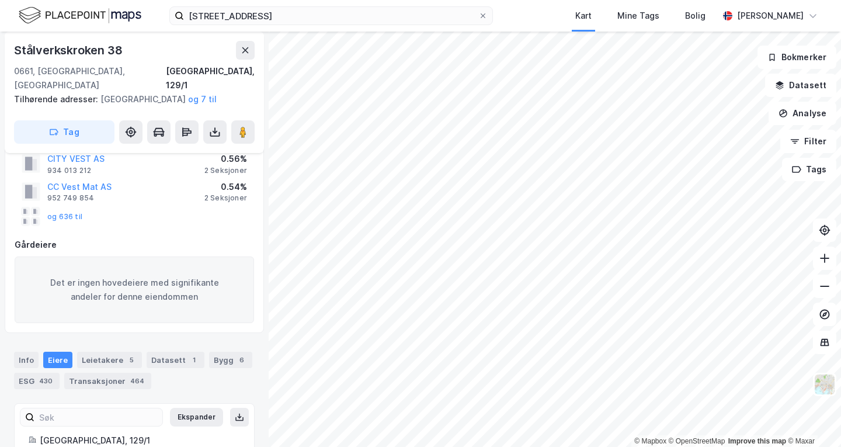
scroll to position [244, 0]
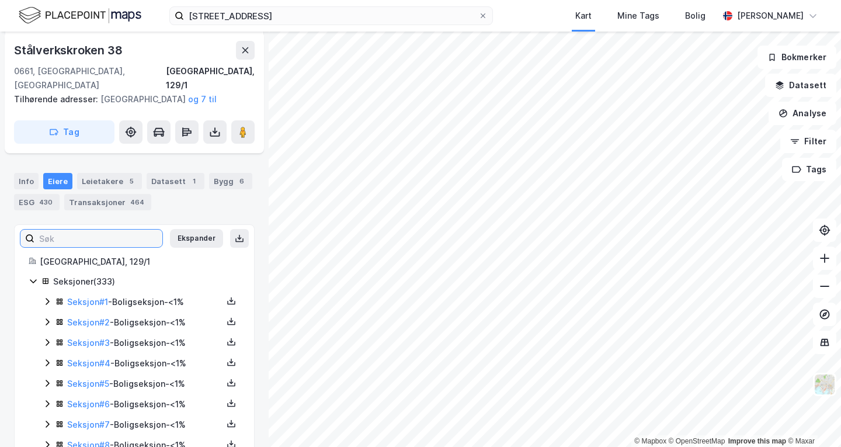
click at [68, 230] on input at bounding box center [98, 239] width 128 height 18
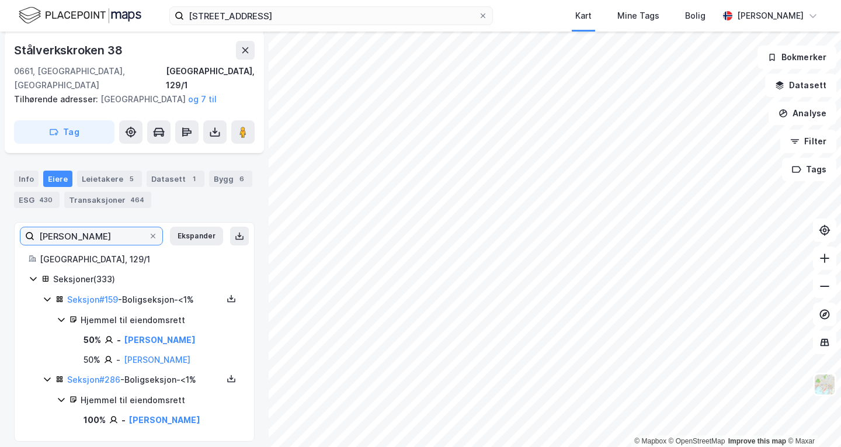
scroll to position [242, 0]
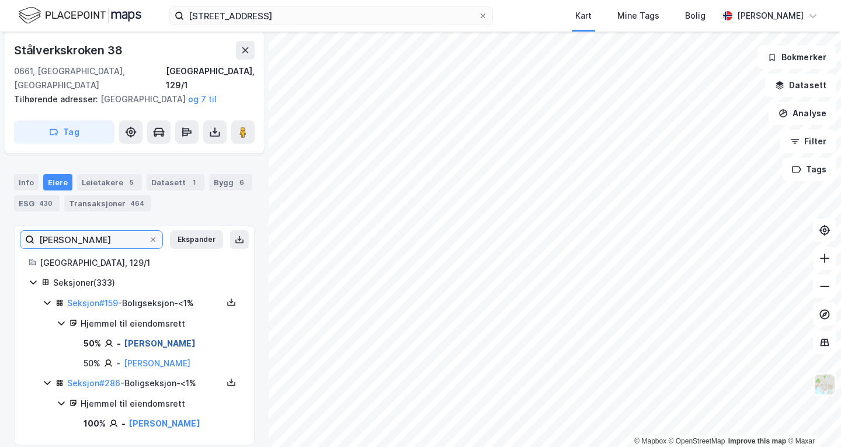
type input "[PERSON_NAME]"
click at [129, 338] on link "[PERSON_NAME]" at bounding box center [159, 343] width 71 height 10
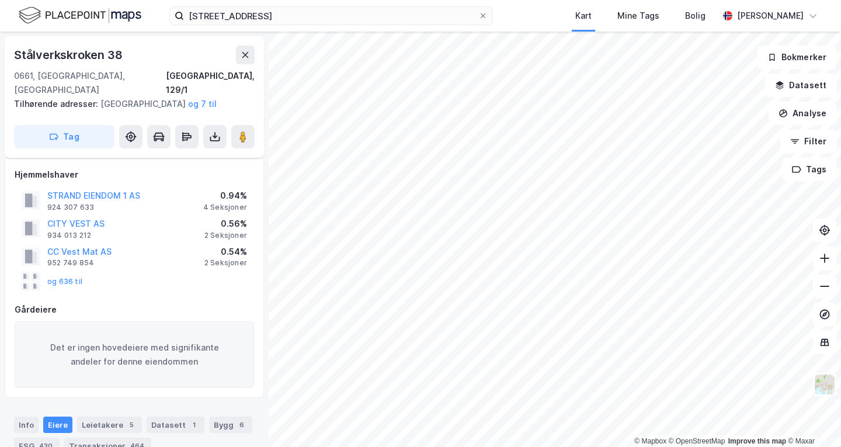
scroll to position [242, 0]
